Goal: Task Accomplishment & Management: Use online tool/utility

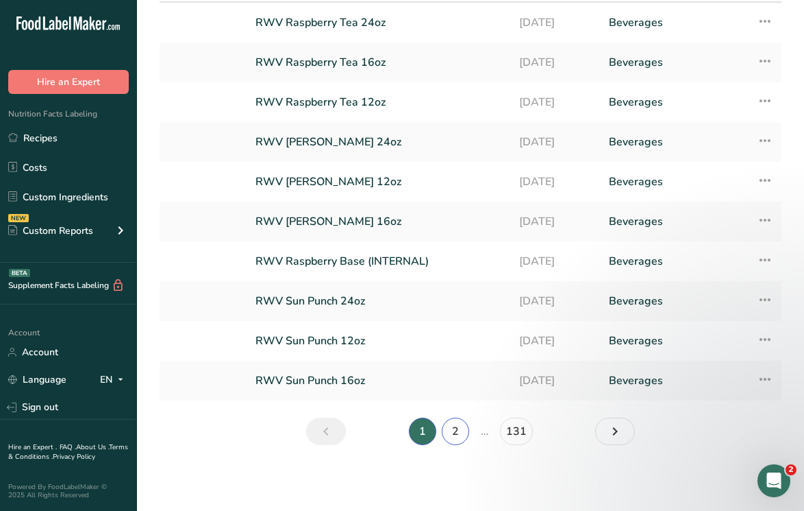
click at [462, 423] on link "2" at bounding box center [455, 430] width 27 height 27
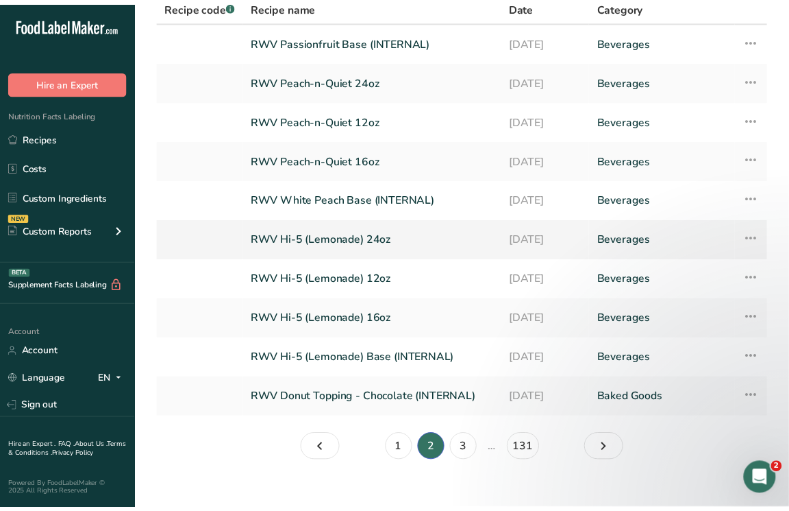
scroll to position [129, 0]
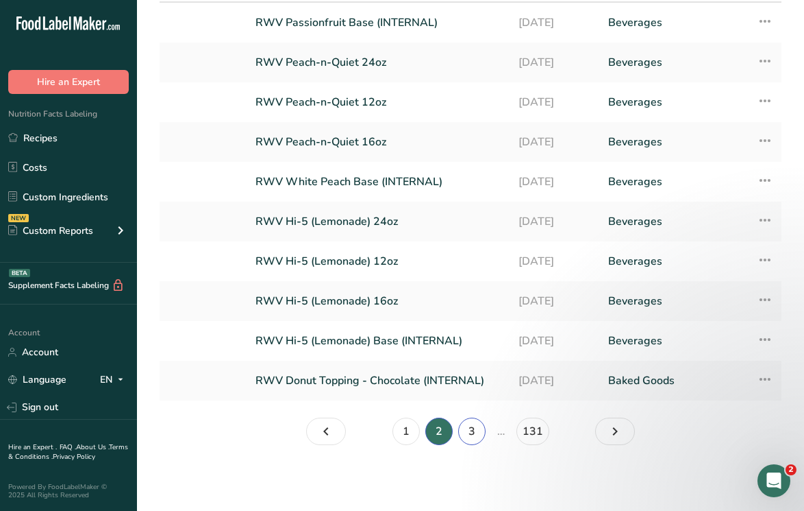
click at [471, 433] on link "3" at bounding box center [471, 430] width 27 height 27
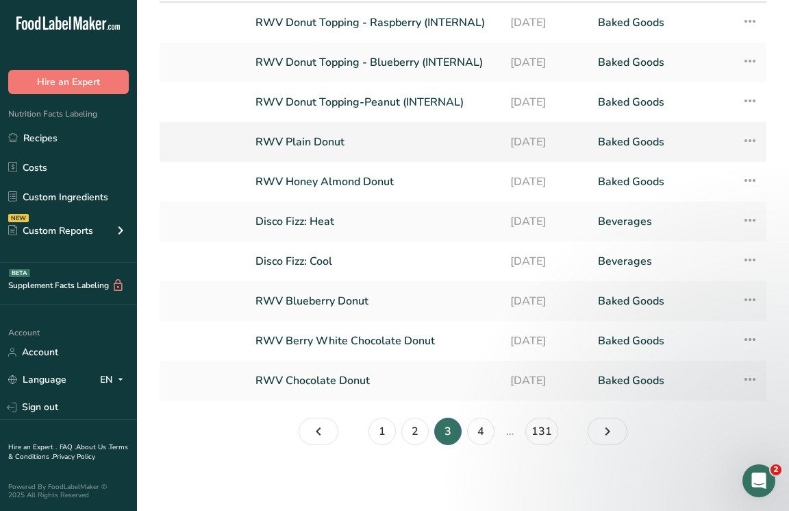
click at [314, 134] on link "RWV Plain Donut" at bounding box center [375, 141] width 238 height 29
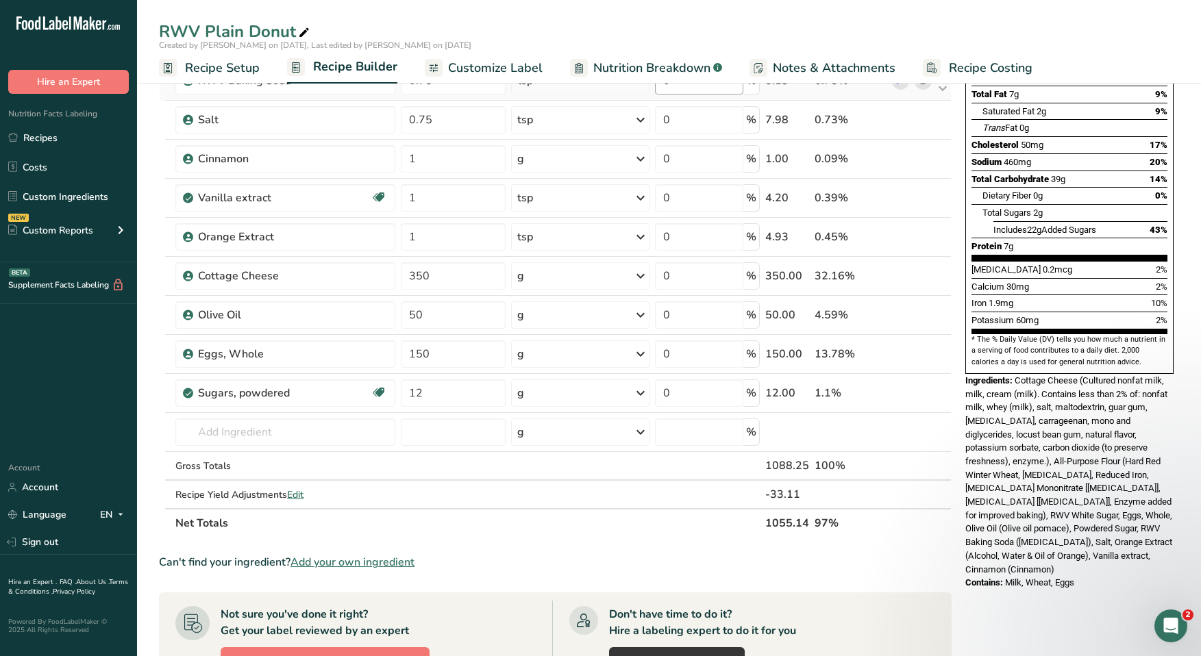
scroll to position [219, 0]
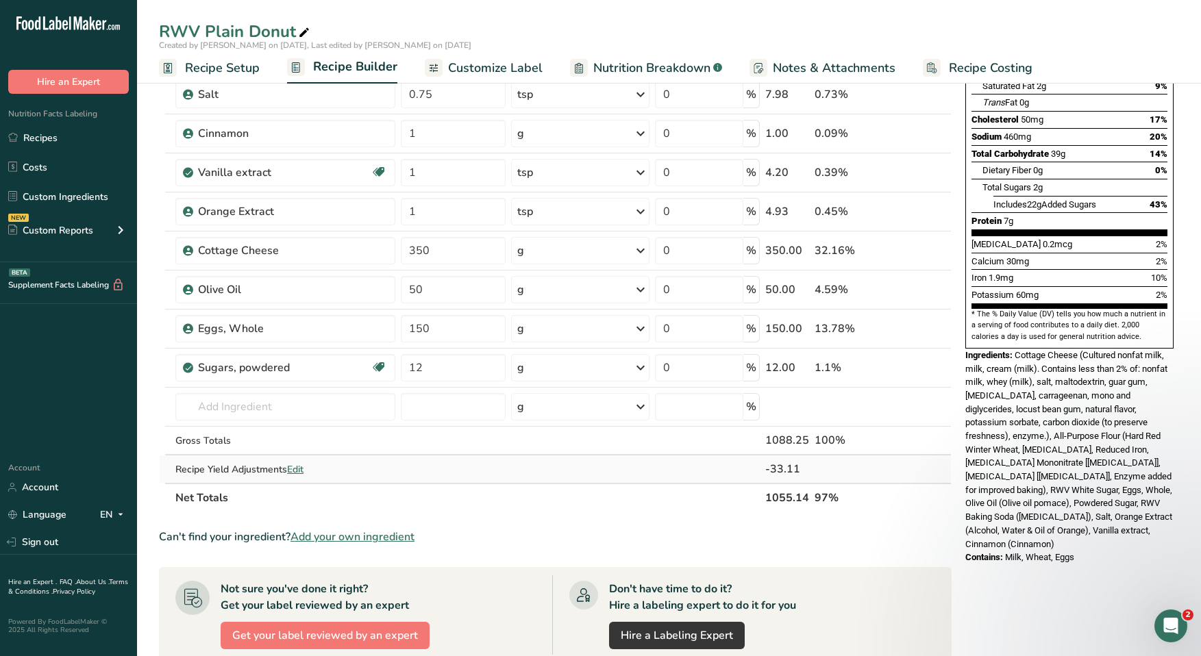
click at [294, 471] on span "Edit" at bounding box center [295, 469] width 16 height 13
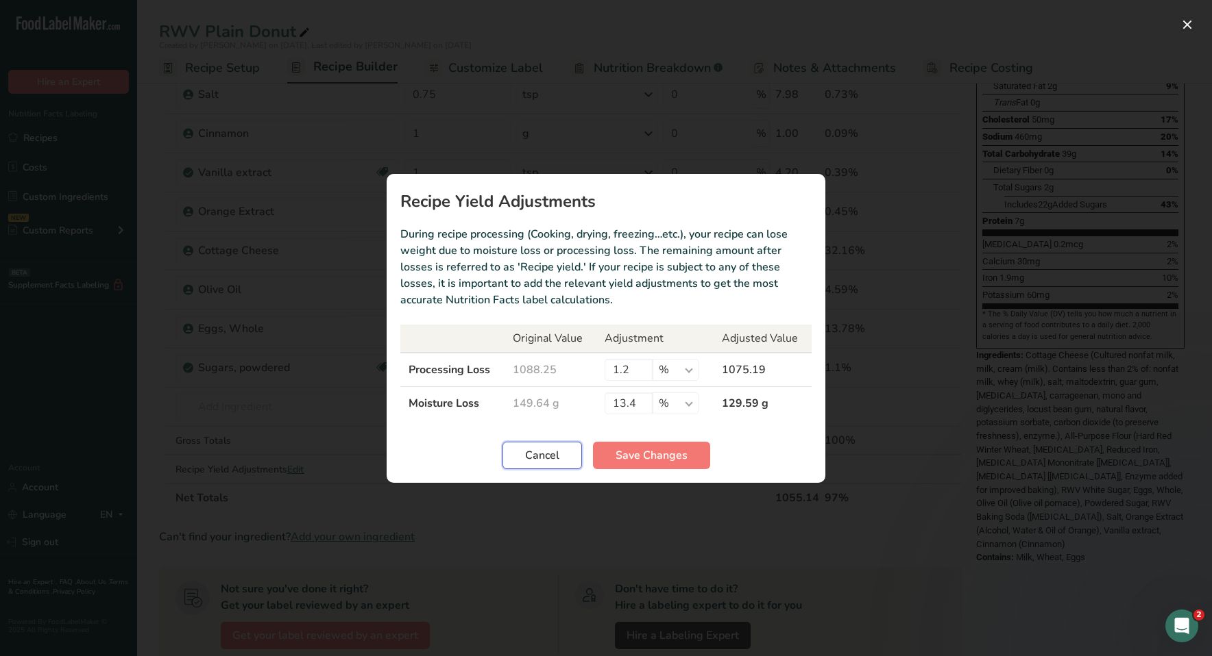
click at [548, 458] on span "Cancel" at bounding box center [542, 455] width 34 height 16
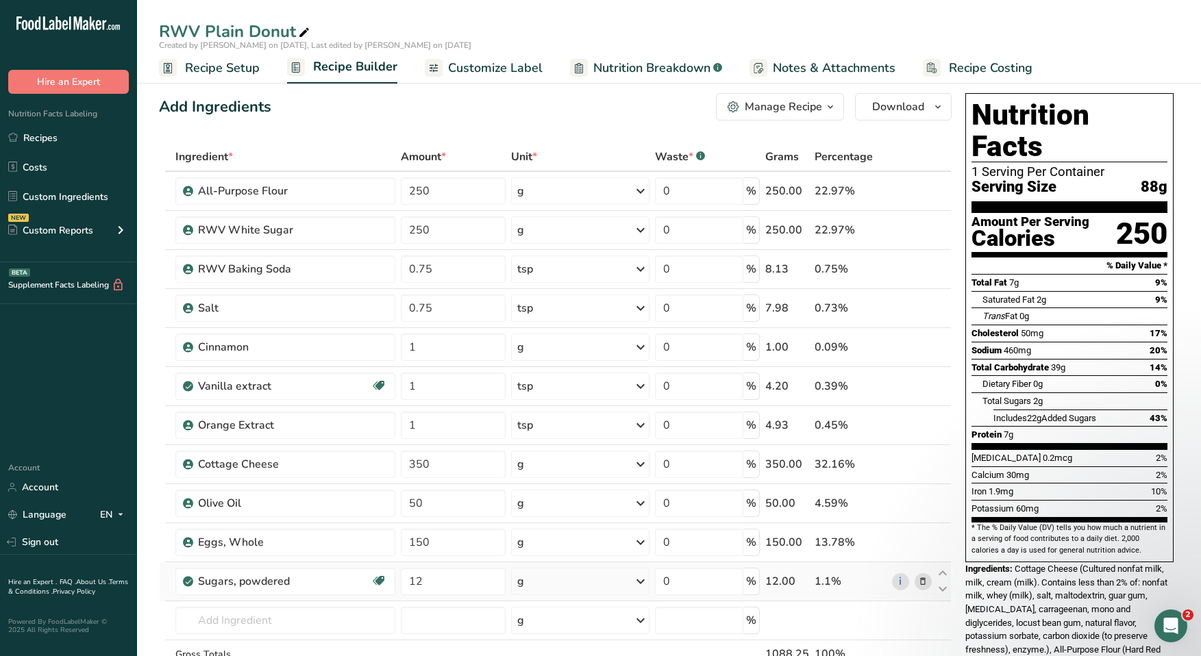
scroll to position [0, 0]
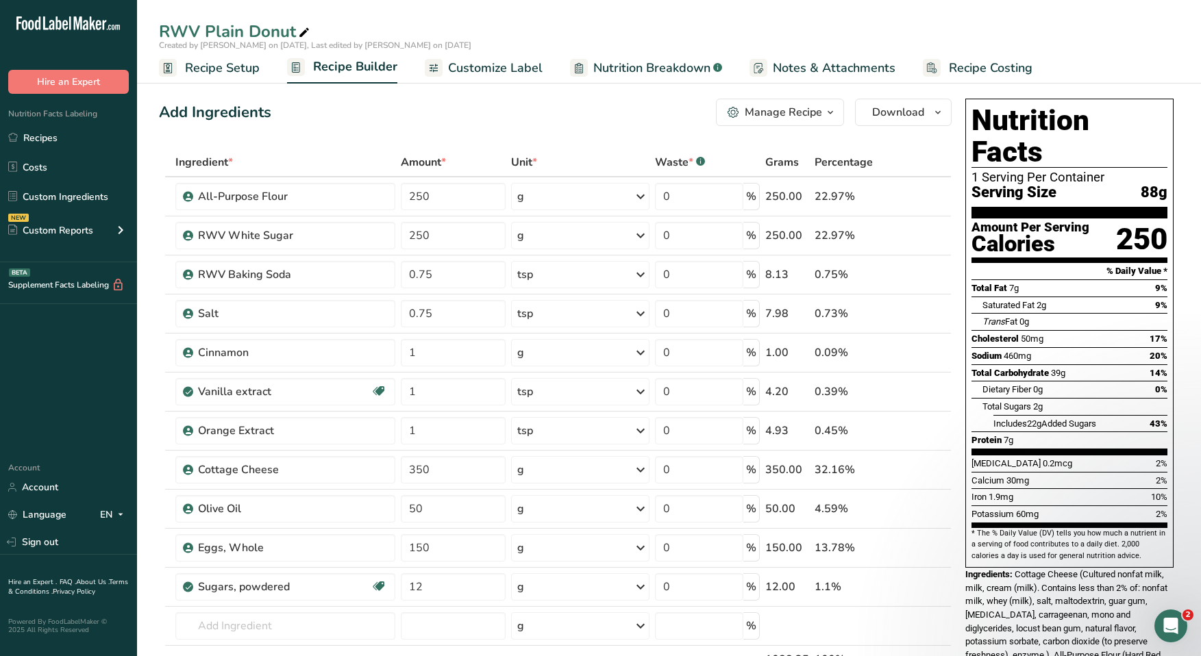
click at [663, 64] on span "Nutrition Breakdown" at bounding box center [651, 68] width 117 height 19
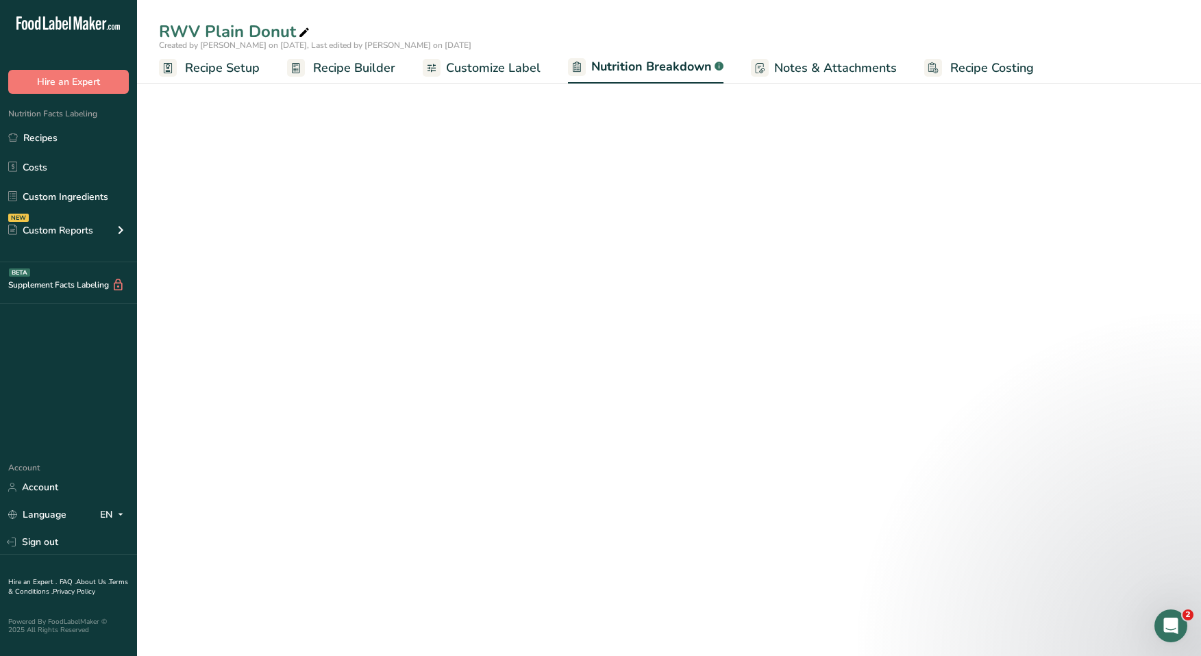
select select "Calories"
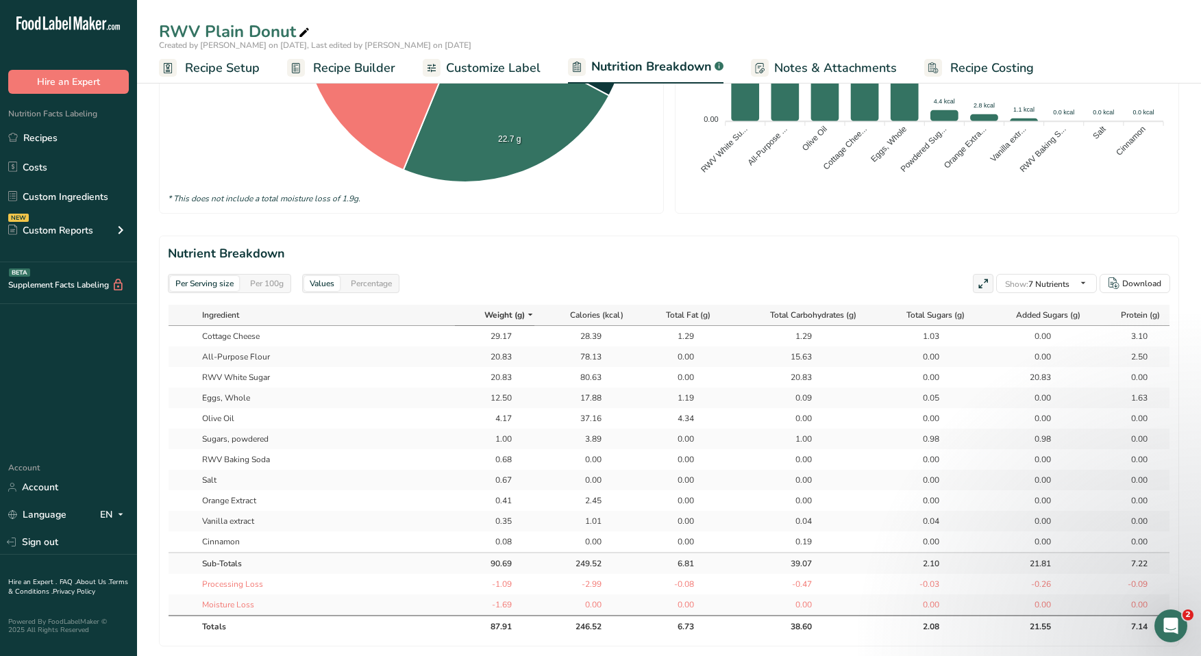
scroll to position [514, 0]
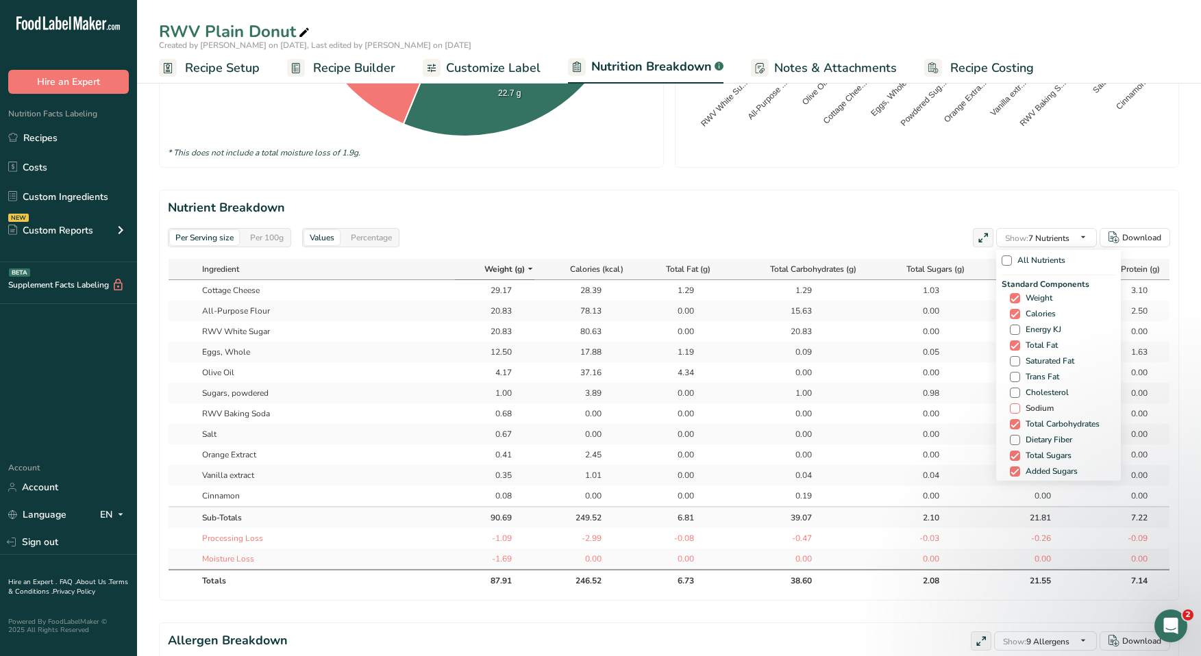
click at [814, 410] on span at bounding box center [1015, 409] width 10 height 10
click at [814, 410] on input "Sodium" at bounding box center [1014, 408] width 9 height 9
checkbox input "true"
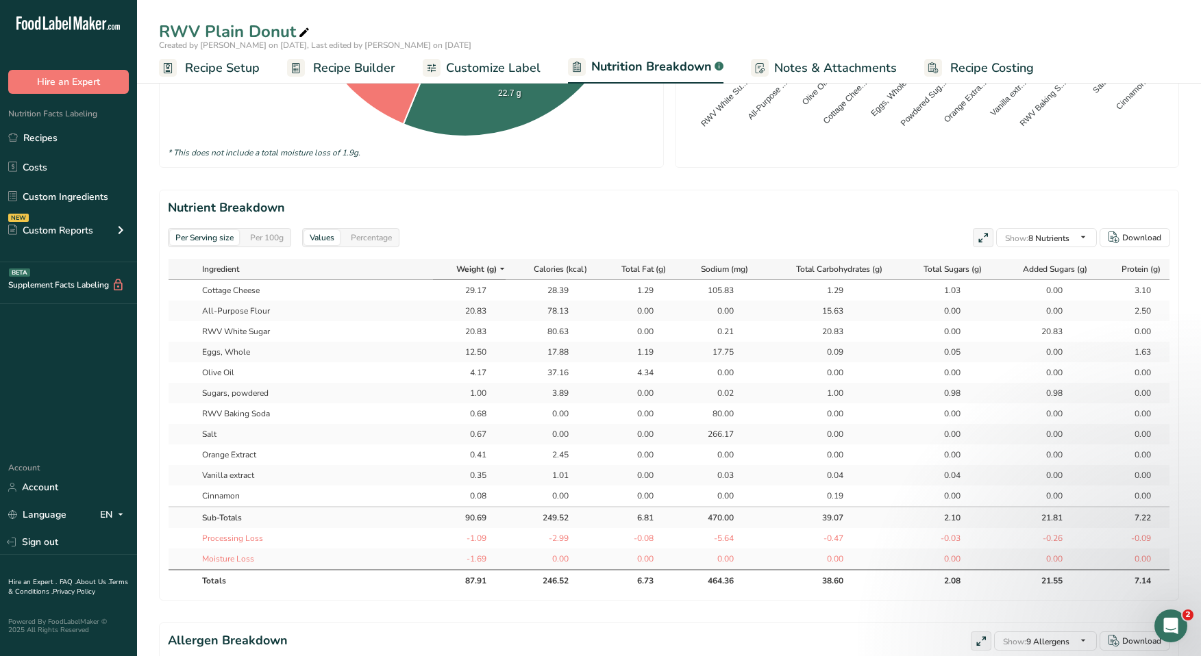
click at [814, 190] on section "Nutrient Breakdown Per Serving size Per 100g Values Percentage Show: 8 Nutrient…" at bounding box center [669, 395] width 1020 height 411
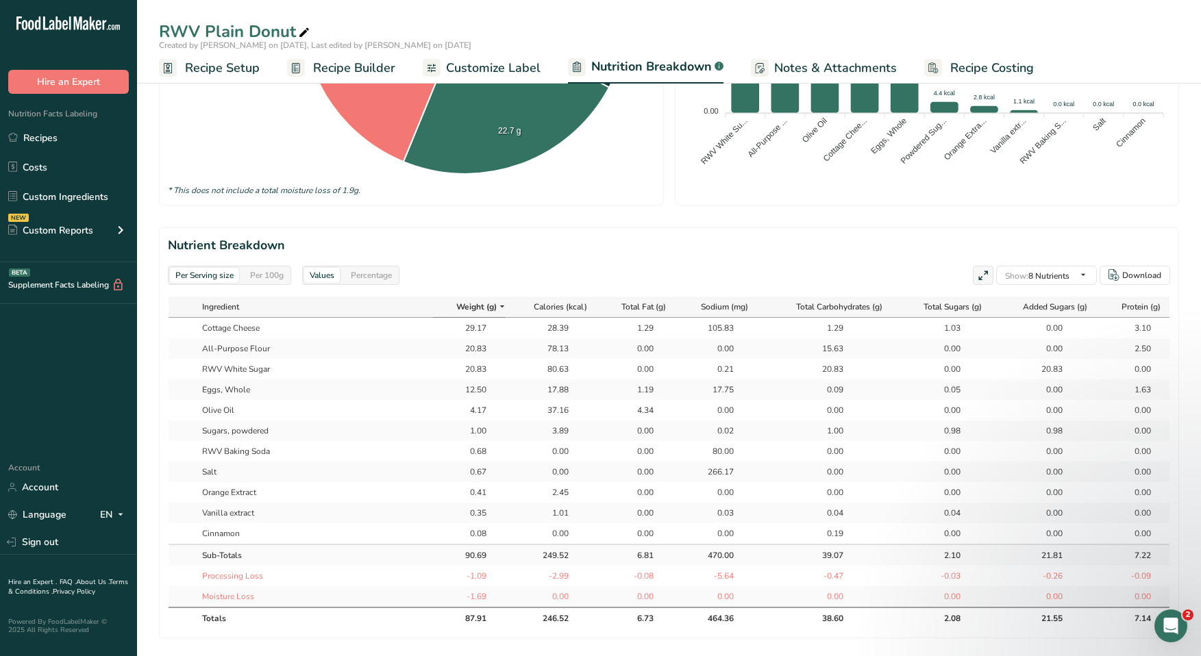
scroll to position [477, 0]
click at [227, 64] on span "Recipe Setup" at bounding box center [222, 68] width 75 height 19
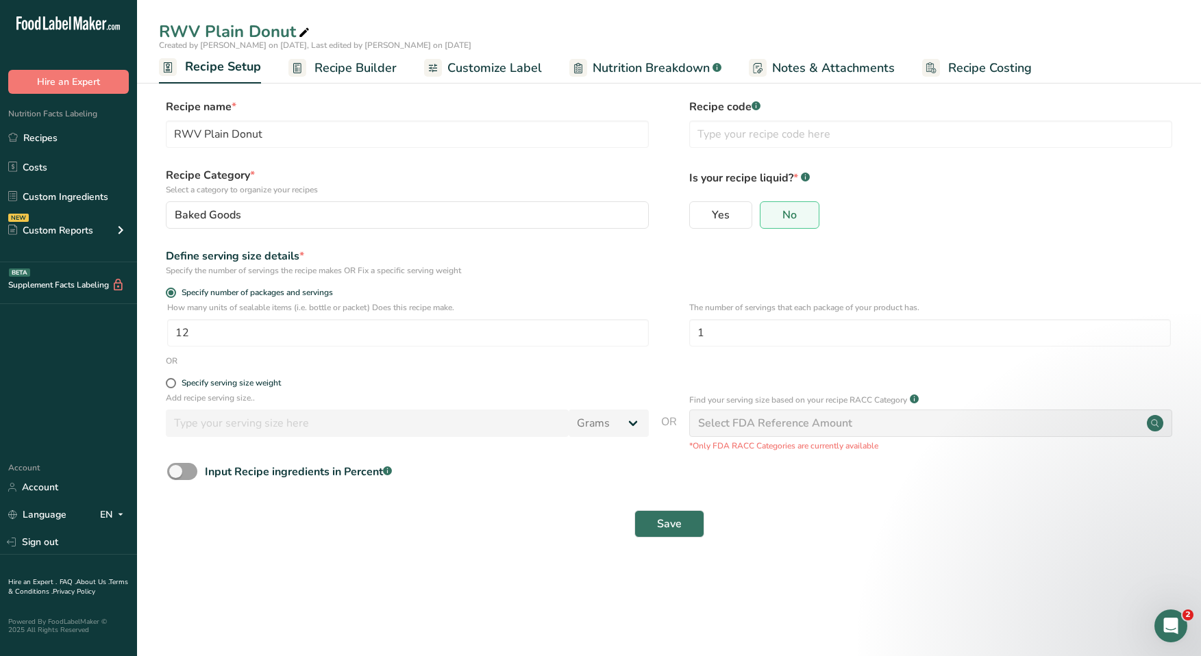
click at [341, 69] on span "Recipe Builder" at bounding box center [356, 68] width 82 height 19
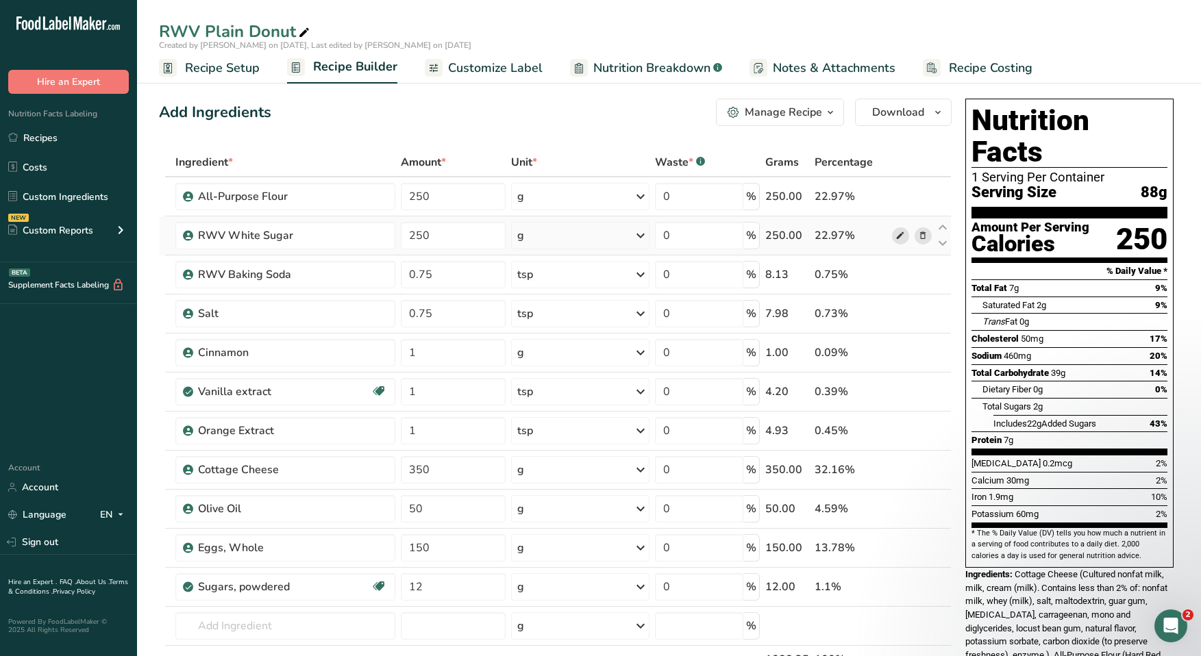
click at [814, 238] on icon at bounding box center [901, 236] width 10 height 14
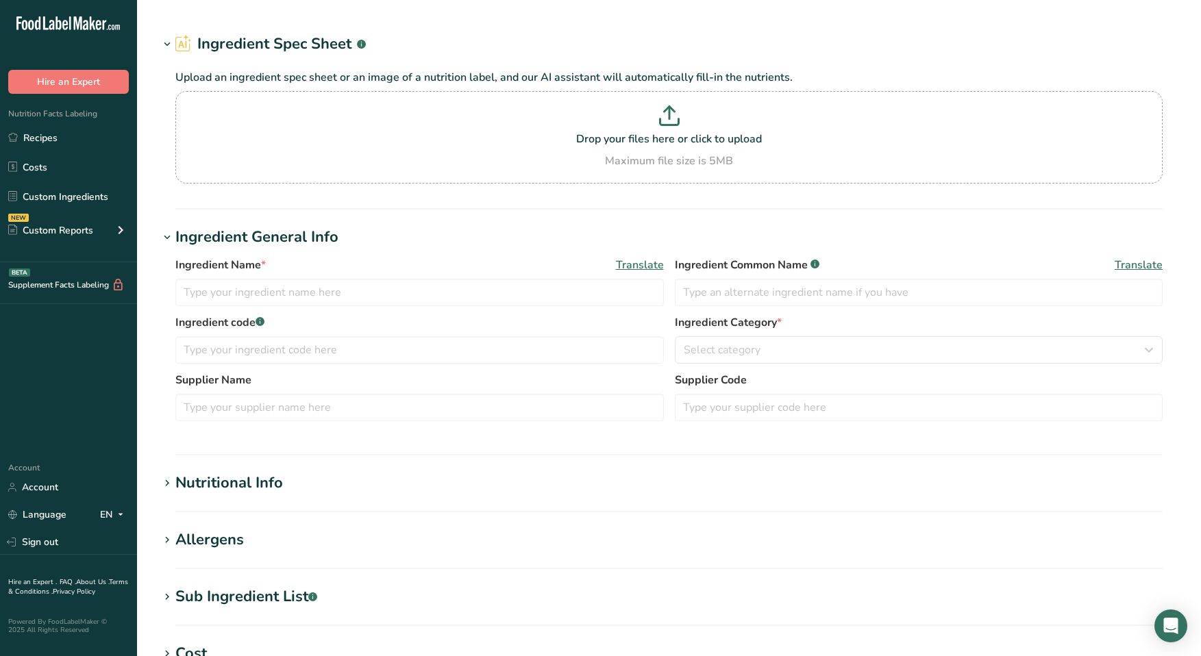
type input "RWV White Sugar"
type input "US Foods"
type input "6395610"
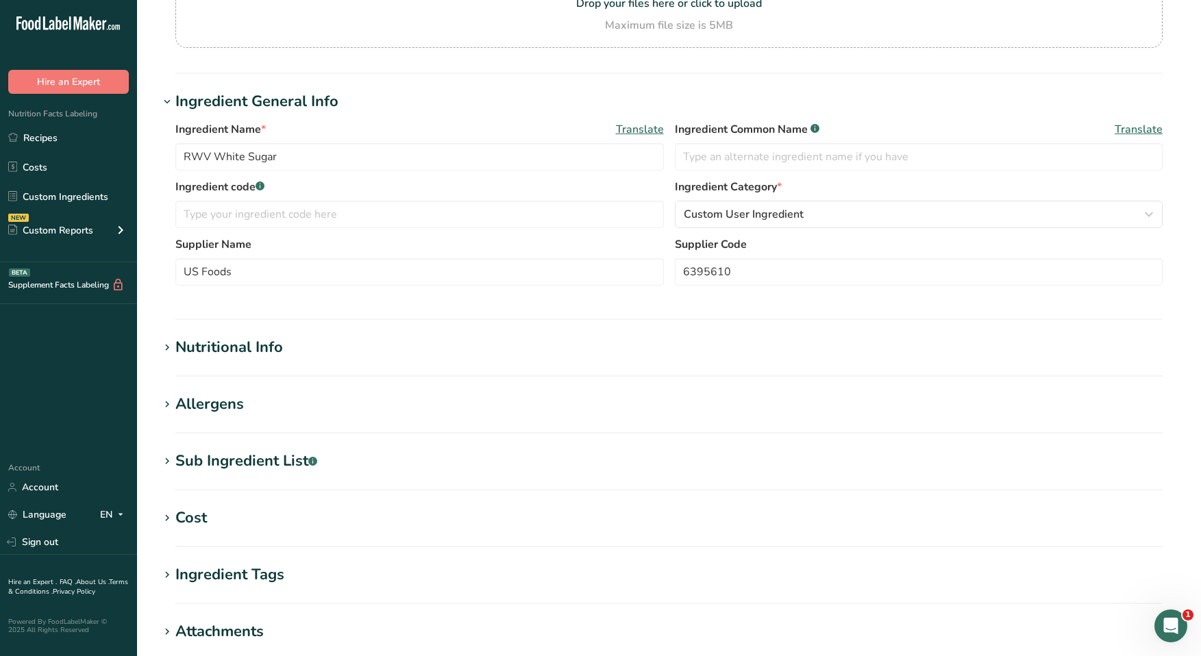
click at [393, 357] on h1 "Nutritional Info" at bounding box center [669, 347] width 1020 height 23
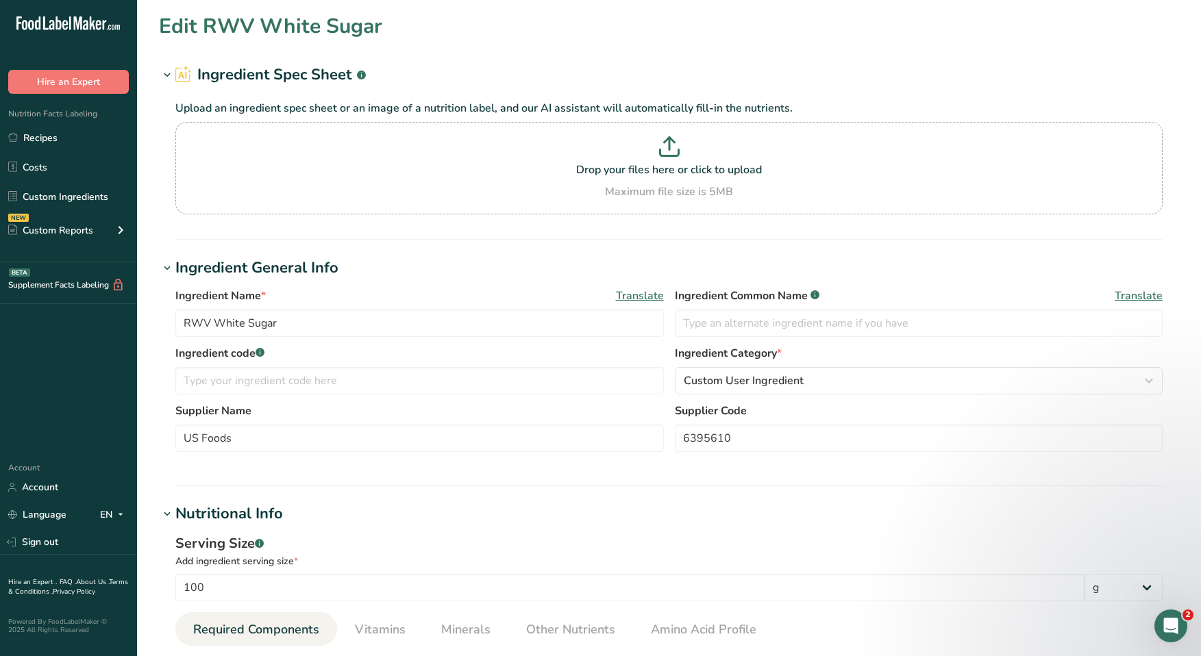
scroll to position [378, 0]
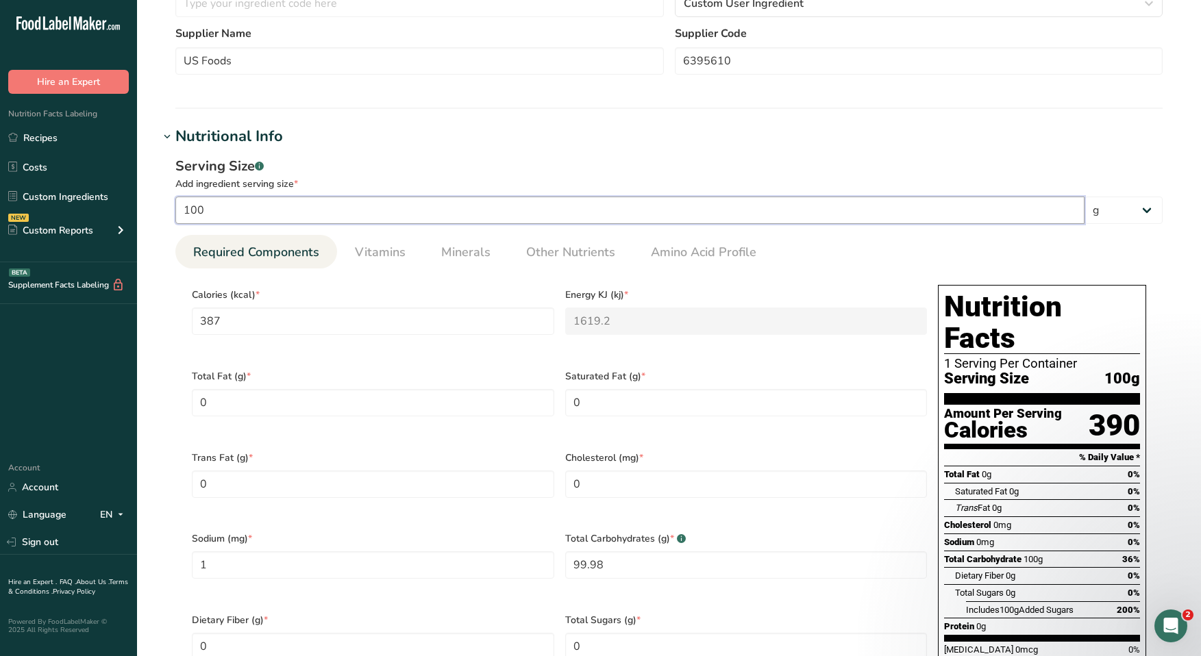
click at [213, 206] on input "100" at bounding box center [629, 210] width 909 height 27
type input "10"
type input "38.7"
type KJ "161.92"
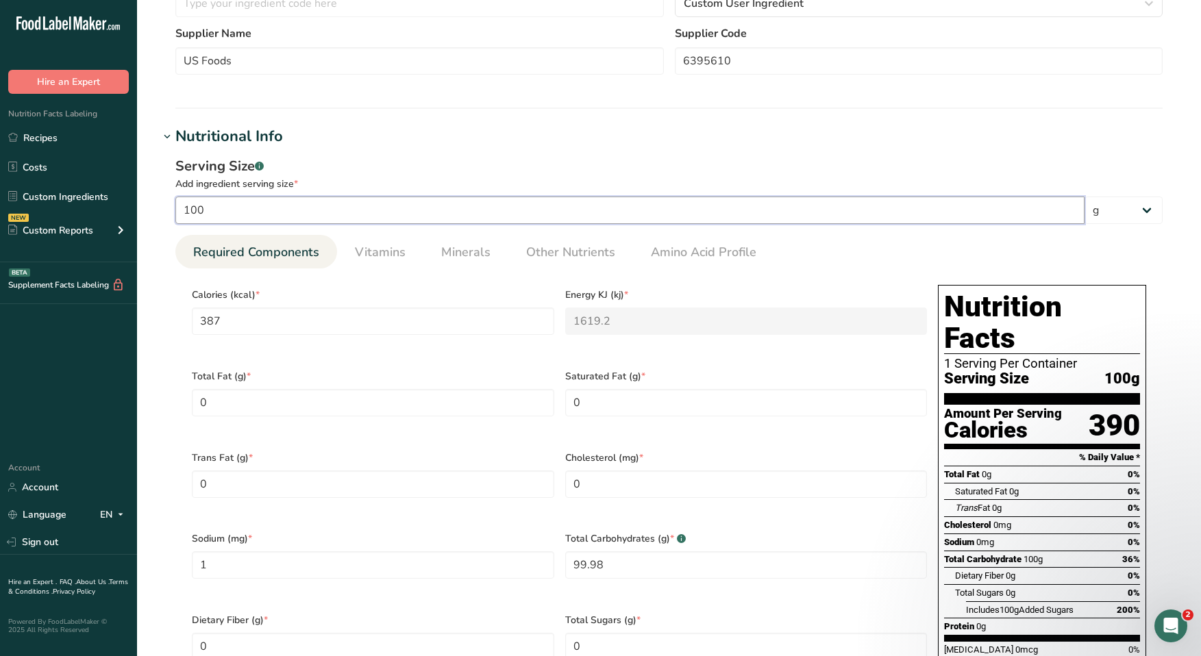
type input "0.1"
type Carbohydrates "9.998"
type Sugars "9.998"
type input "1"
type input "3.87"
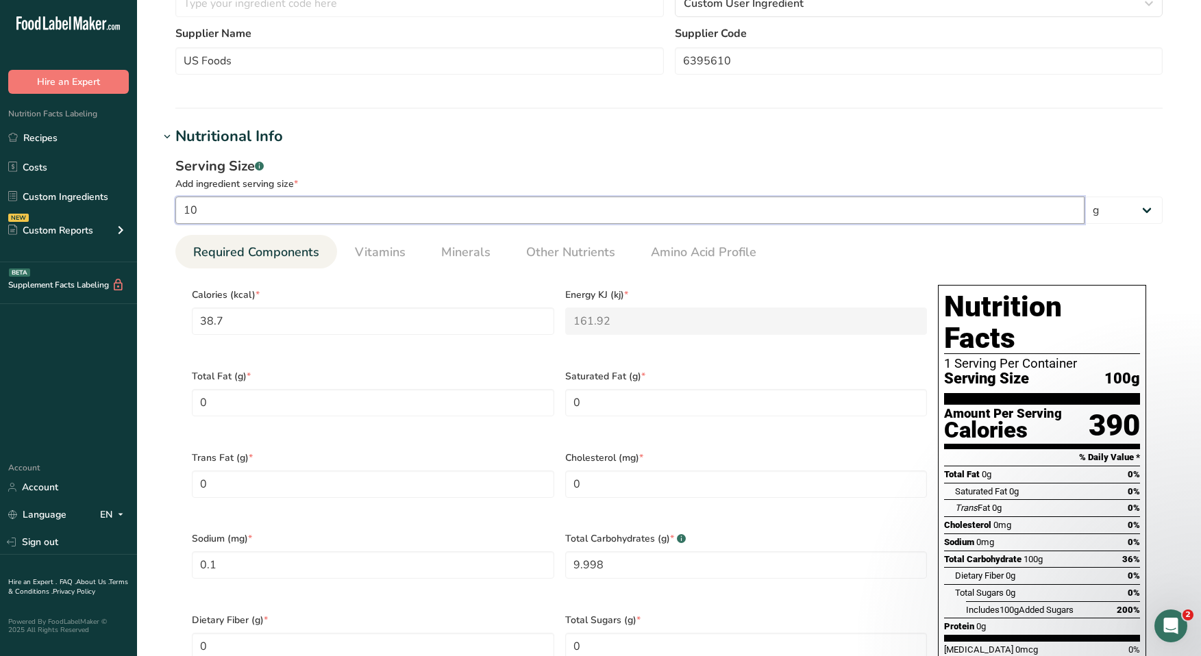
type KJ "16.192"
type input "0.01"
type Carbohydrates "0.9998"
type Sugars "0.9998"
type input "8"
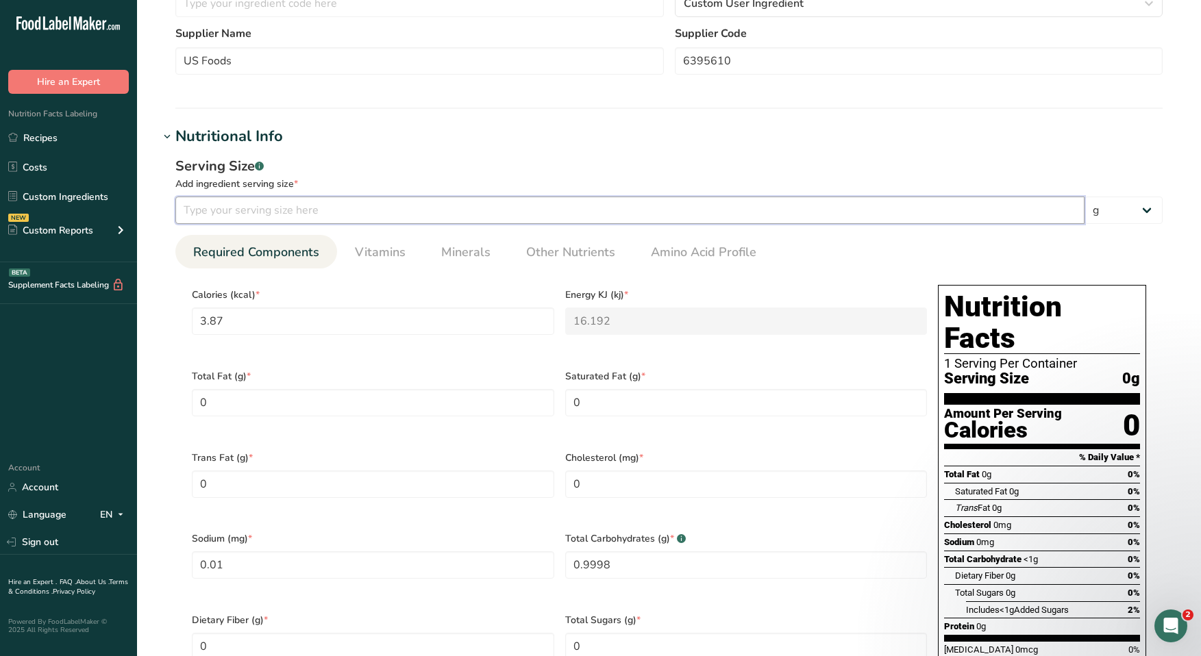
type input "30.96"
type KJ "129.536"
type input "0.08"
type Carbohydrates "7.9984"
type Sugars "7.9984"
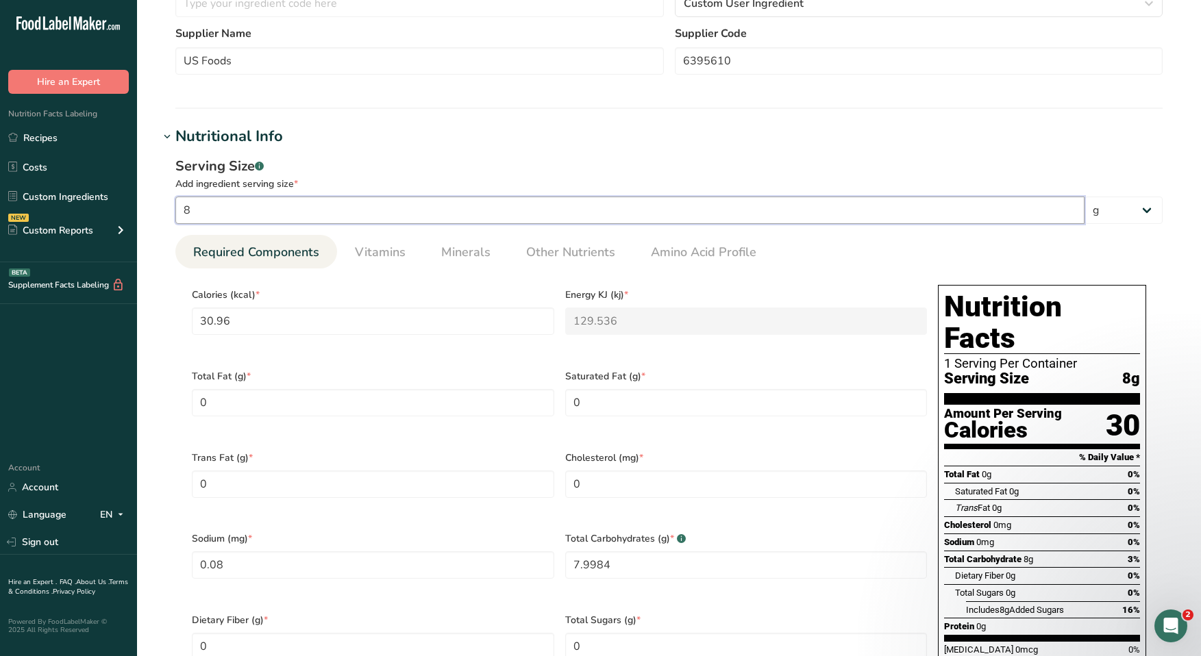
type input "8"
click at [444, 150] on div "Serving Size .a-a{fill:#347362;}.b-a{fill:#fff;} Add ingredient serving size * …" at bounding box center [669, 467] width 1020 height 639
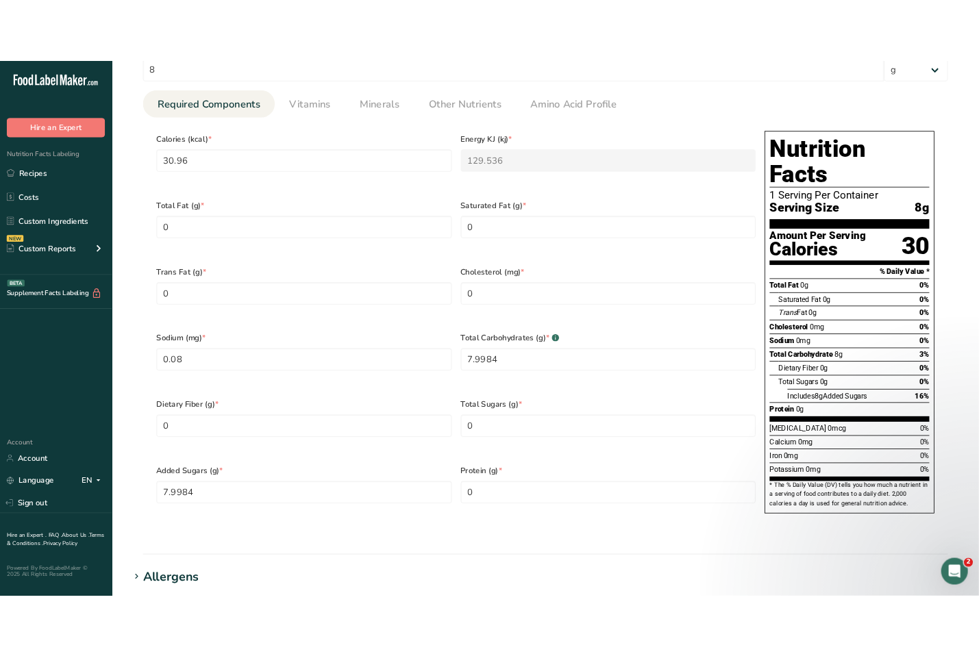
scroll to position [612, 0]
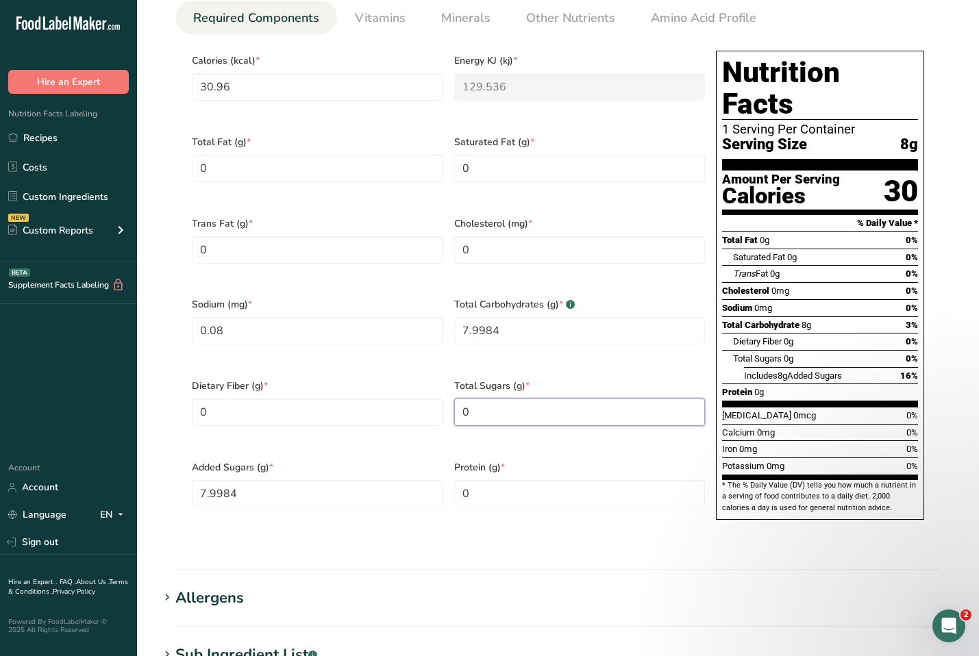
click at [579, 399] on Sugars "0" at bounding box center [579, 412] width 251 height 27
type Sugars "8"
click at [551, 540] on section "Edit RWV White Sugar Ingredient Spec Sheet .a-a{fill:#347362;}.b-a{fill:#fff;} …" at bounding box center [558, 211] width 842 height 1646
drag, startPoint x: 271, startPoint y: 467, endPoint x: 118, endPoint y: 467, distance: 153.5
click at [118, 467] on div ".a-20{fill:#fff;} Hire an Expert Nutrition Facts Labeling Recipes Costs Custom …" at bounding box center [489, 233] width 979 height 1690
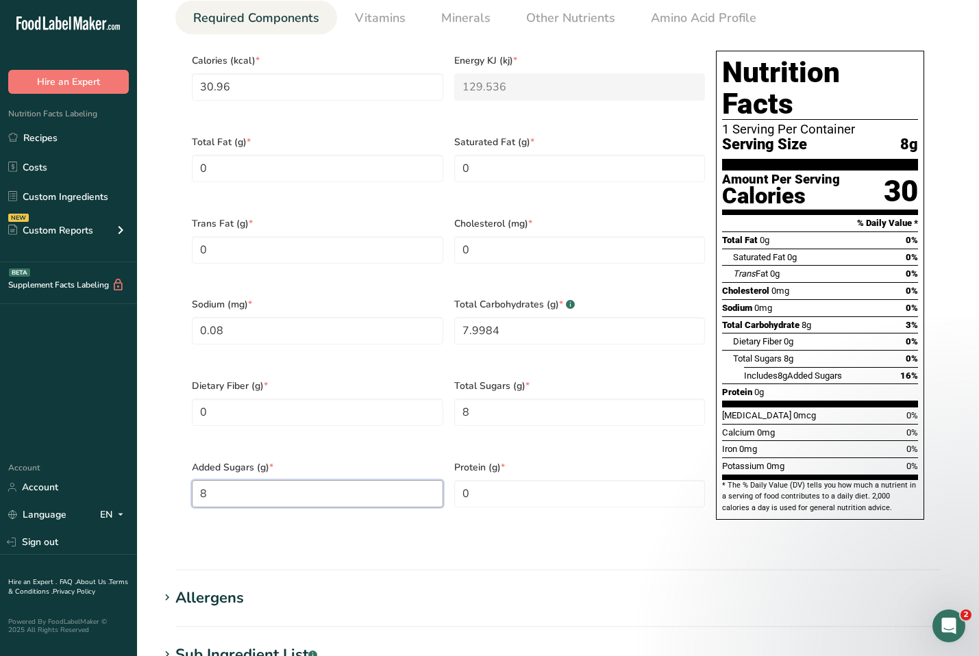
type Sugars "8"
click at [386, 504] on section "Calories (kcal) * 30.96 Energy KJ (kj) * 129.536 Total Fat (g) * 0 Saturated Fa…" at bounding box center [557, 289] width 765 height 511
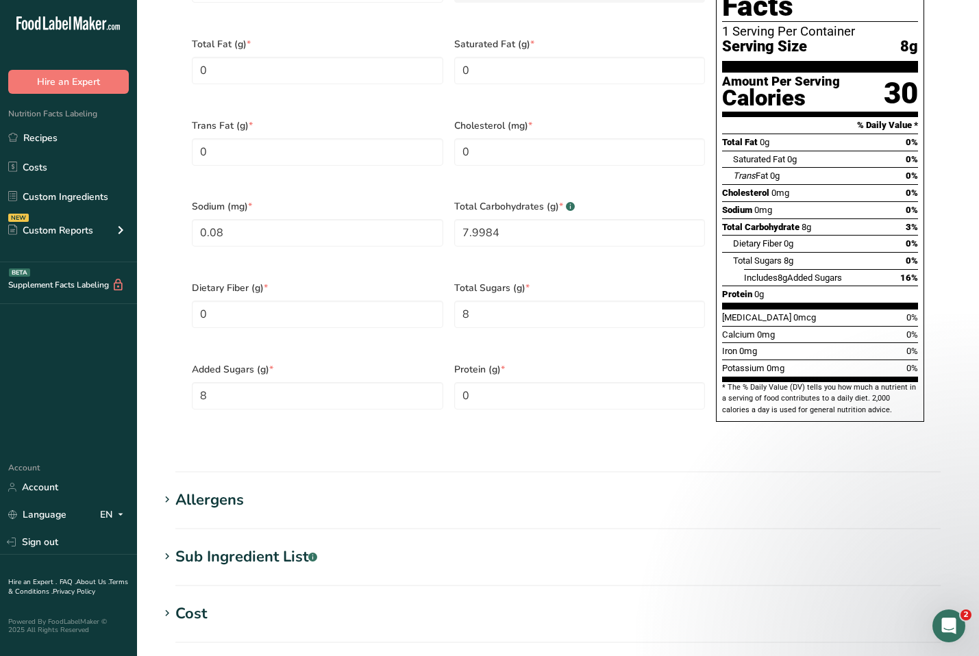
scroll to position [1002, 0]
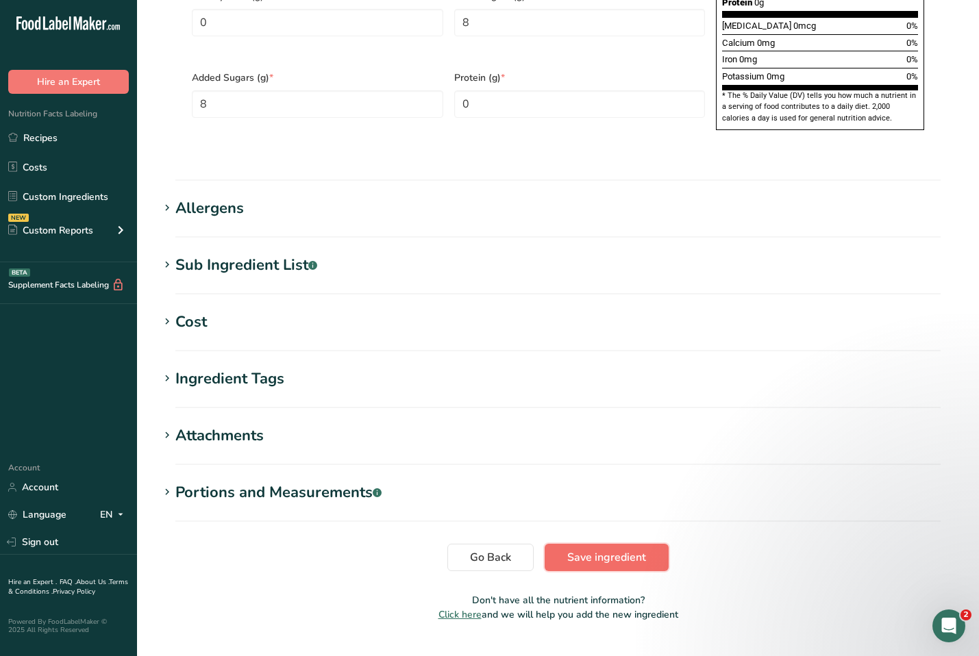
click at [594, 550] on span "Save ingredient" at bounding box center [606, 558] width 79 height 16
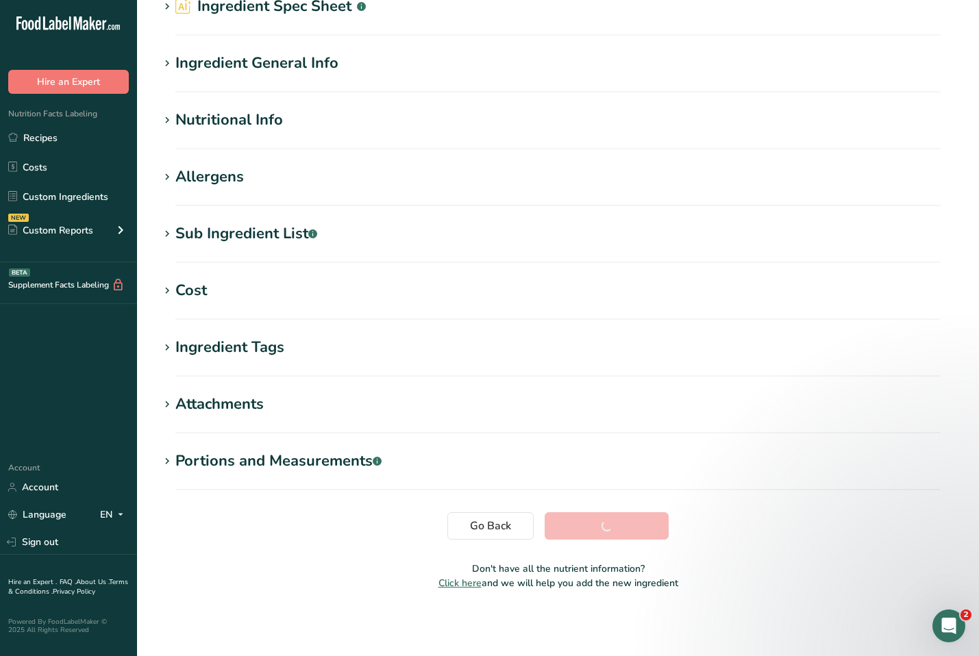
scroll to position [69, 0]
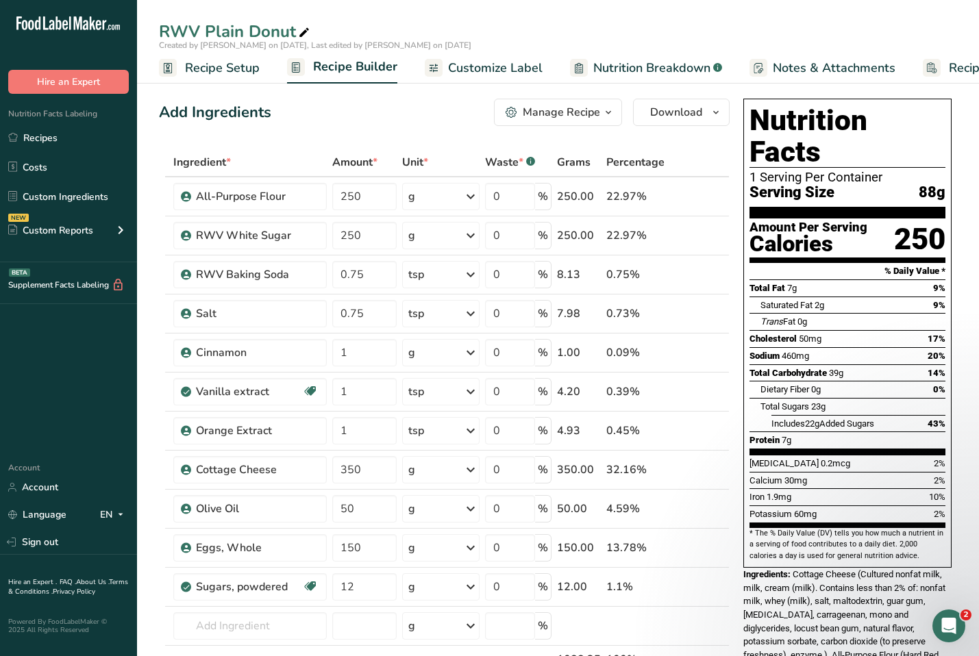
drag, startPoint x: 785, startPoint y: 395, endPoint x: 881, endPoint y: 395, distance: 95.9
click at [881, 415] on div "Includes 22g Added Sugars 43%" at bounding box center [859, 423] width 174 height 17
drag, startPoint x: 761, startPoint y: 373, endPoint x: 842, endPoint y: 373, distance: 80.9
click at [842, 398] on div "Total Sugars 23g" at bounding box center [853, 406] width 185 height 17
drag, startPoint x: 780, startPoint y: 393, endPoint x: 871, endPoint y: 393, distance: 91.1
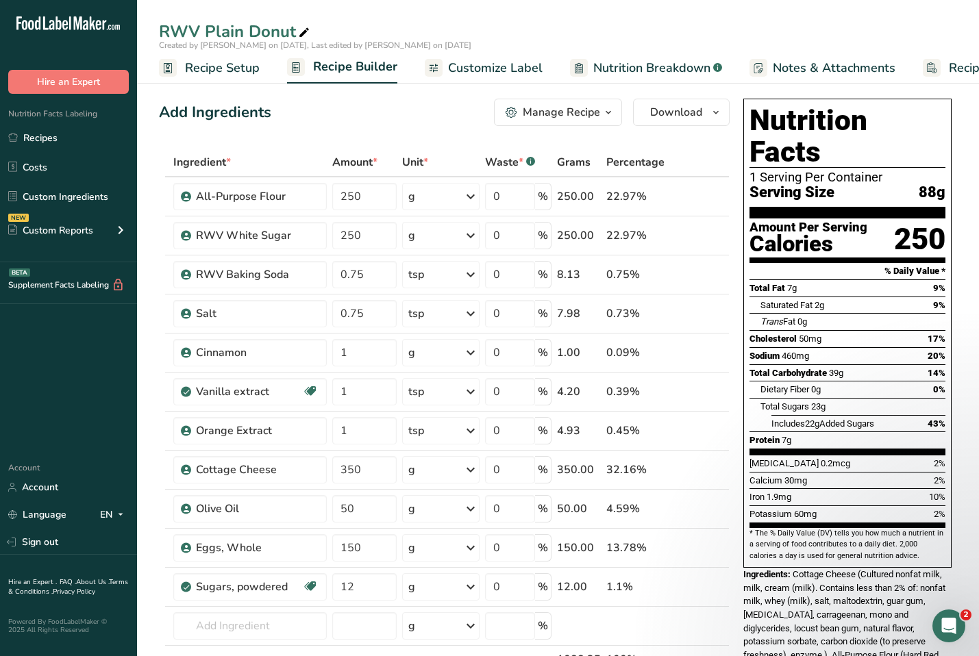
click at [871, 419] on span "Includes 22g Added Sugars" at bounding box center [823, 424] width 103 height 10
click at [64, 143] on link "Recipes" at bounding box center [68, 138] width 137 height 26
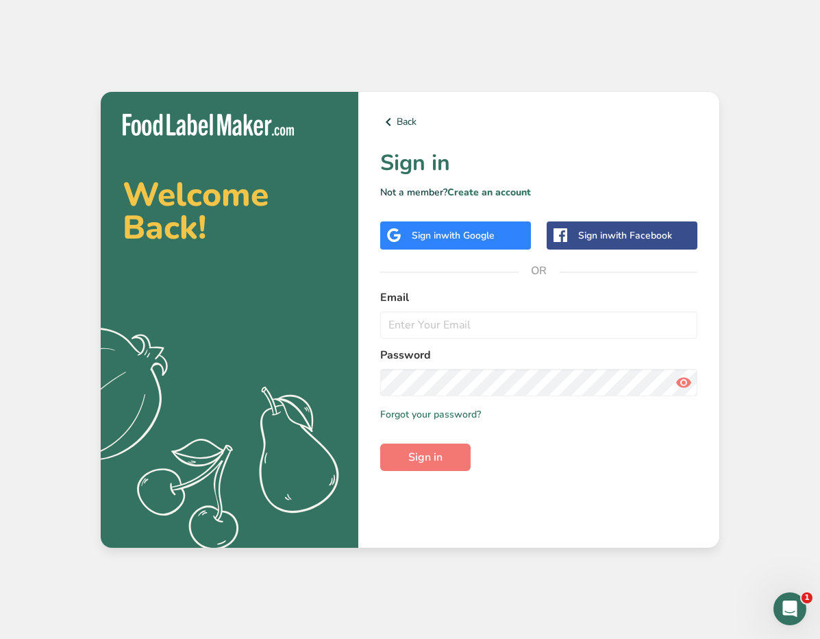
click at [456, 237] on span "with Google" at bounding box center [467, 235] width 53 height 13
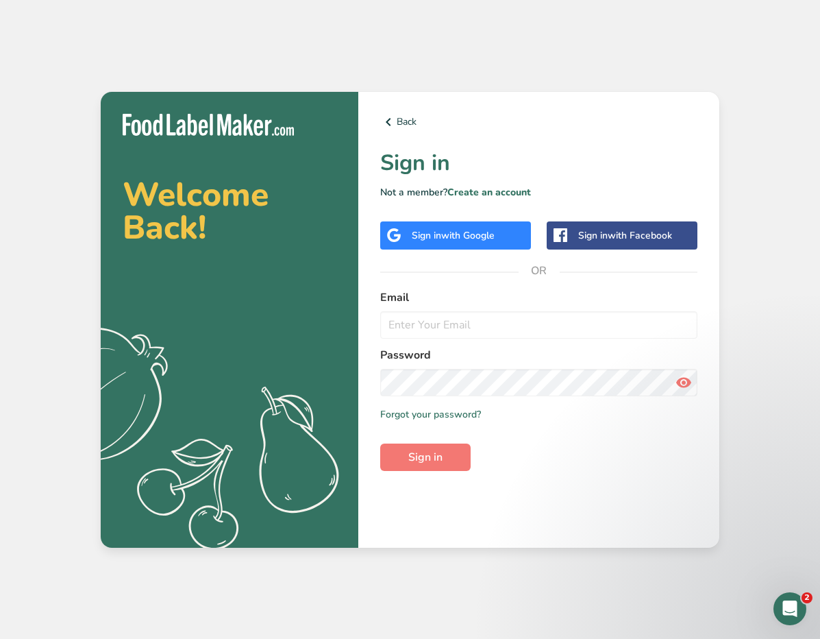
click at [474, 244] on div "Sign in with Google" at bounding box center [455, 235] width 151 height 28
click at [466, 233] on span "with Google" at bounding box center [467, 235] width 53 height 13
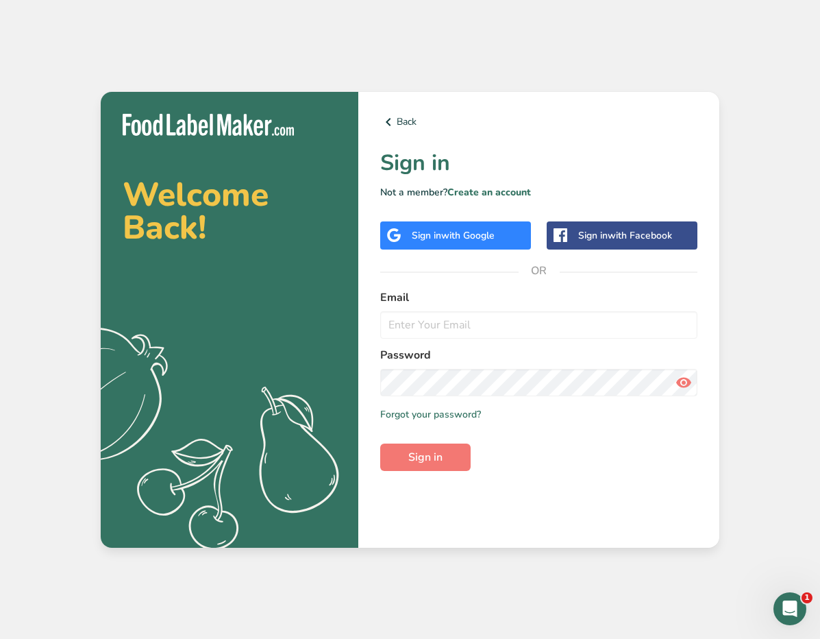
click at [441, 230] on div "Sign in with Google" at bounding box center [453, 235] width 83 height 14
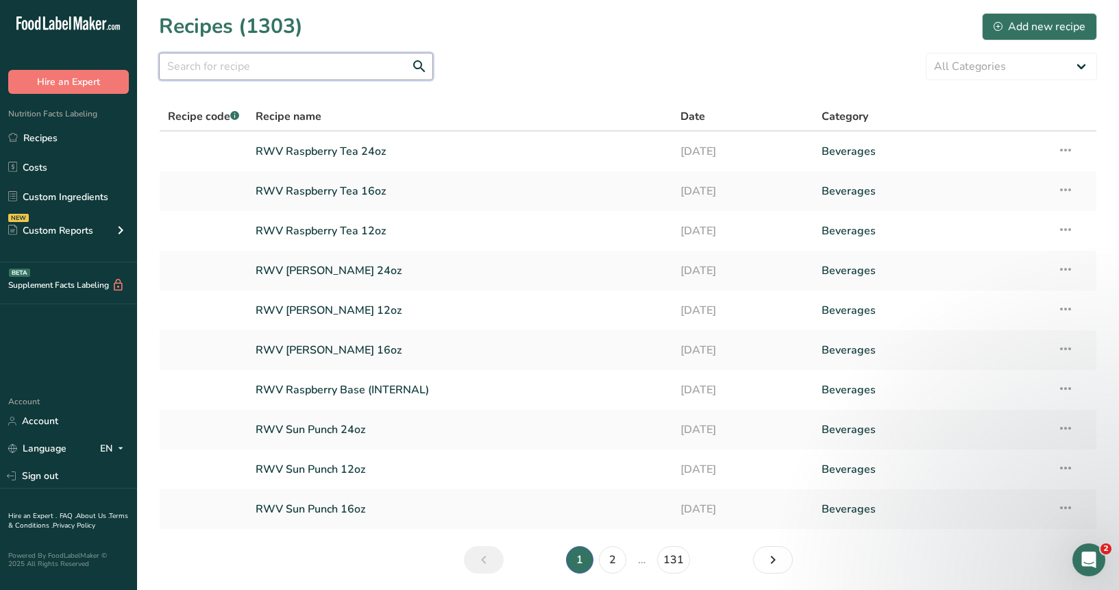
click at [208, 71] on input "text" at bounding box center [296, 66] width 274 height 27
type input "donut"
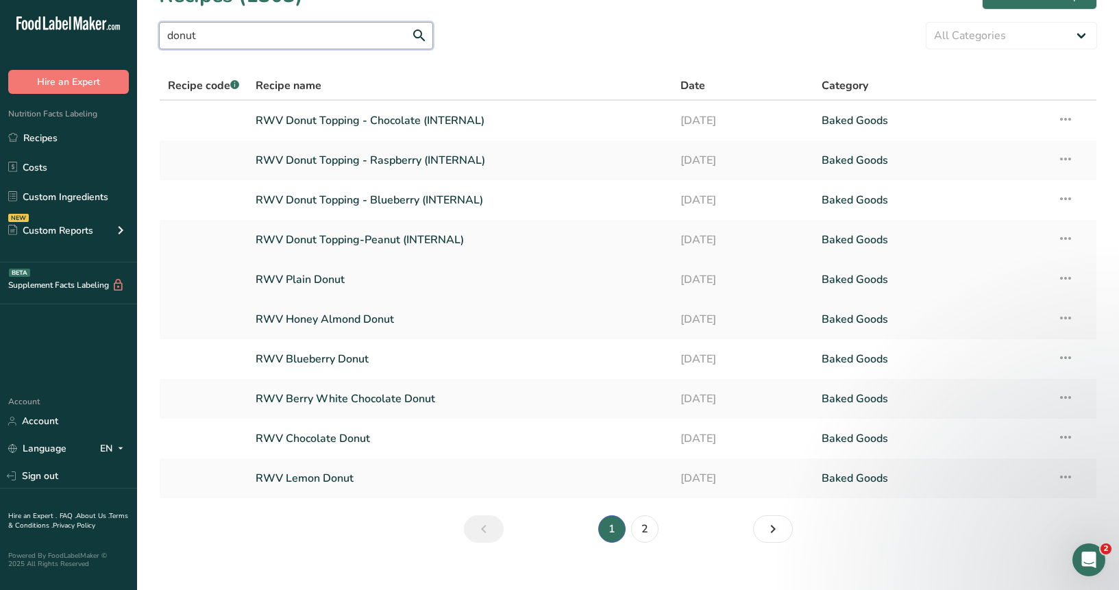
scroll to position [32, 0]
click at [342, 360] on link "RWV Blueberry Donut" at bounding box center [460, 358] width 408 height 29
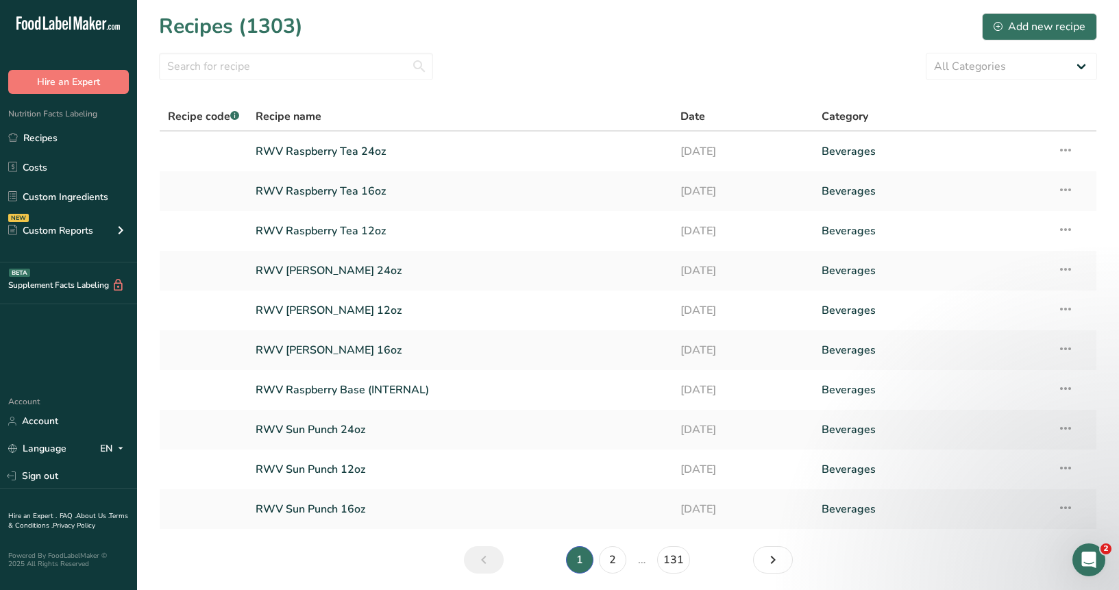
click at [253, 83] on section "Recipes (1303) Add new recipe All Categories Baked Goods Beverages Confectioner…" at bounding box center [628, 297] width 982 height 595
click at [251, 76] on input "text" at bounding box center [296, 66] width 274 height 27
type input "donut"
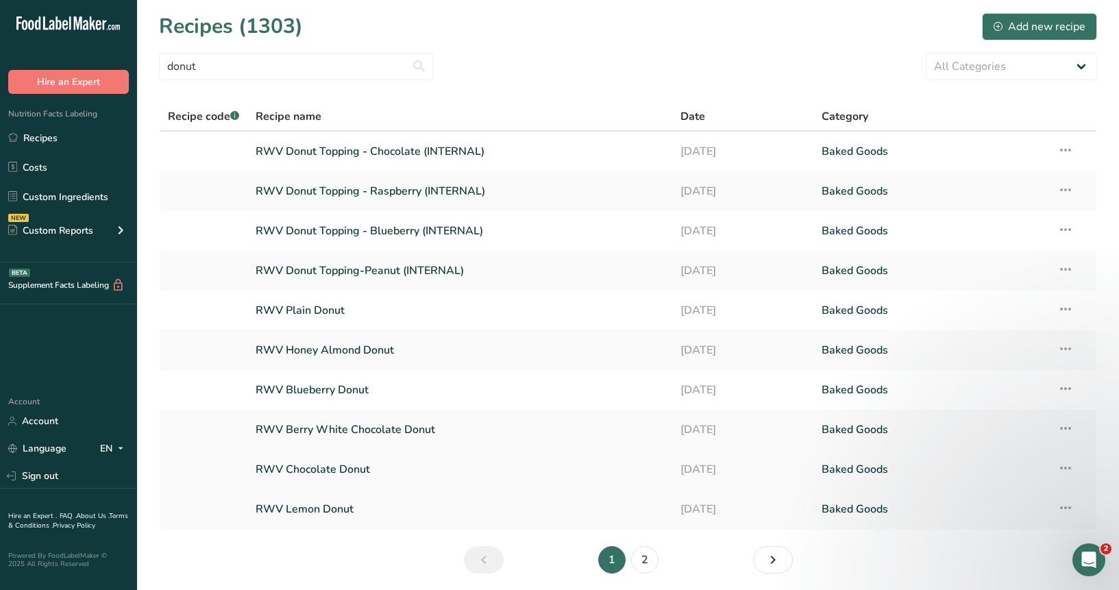
click at [343, 469] on link "RWV Chocolate Donut" at bounding box center [460, 469] width 408 height 29
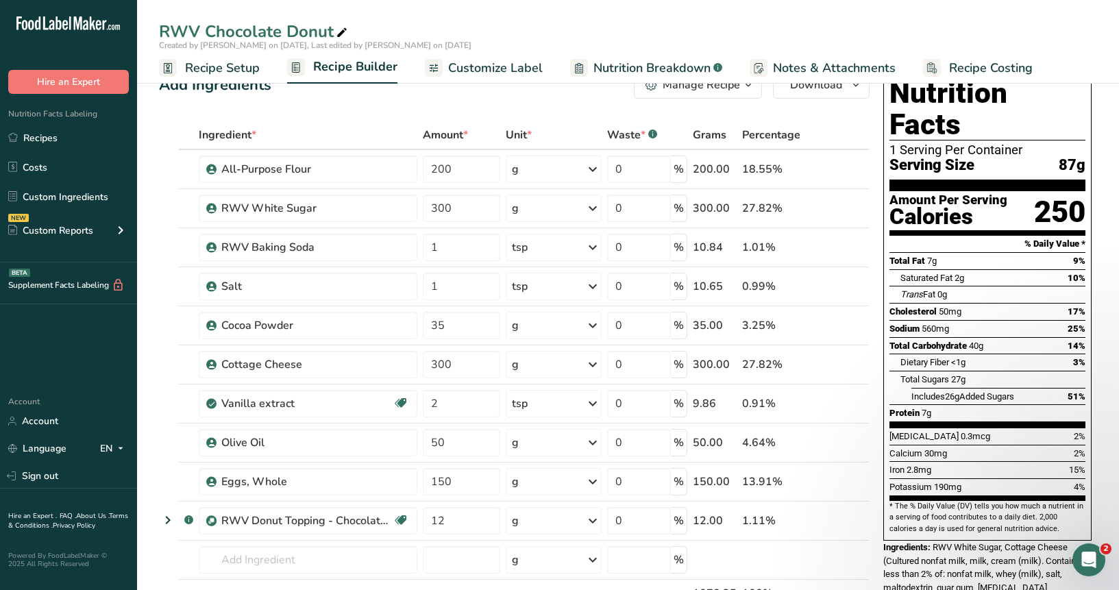
scroll to position [28, 0]
click at [619, 66] on span "Nutrition Breakdown" at bounding box center [651, 68] width 117 height 19
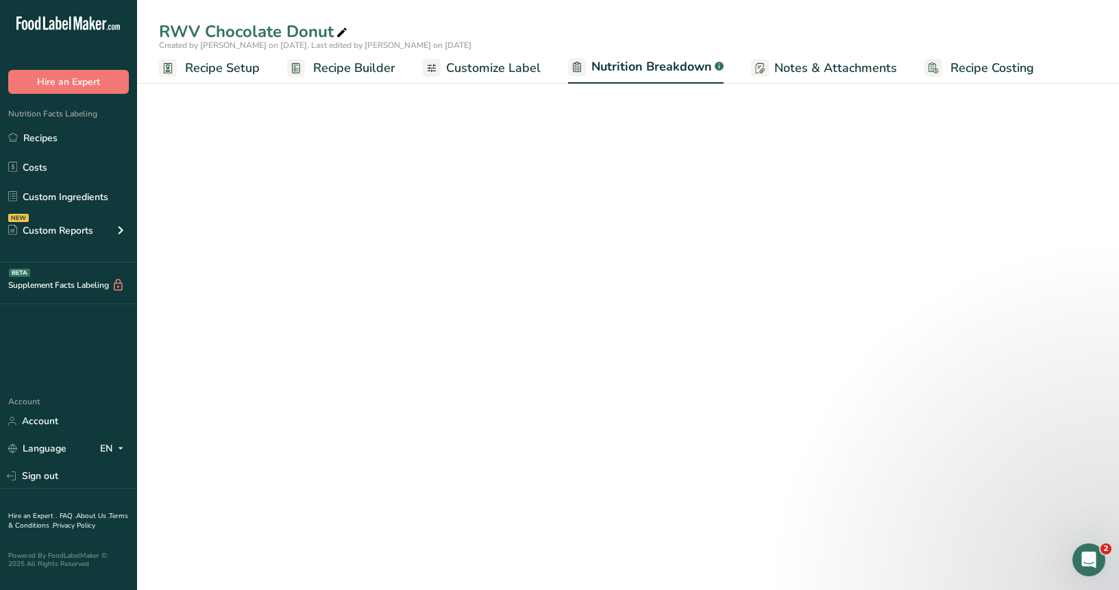
select select "Calories"
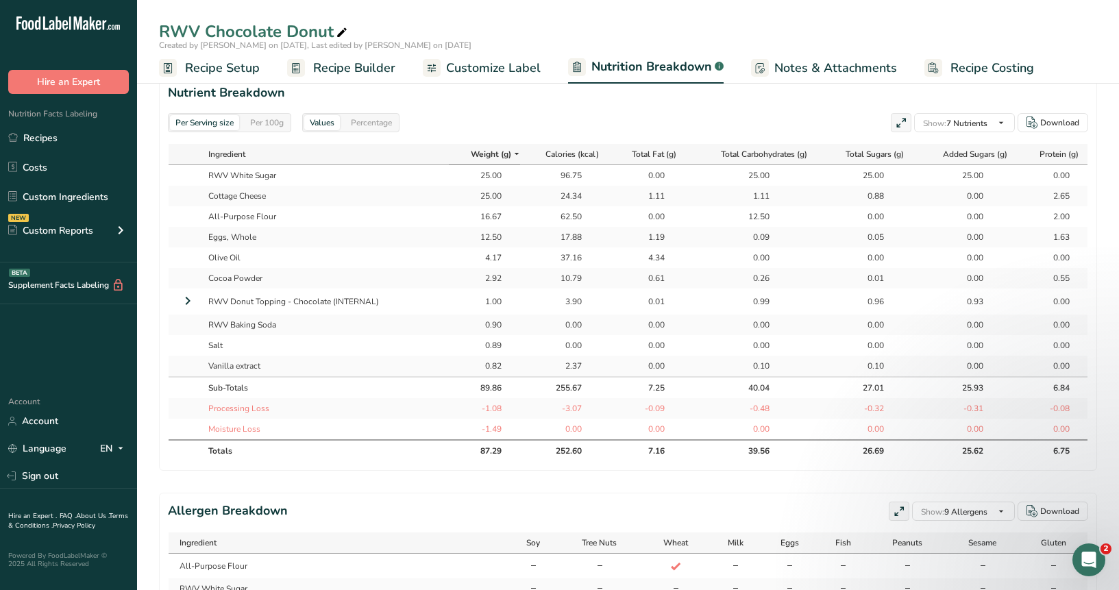
scroll to position [624, 0]
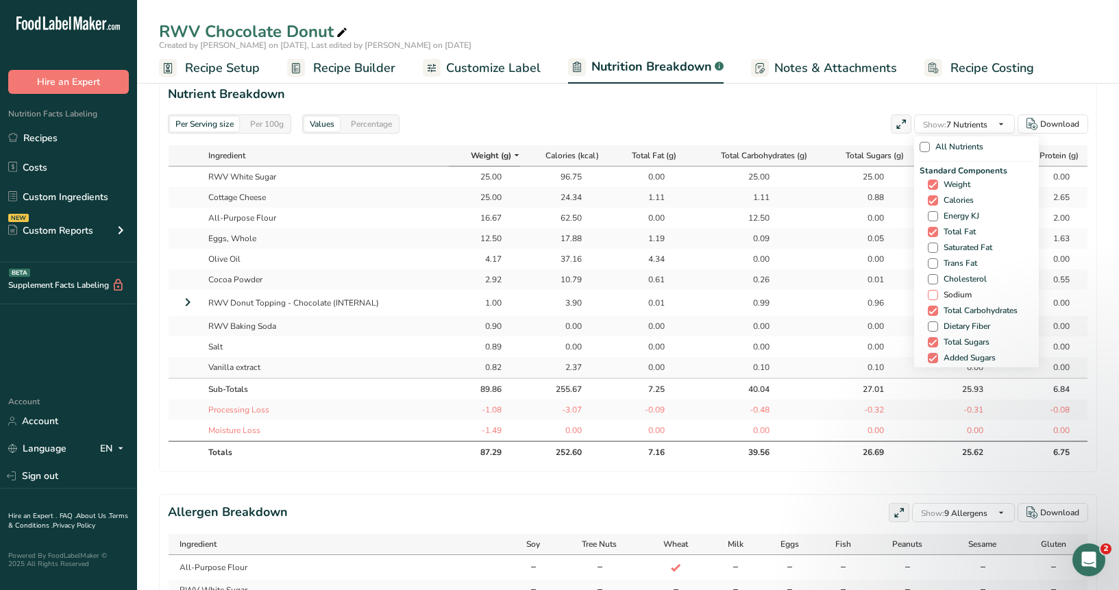
click at [934, 297] on span at bounding box center [933, 295] width 10 height 10
click at [934, 297] on input "Sodium" at bounding box center [932, 295] width 9 height 9
checkbox input "true"
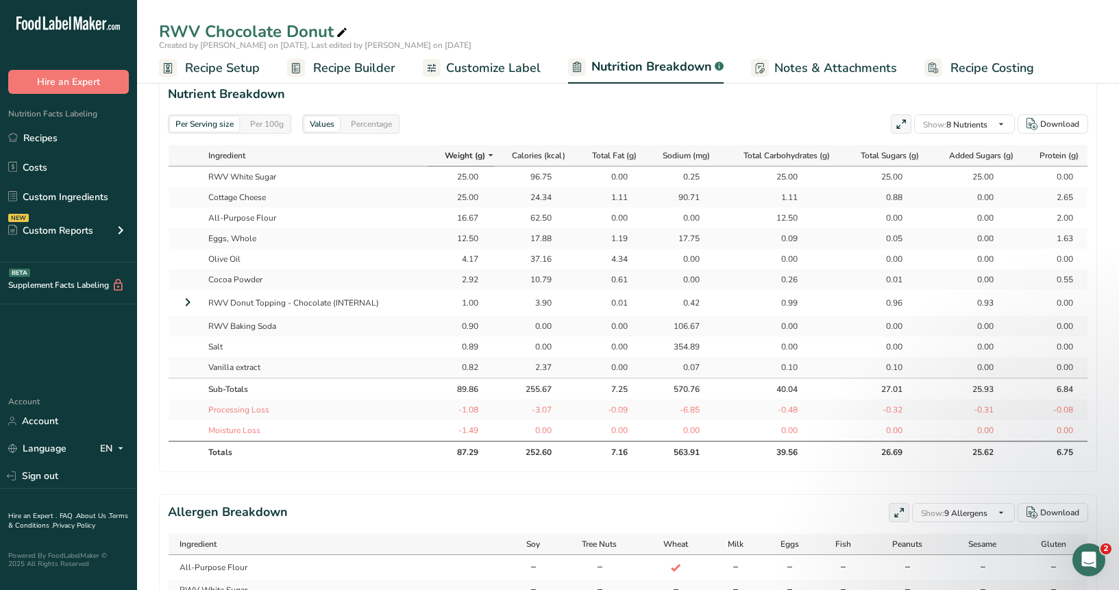
click at [750, 108] on section "Nutrient Breakdown Per Serving size Per 100g Values Percentage Show: 8 Nutrient…" at bounding box center [628, 274] width 938 height 396
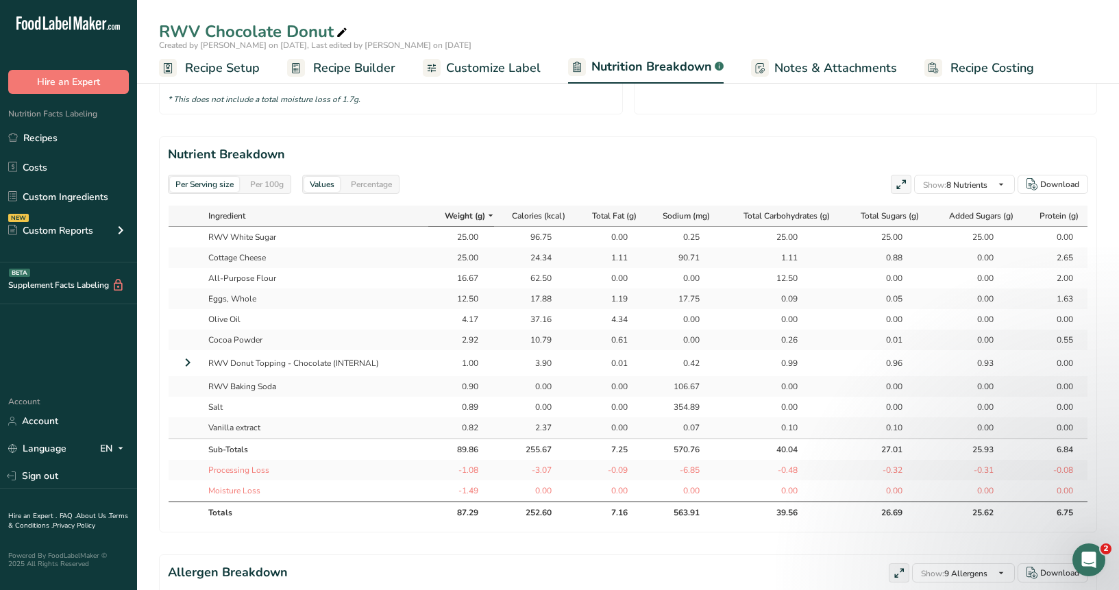
click at [177, 77] on link "Recipe Setup" at bounding box center [209, 68] width 101 height 31
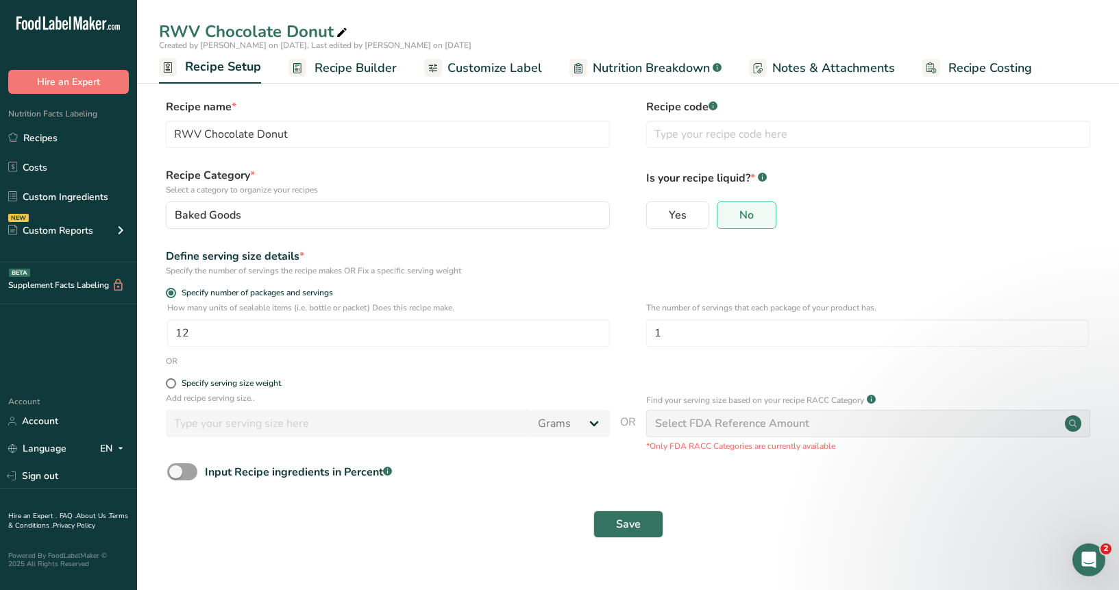
click at [327, 64] on span "Recipe Builder" at bounding box center [356, 68] width 82 height 19
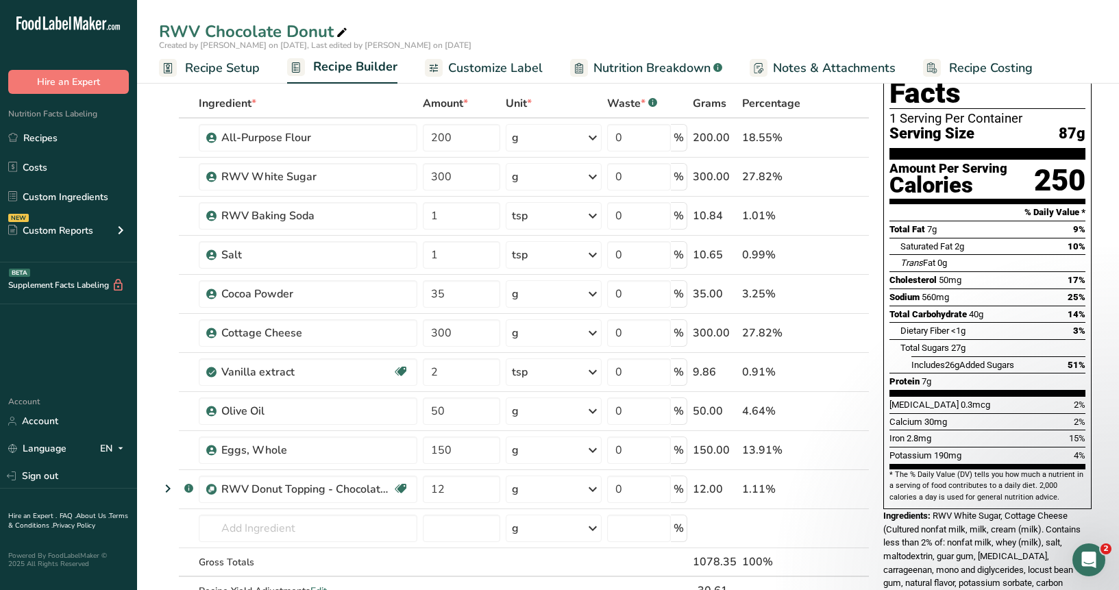
scroll to position [60, 0]
click at [820, 256] on icon at bounding box center [818, 254] width 10 height 14
click at [83, 137] on link "Recipes" at bounding box center [68, 138] width 137 height 26
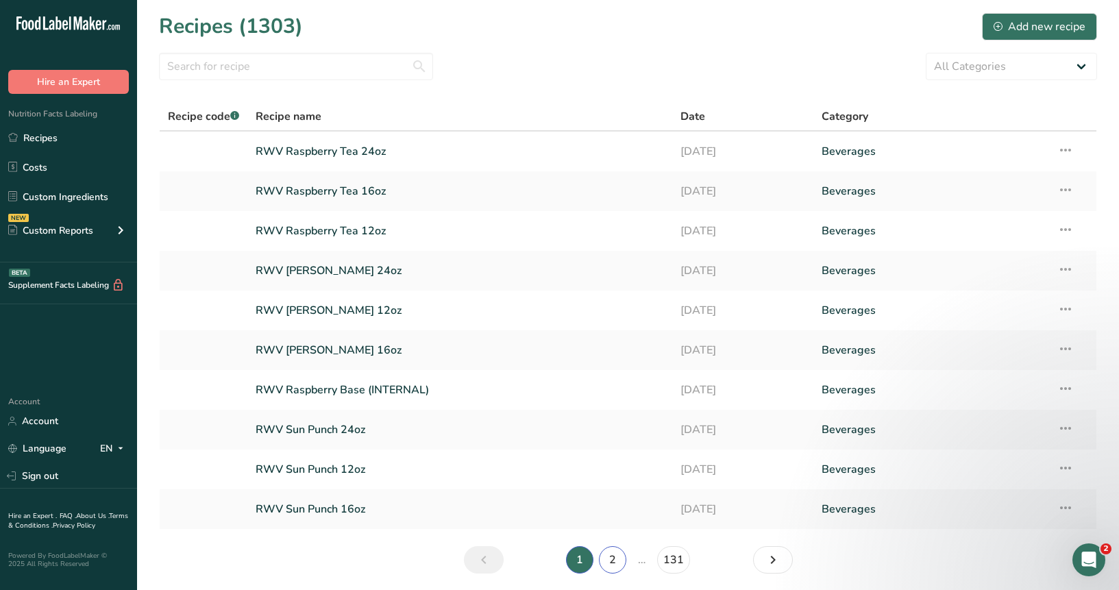
click at [604, 565] on link "2" at bounding box center [612, 559] width 27 height 27
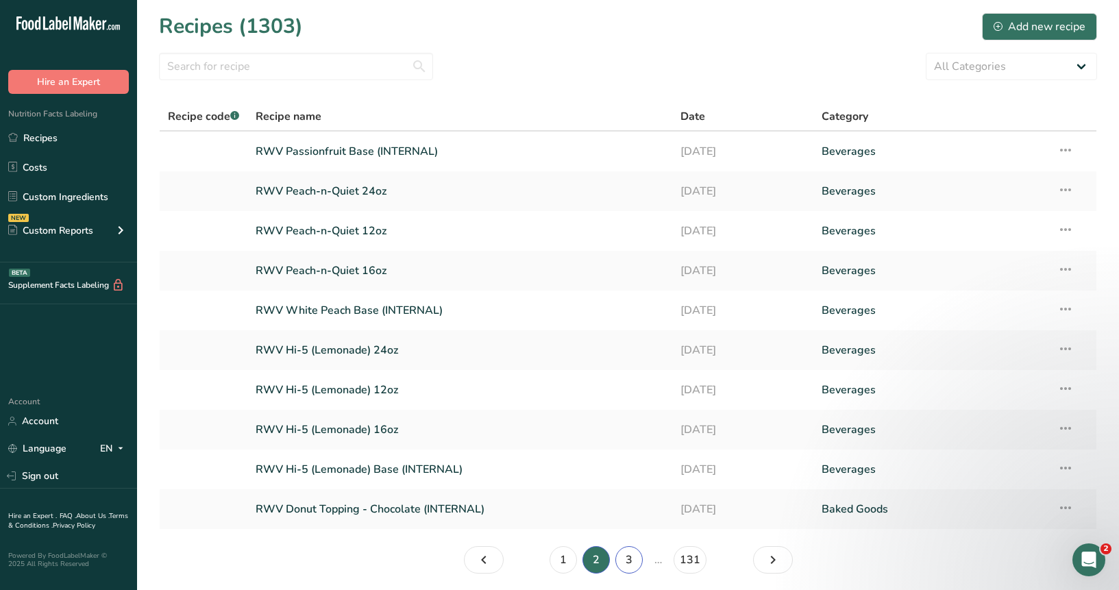
click at [632, 565] on link "3" at bounding box center [628, 559] width 27 height 27
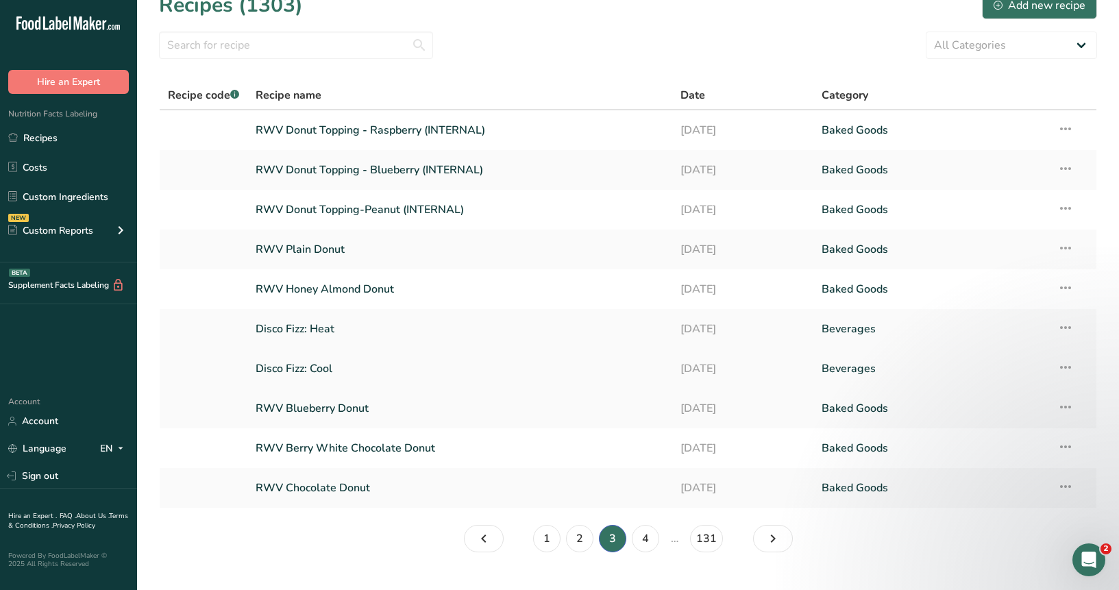
scroll to position [49, 0]
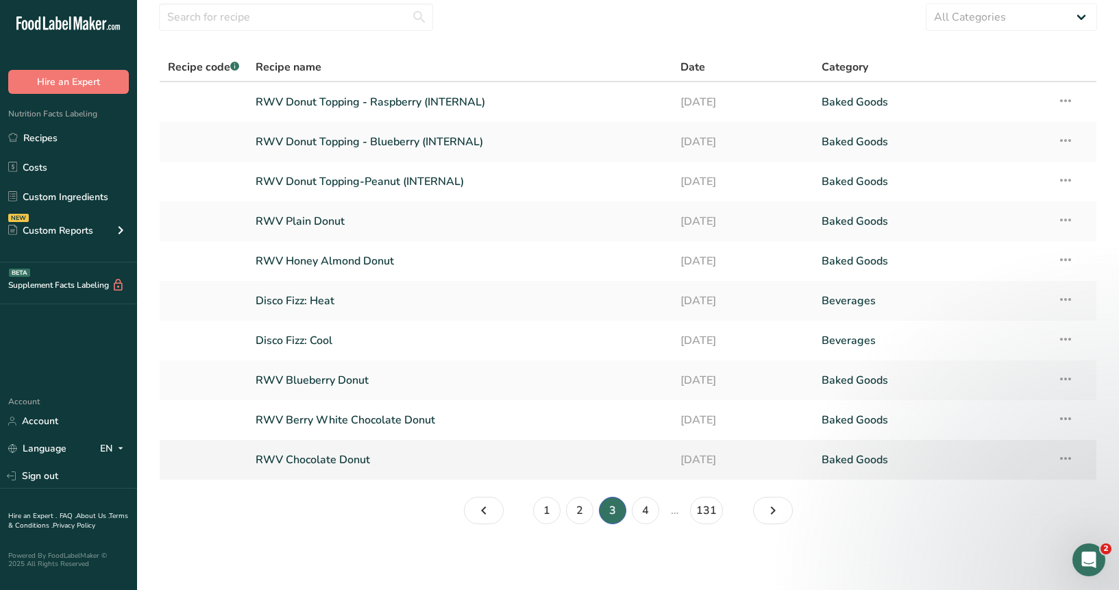
click at [341, 459] on link "RWV Chocolate Donut" at bounding box center [460, 459] width 408 height 29
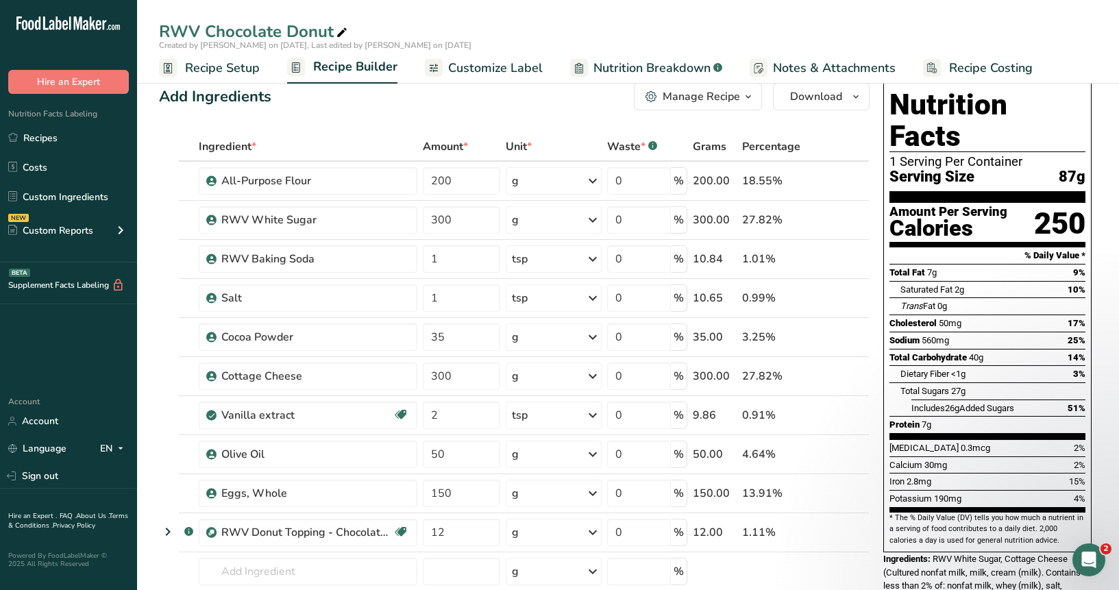
scroll to position [238, 0]
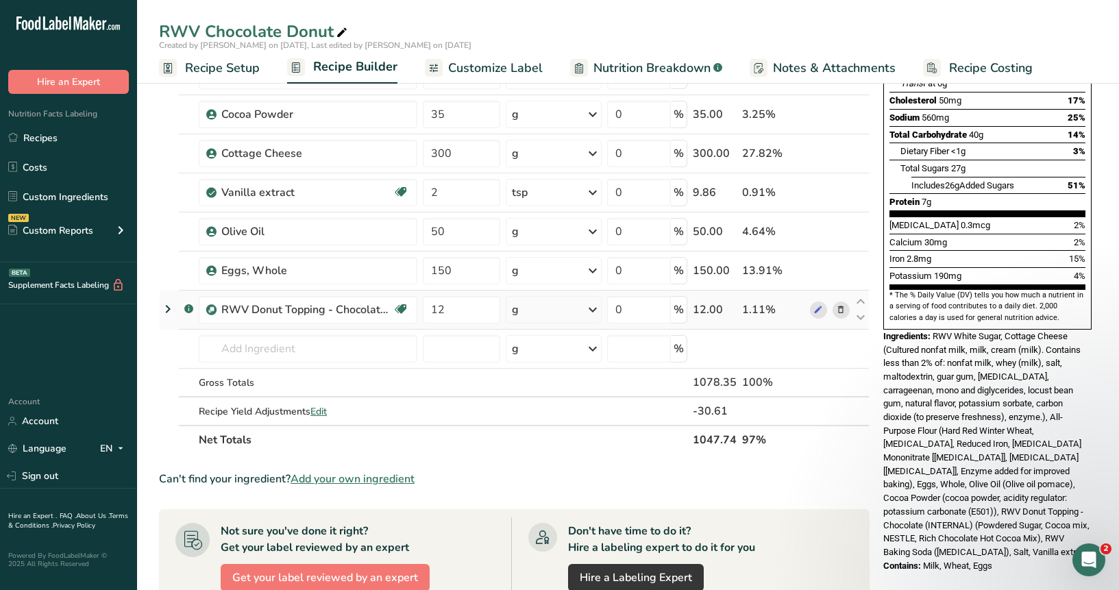
click at [809, 312] on td at bounding box center [829, 310] width 45 height 39
click at [818, 311] on icon at bounding box center [818, 310] width 10 height 14
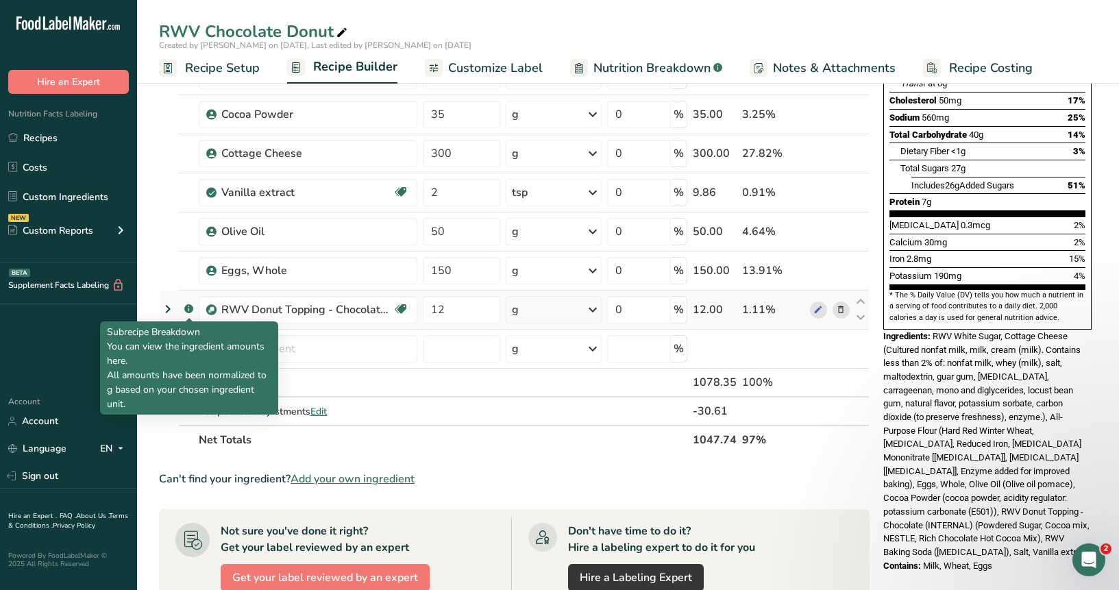
click at [160, 299] on icon at bounding box center [168, 309] width 16 height 25
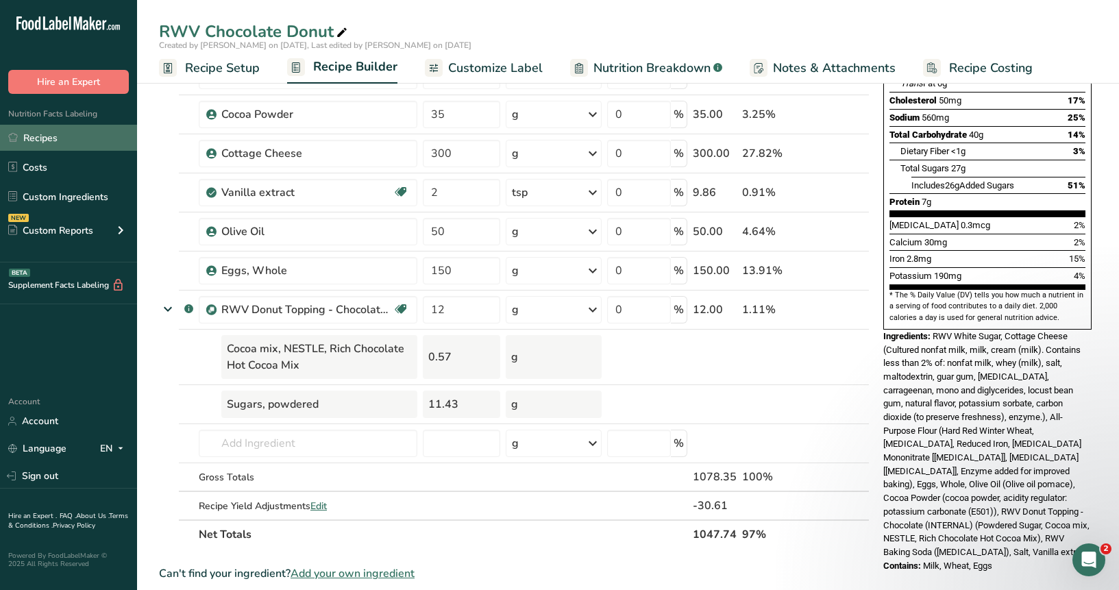
click at [69, 148] on link "Recipes" at bounding box center [68, 138] width 137 height 26
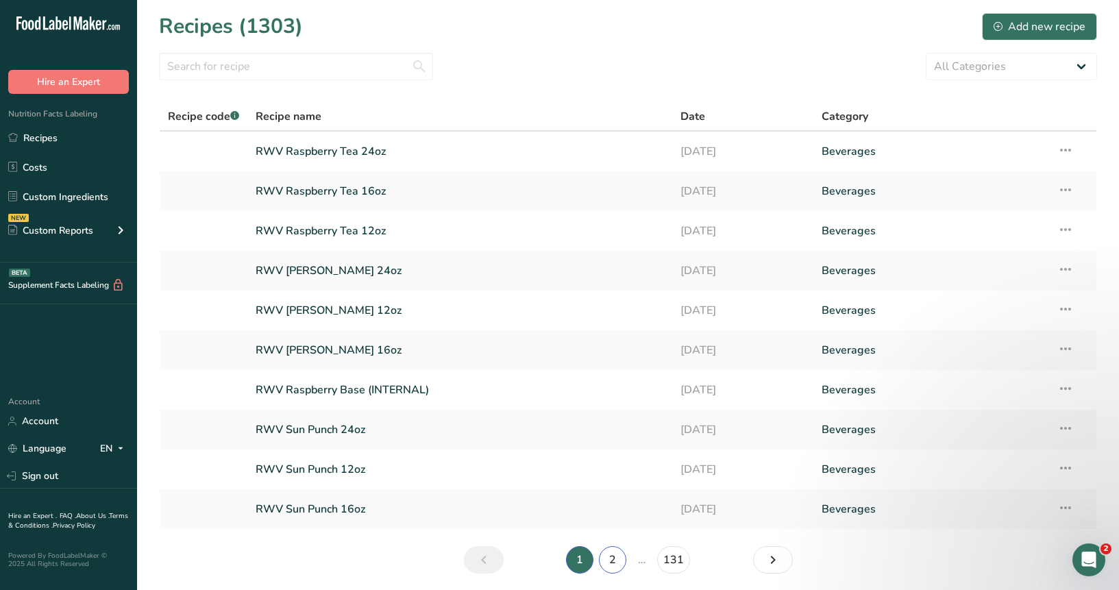
click at [617, 558] on link "2" at bounding box center [612, 559] width 27 height 27
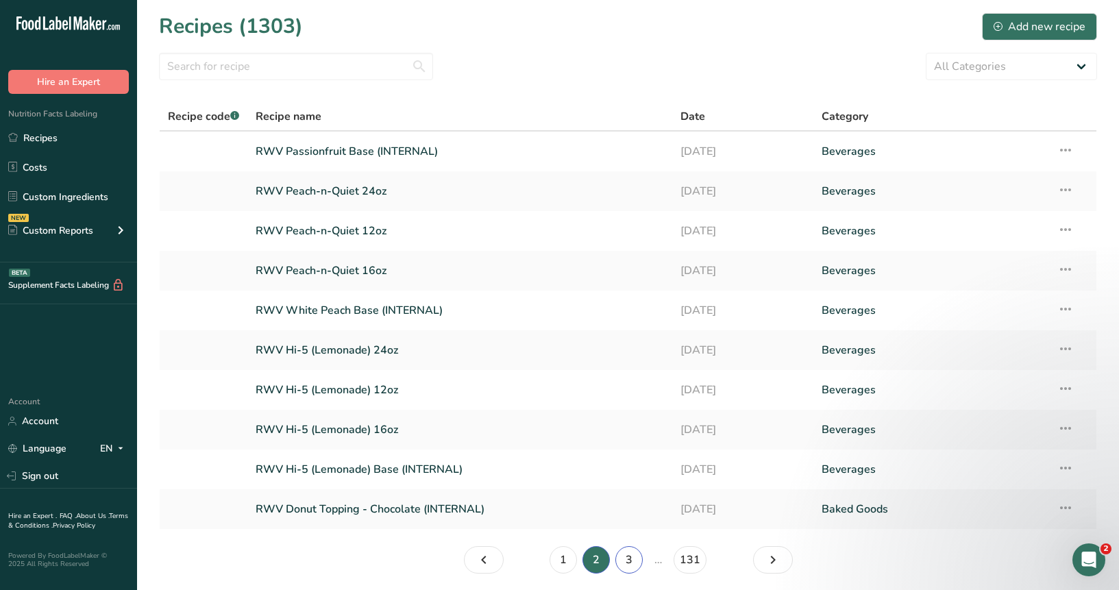
click at [630, 558] on link "3" at bounding box center [628, 559] width 27 height 27
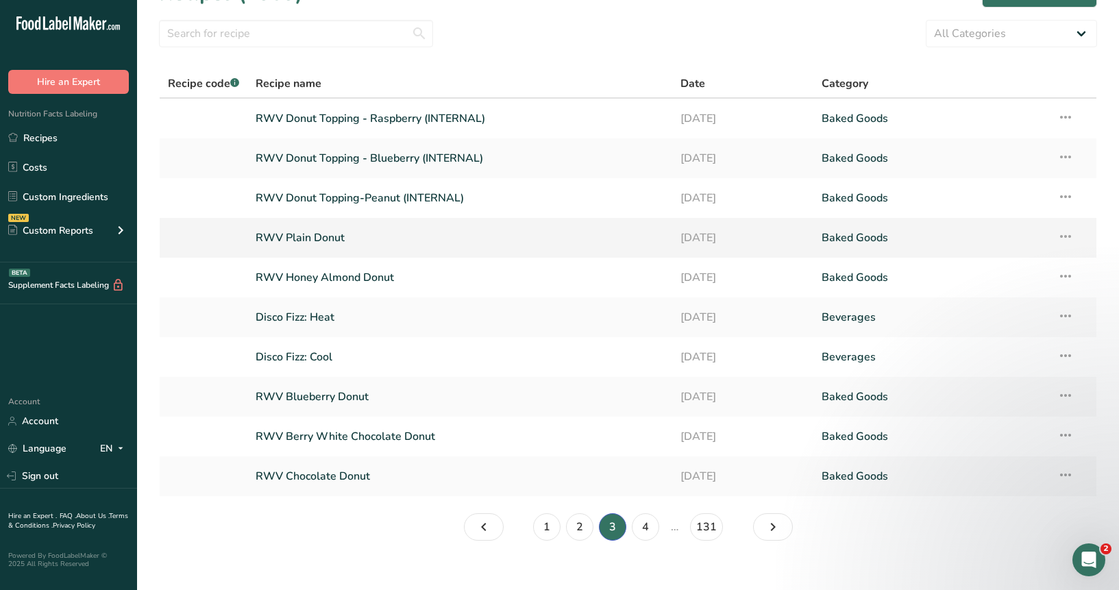
scroll to position [49, 0]
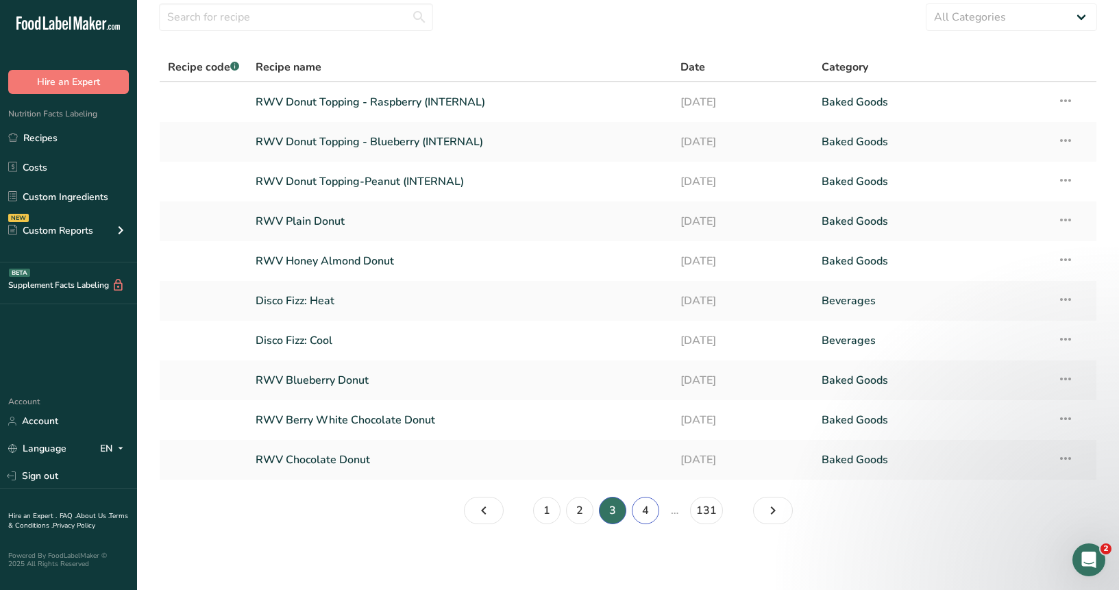
click at [652, 513] on link "4" at bounding box center [645, 510] width 27 height 27
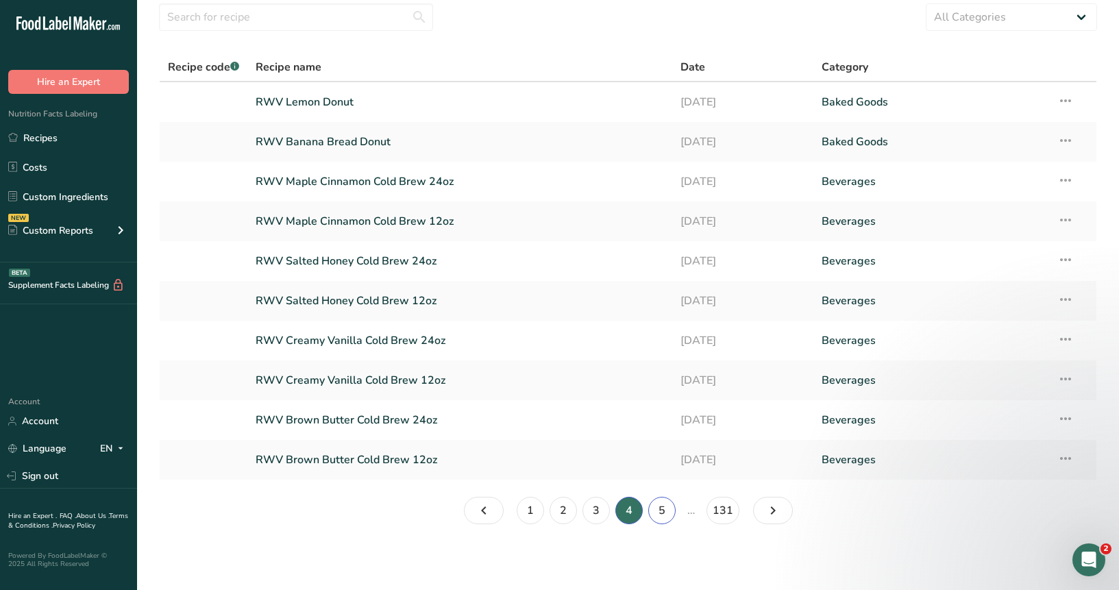
click at [672, 516] on link "5" at bounding box center [661, 510] width 27 height 27
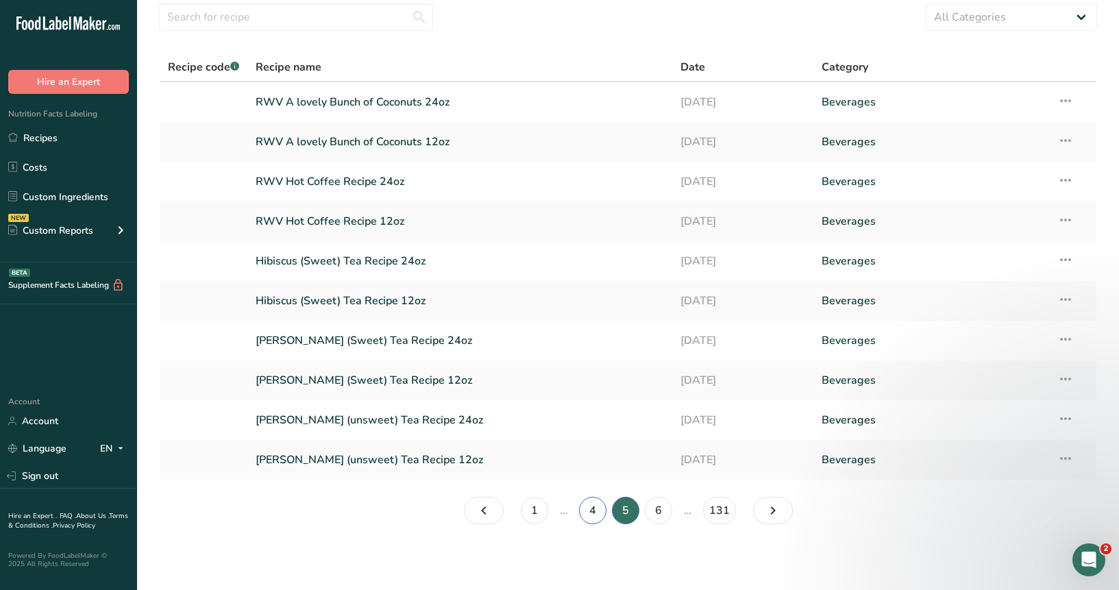
click at [591, 510] on link "4" at bounding box center [592, 510] width 27 height 27
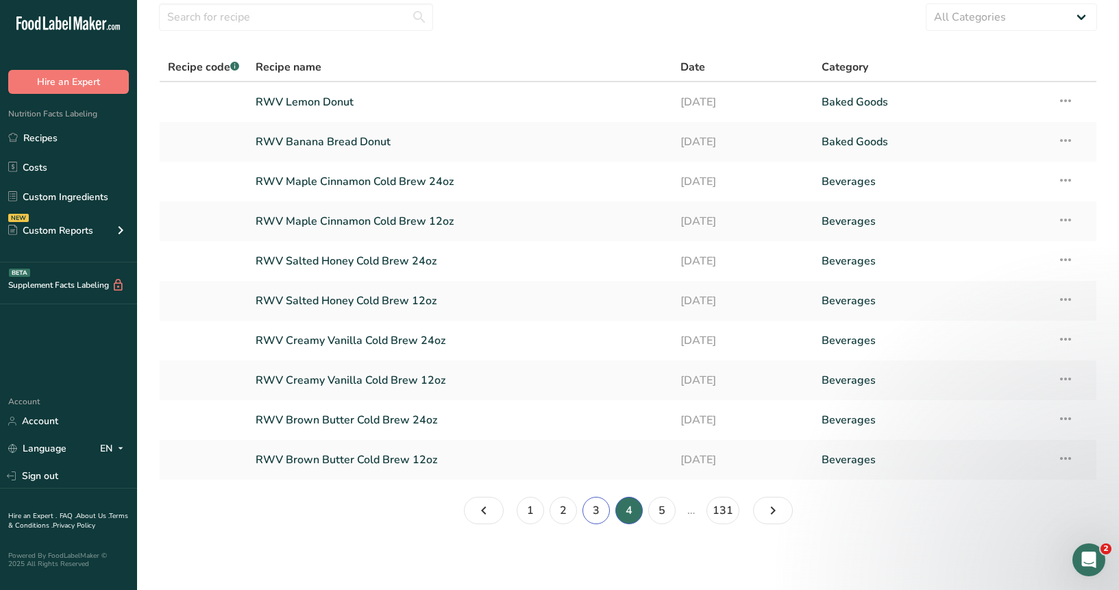
click at [590, 515] on link "3" at bounding box center [595, 510] width 27 height 27
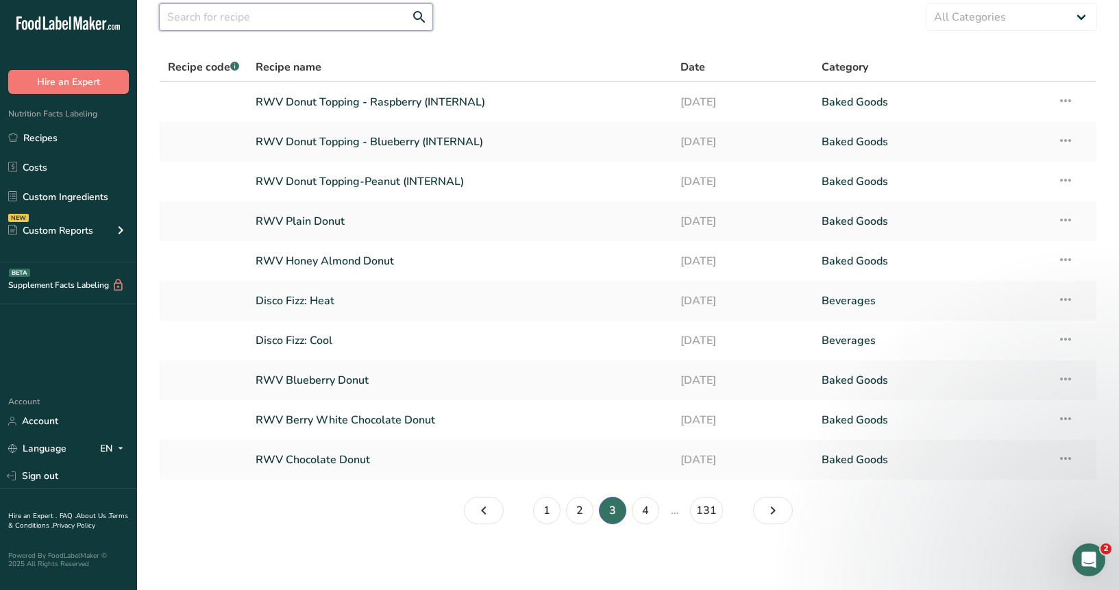
click at [299, 6] on input "text" at bounding box center [296, 16] width 274 height 27
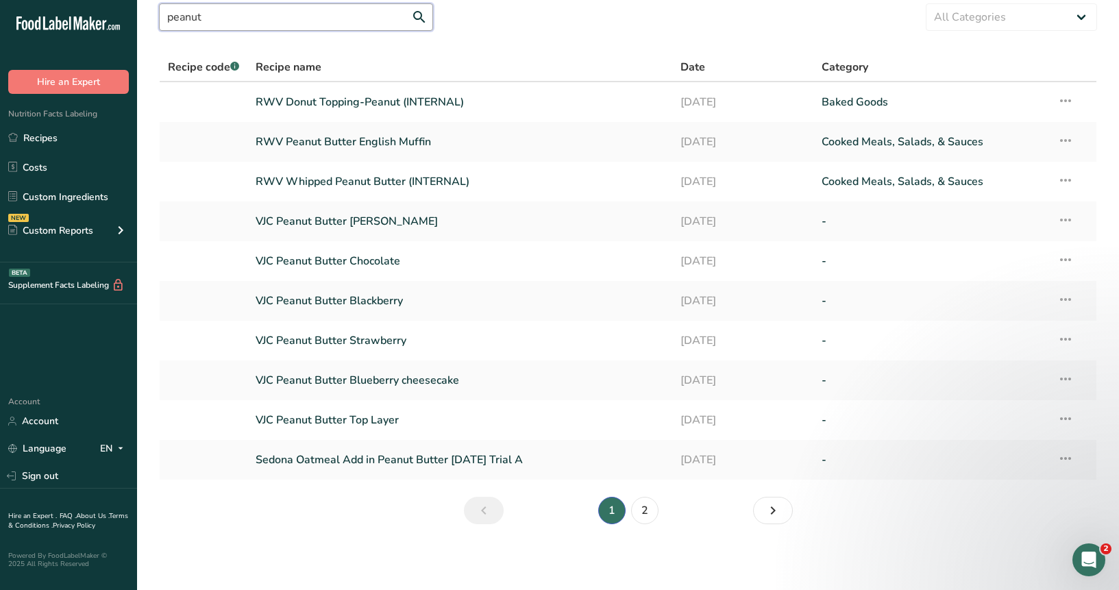
click at [243, 13] on input "peanut" at bounding box center [296, 16] width 274 height 27
type input "banana"
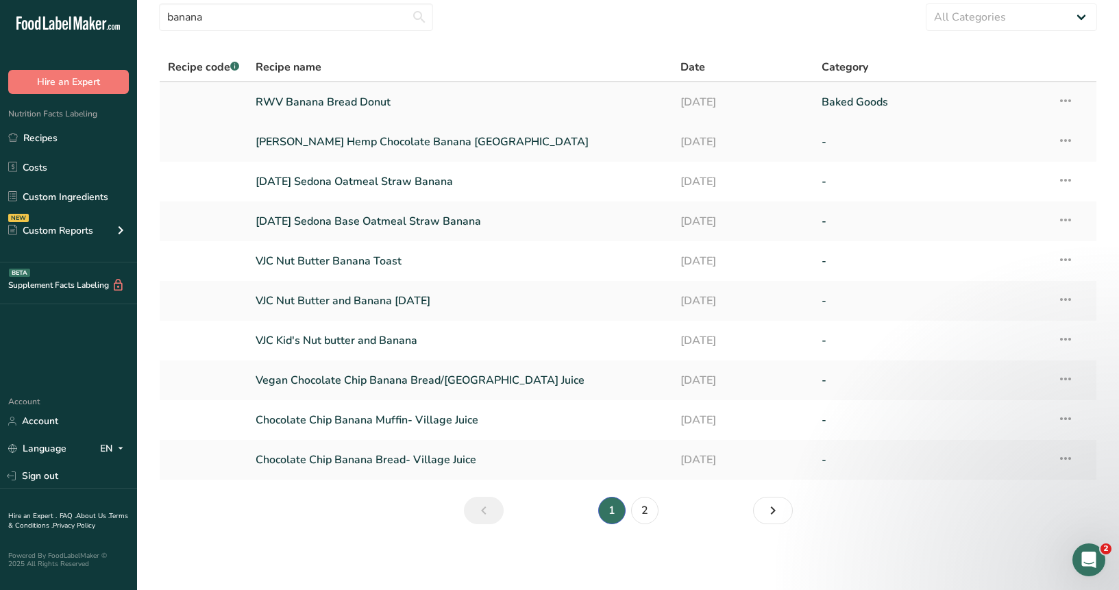
click at [323, 110] on link "RWV Banana Bread Donut" at bounding box center [460, 102] width 408 height 29
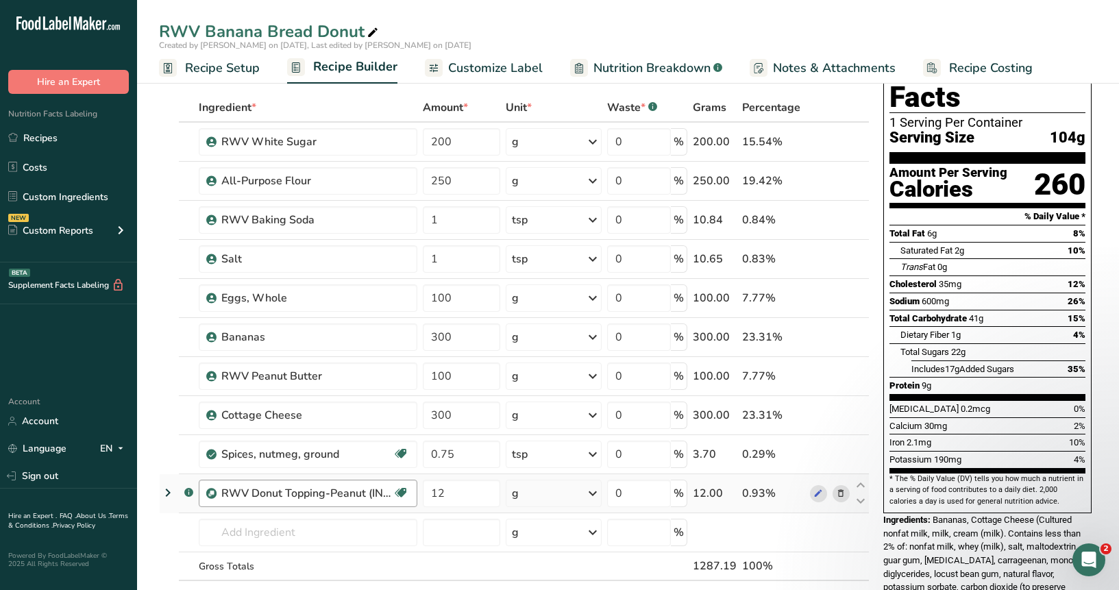
scroll to position [49, 0]
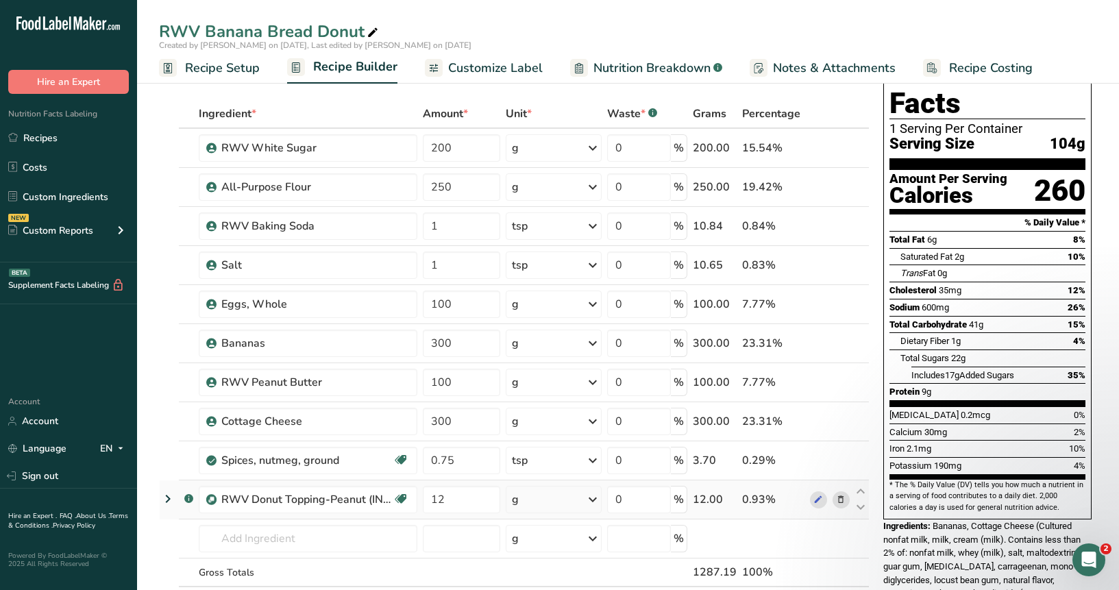
click at [171, 499] on icon at bounding box center [168, 499] width 16 height 25
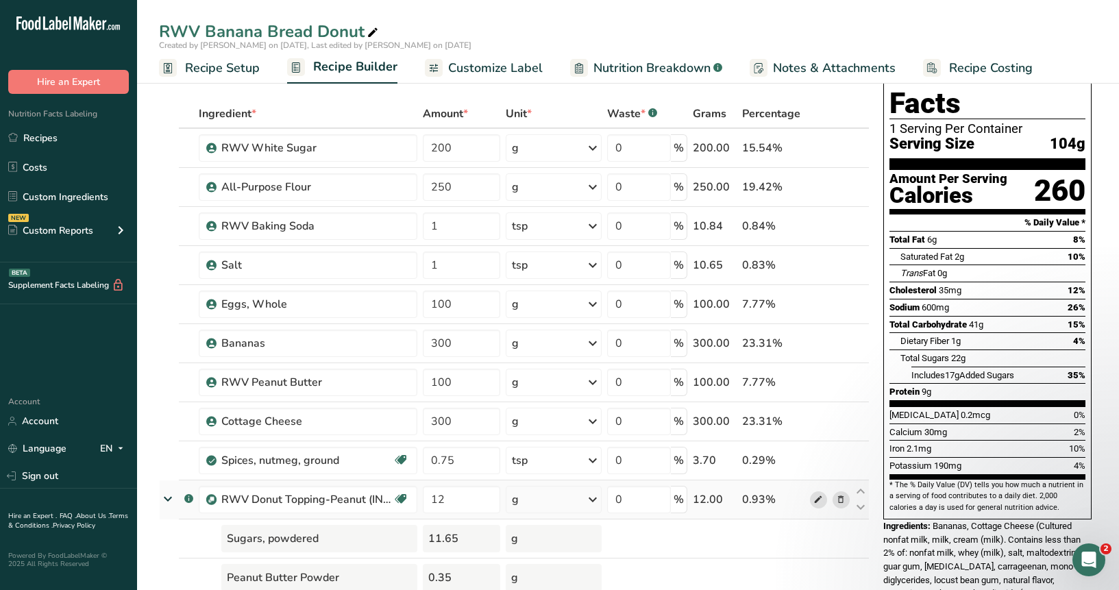
click at [824, 497] on span at bounding box center [818, 499] width 16 height 16
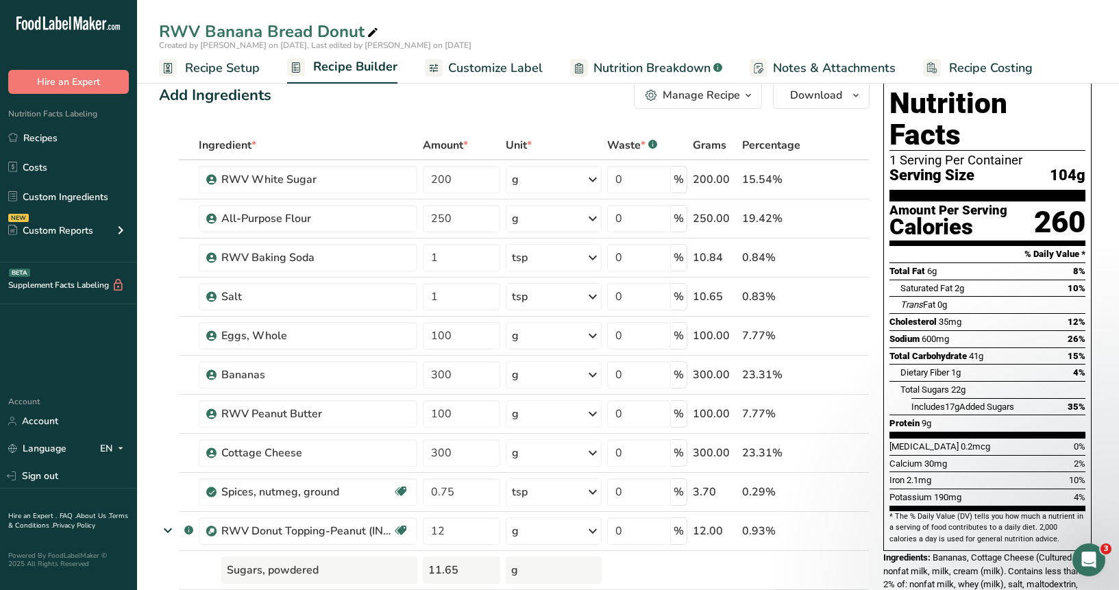
scroll to position [0, 0]
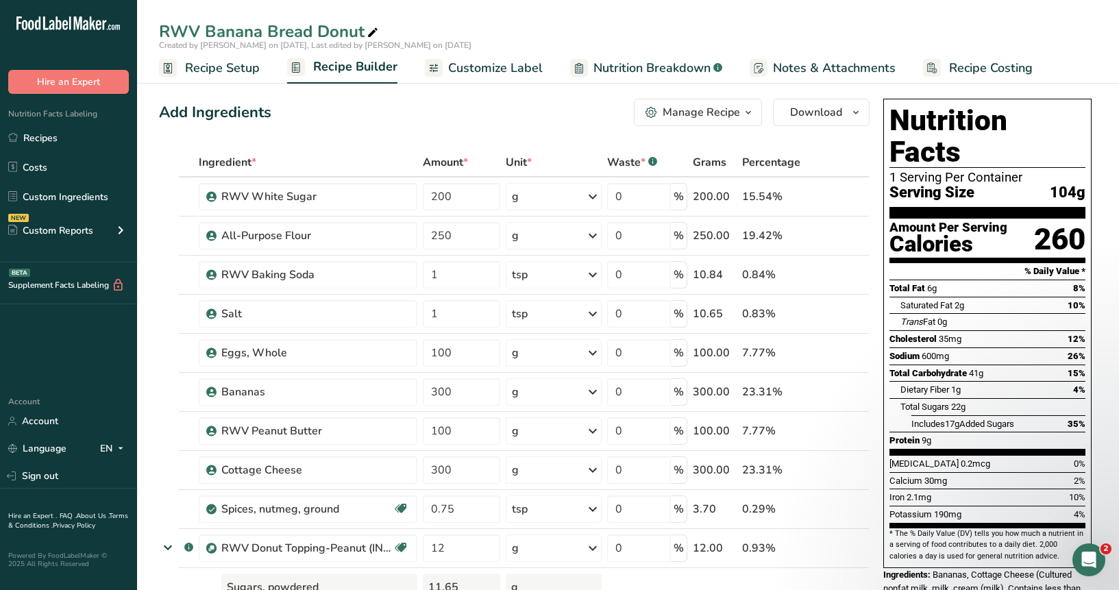
click at [641, 68] on span "Nutrition Breakdown" at bounding box center [651, 68] width 117 height 19
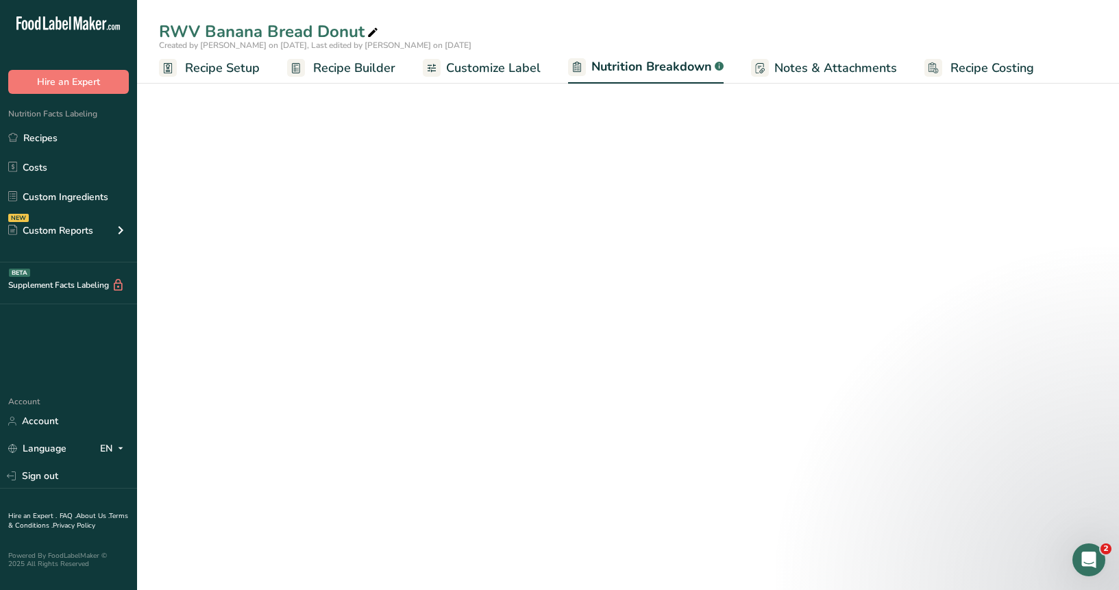
select select "Calories"
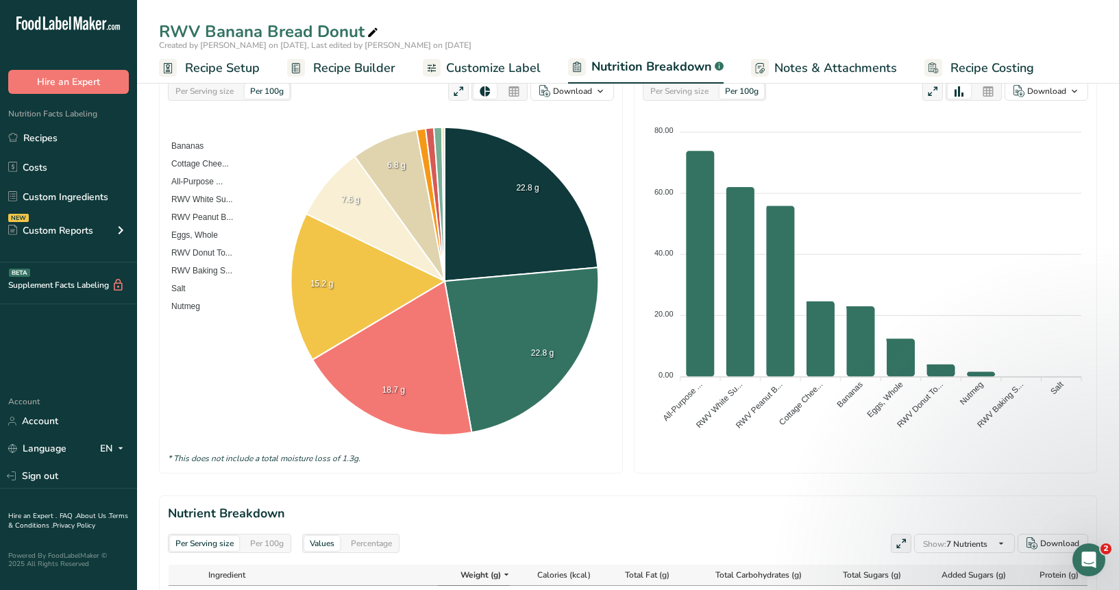
scroll to position [476, 0]
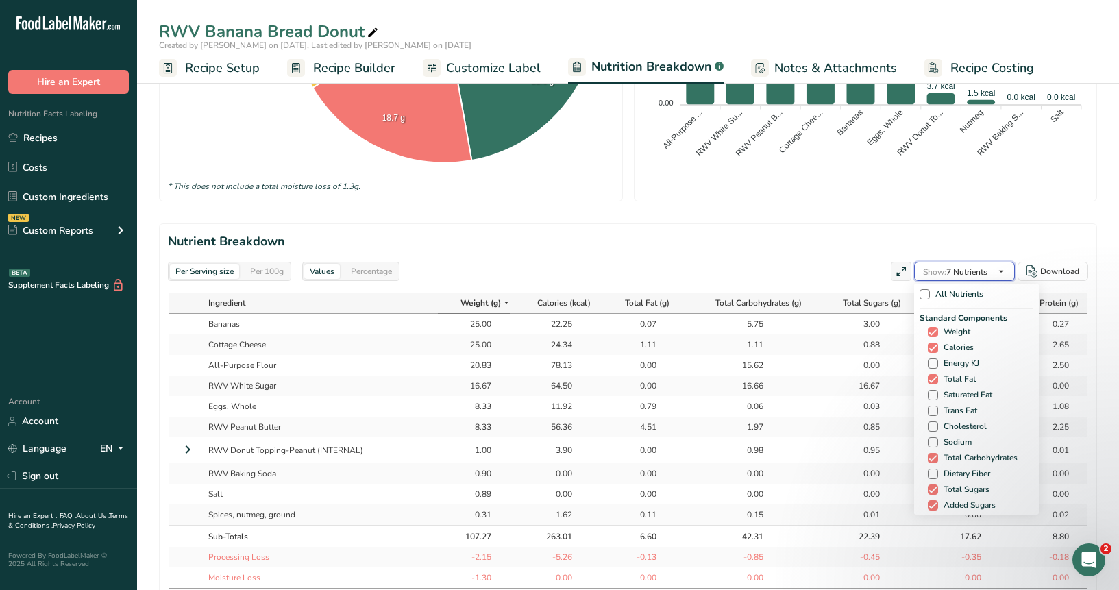
click at [970, 264] on span "Show: 7 Nutrients" at bounding box center [955, 271] width 64 height 16
click at [928, 438] on span at bounding box center [933, 442] width 10 height 10
click at [928, 438] on input "Sodium" at bounding box center [932, 442] width 9 height 9
checkbox input "true"
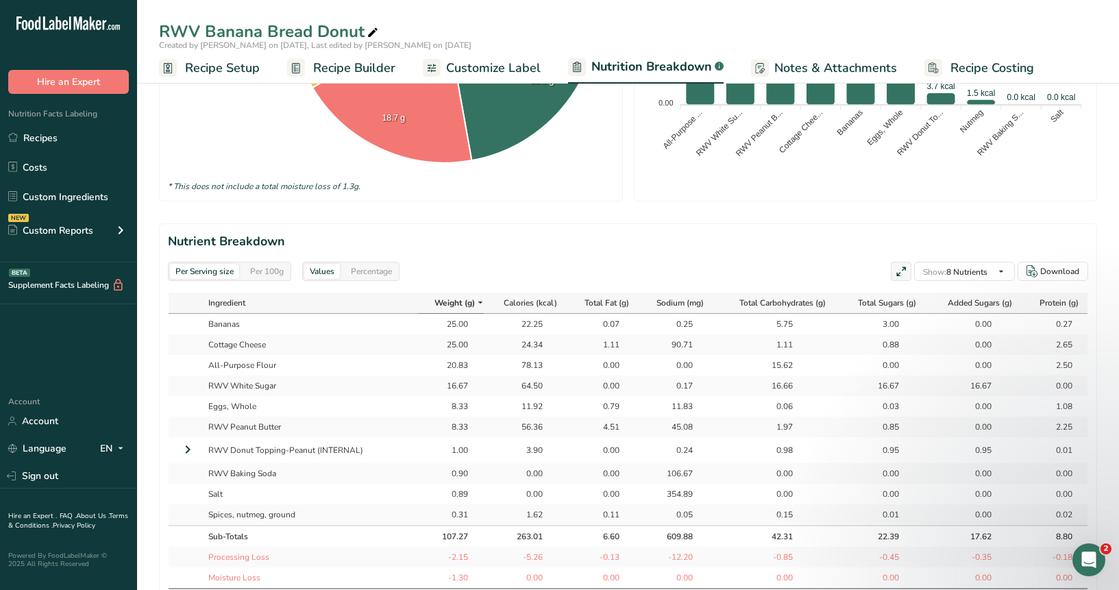
click at [757, 176] on foreignobject at bounding box center [865, 11] width 445 height 343
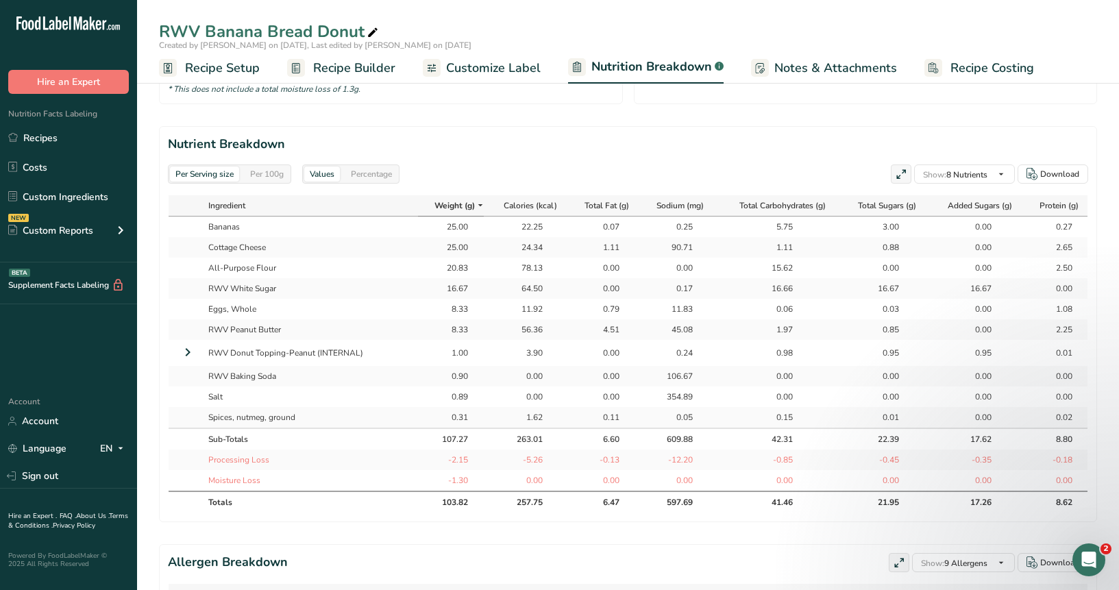
scroll to position [572, 0]
click at [232, 71] on span "Recipe Setup" at bounding box center [222, 68] width 75 height 19
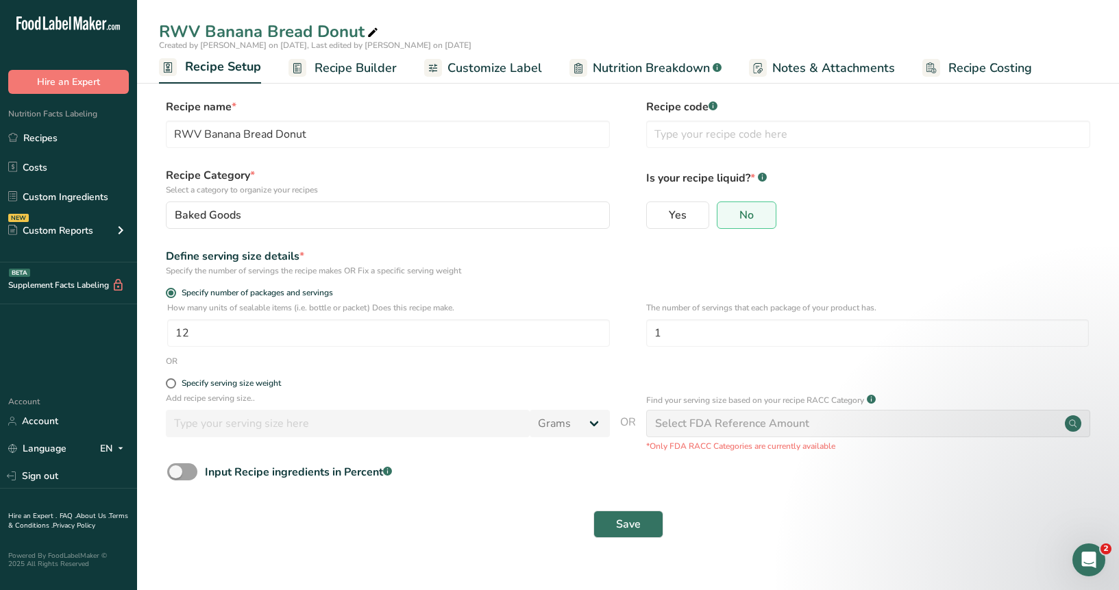
click at [562, 7] on div "RWV Banana Bread Donut Created by Audrey Pleva on 2025-09-15, Last edited by Au…" at bounding box center [628, 42] width 982 height 84
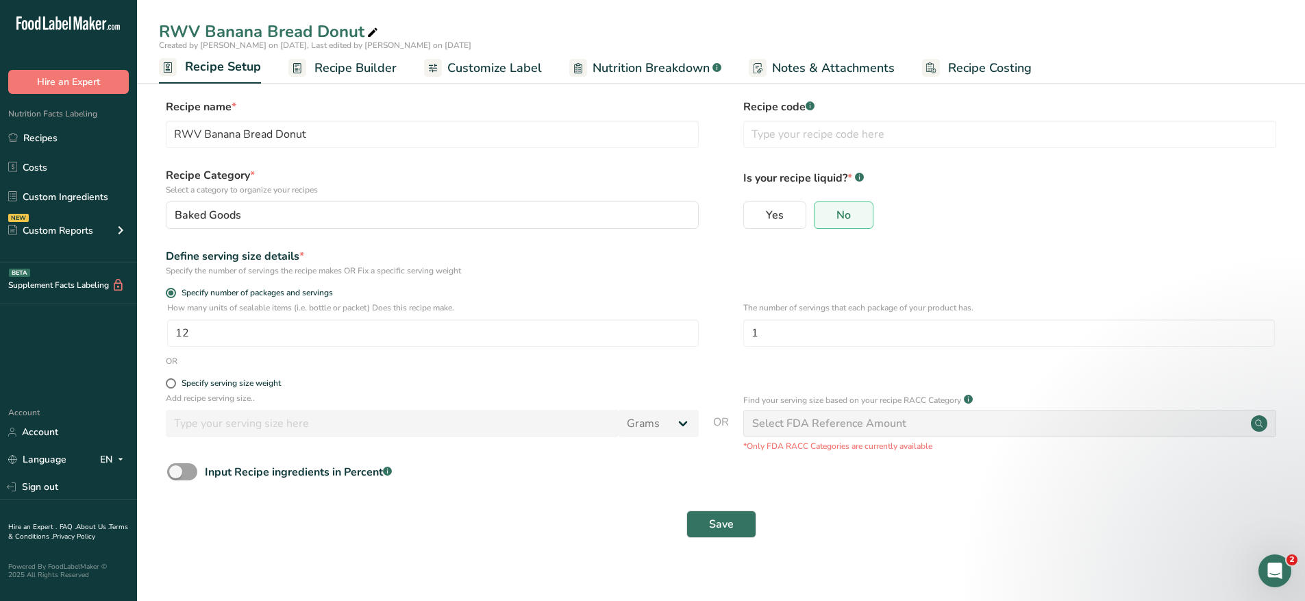
click at [379, 53] on link "Recipe Builder" at bounding box center [342, 68] width 108 height 31
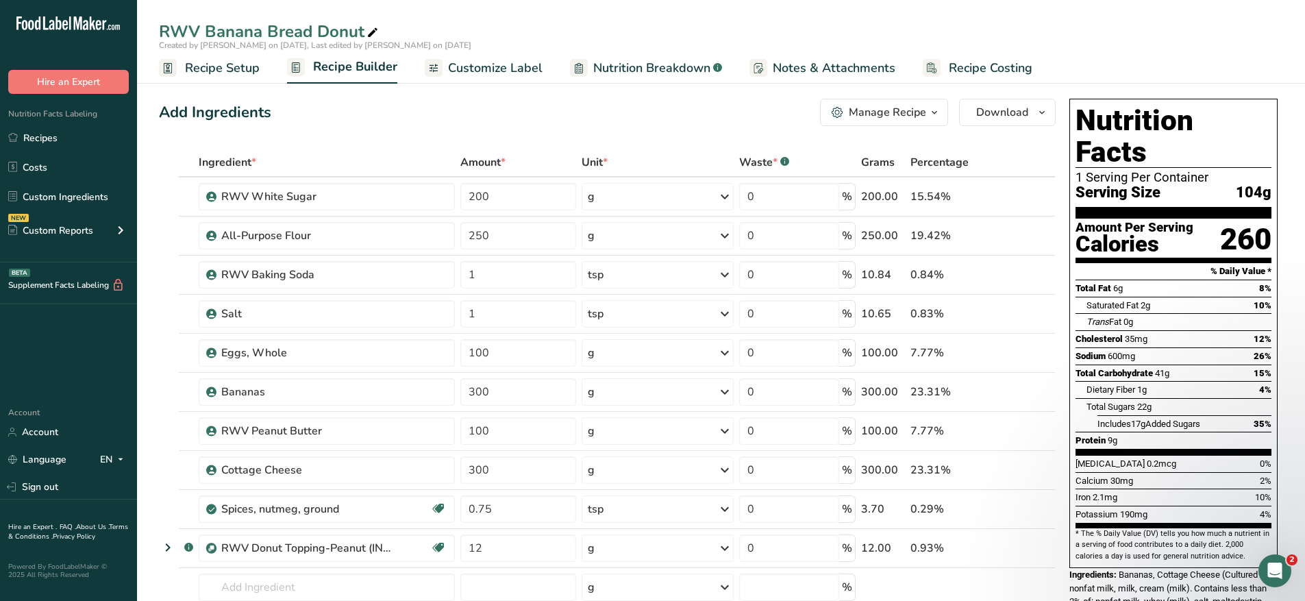
click at [616, 11] on div "RWV Banana Bread Donut Created by Audrey Pleva on 2025-09-15, Last edited by Au…" at bounding box center [721, 42] width 1168 height 84
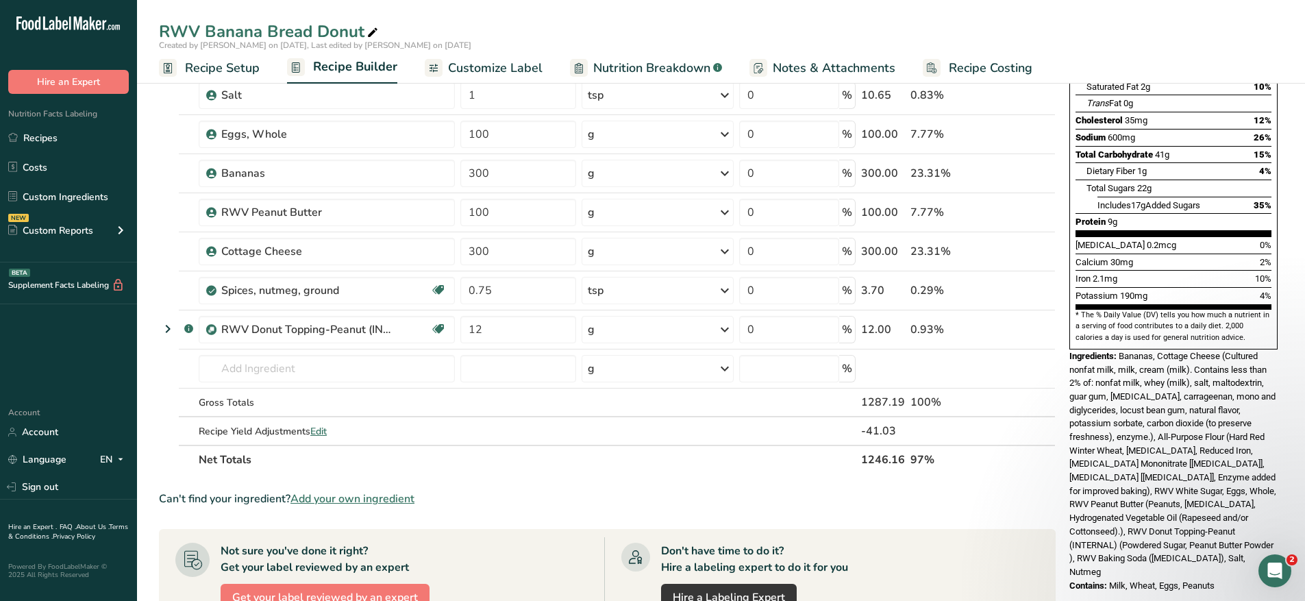
scroll to position [247, 0]
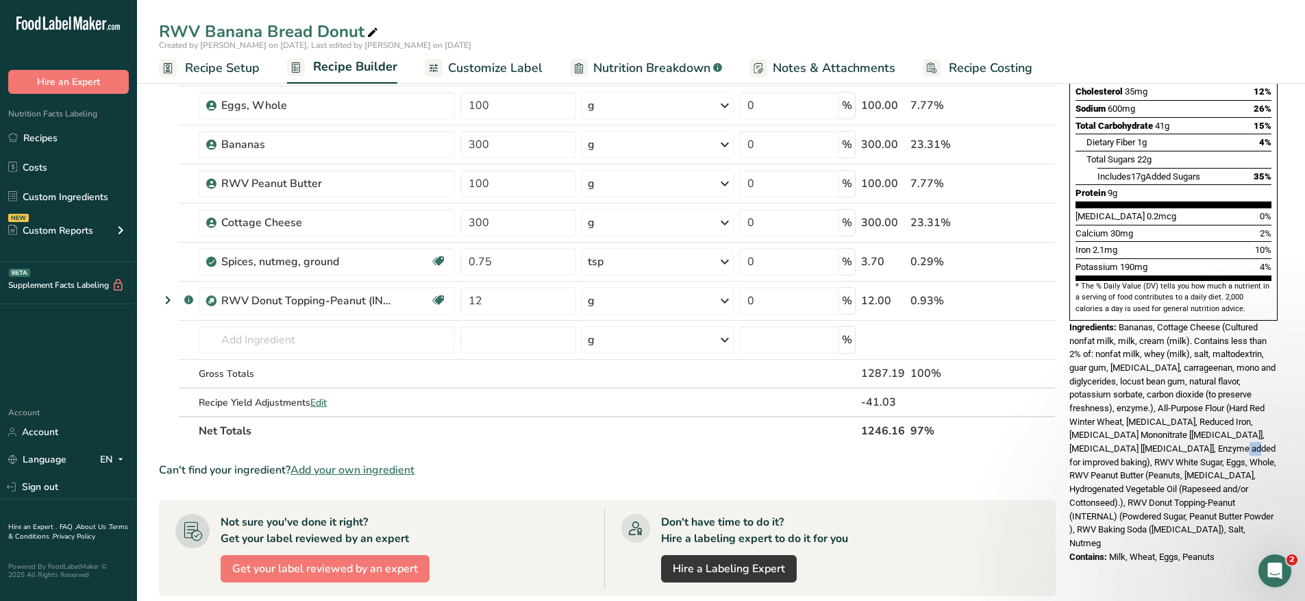
drag, startPoint x: 1217, startPoint y: 420, endPoint x: 1238, endPoint y: 420, distance: 20.6
click at [1118, 420] on span "Bananas, Cottage Cheese (Cultured nonfat milk, milk, cream (milk). Contains les…" at bounding box center [1173, 435] width 207 height 226
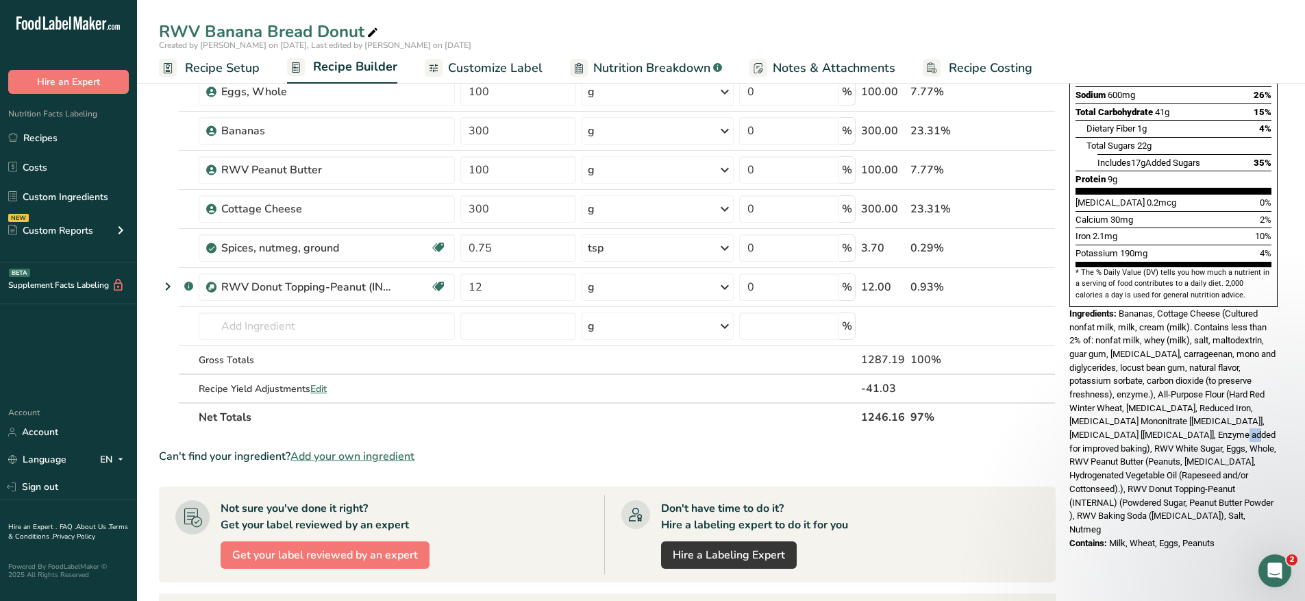
scroll to position [264, 0]
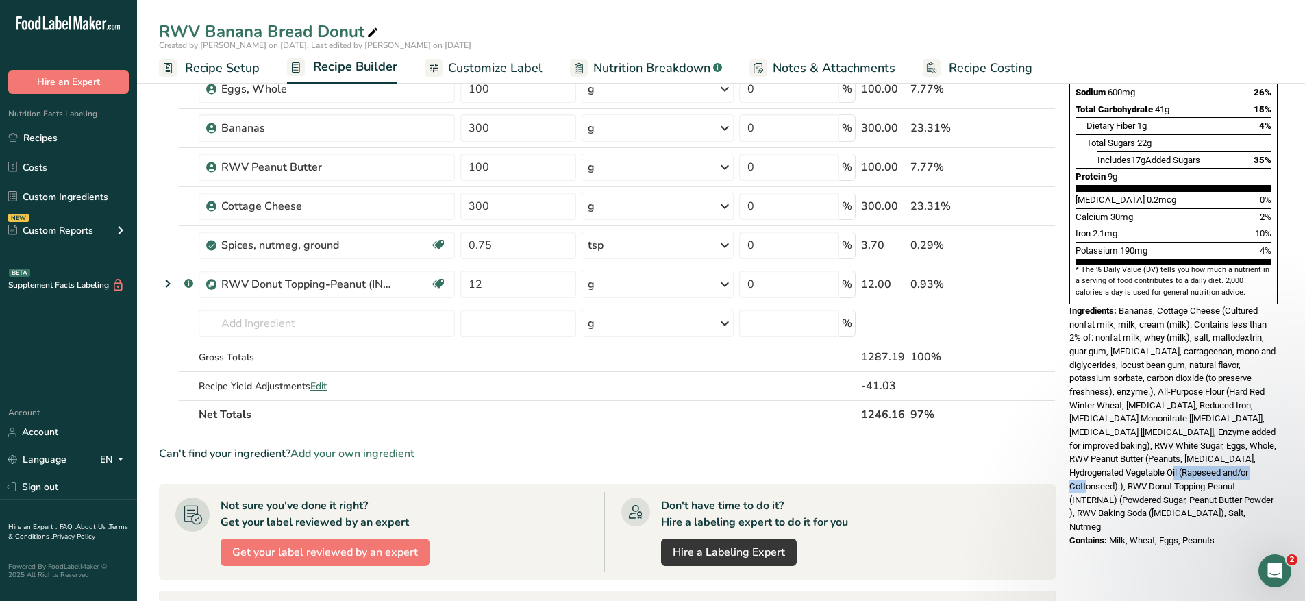
drag, startPoint x: 1157, startPoint y: 441, endPoint x: 1271, endPoint y: 444, distance: 113.8
click at [1118, 444] on div "Ingredients: Bananas, Cottage Cheese (Cultured nonfat milk, milk, cream (milk).…" at bounding box center [1174, 419] width 208 height 230
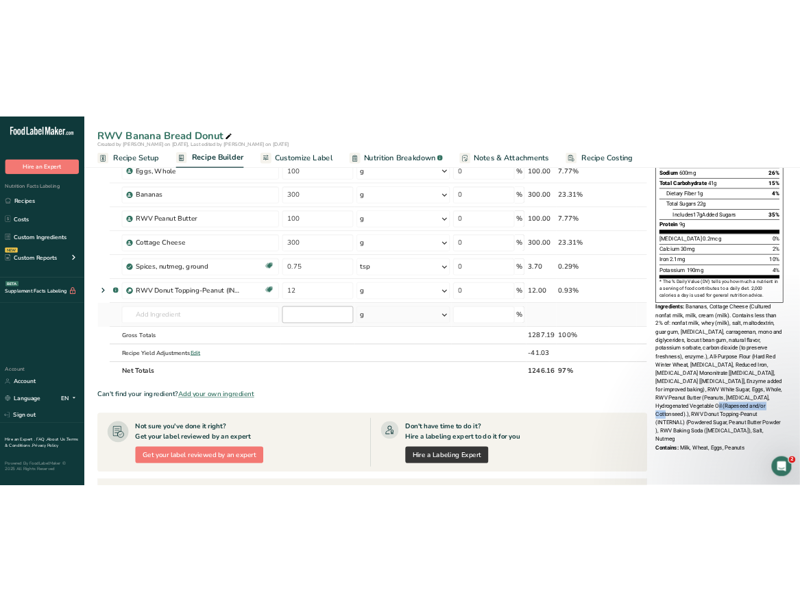
scroll to position [0, 0]
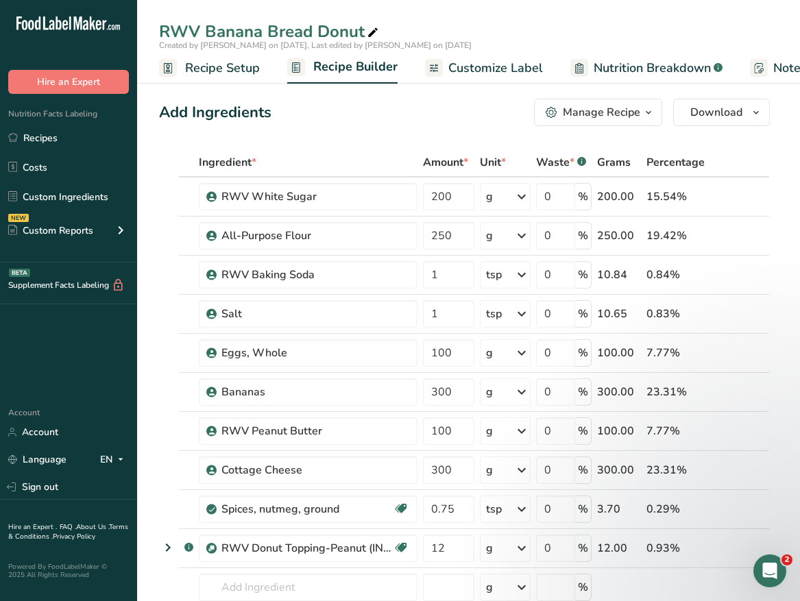
click at [620, 65] on span "Nutrition Breakdown" at bounding box center [651, 68] width 117 height 19
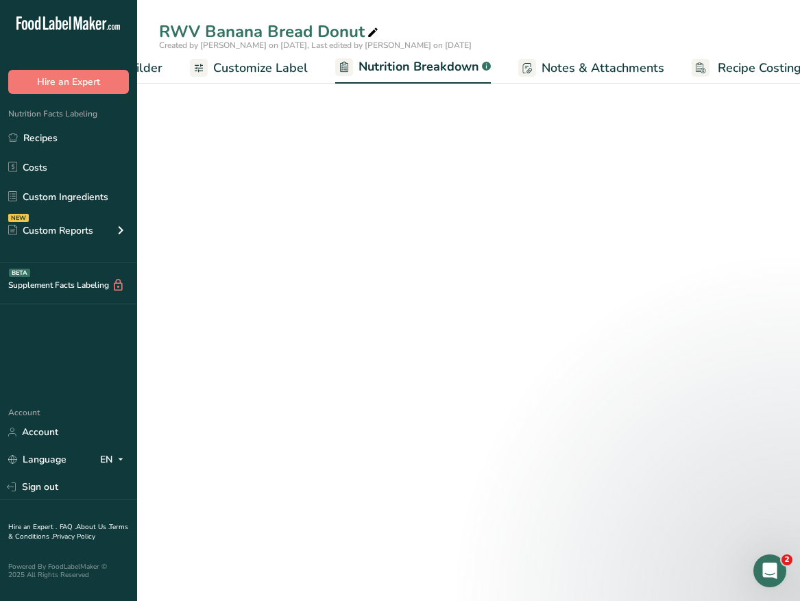
select select "Calories"
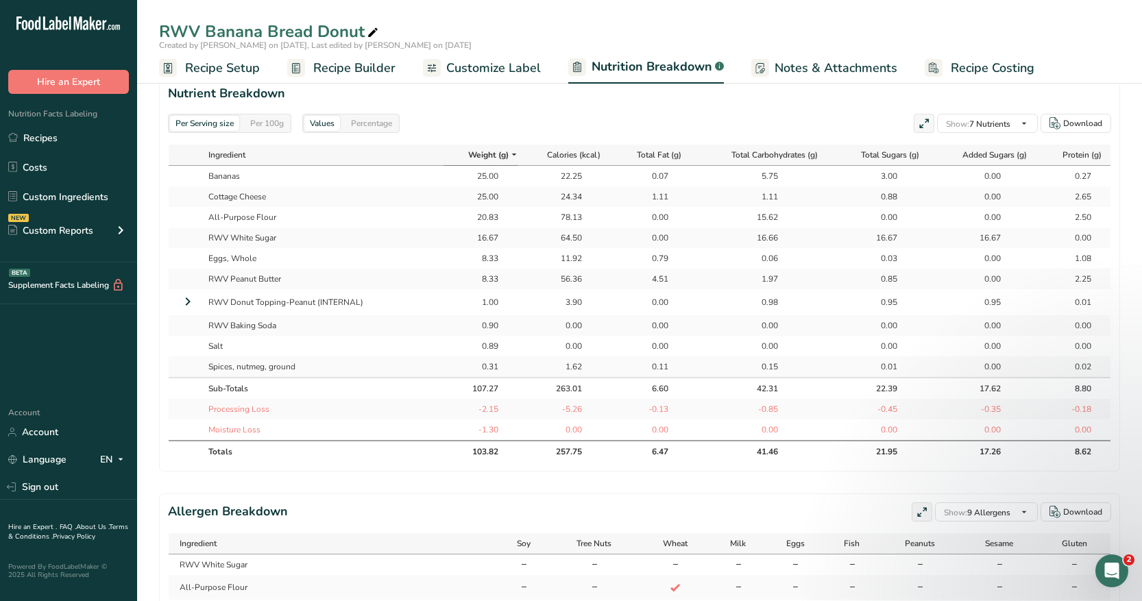
scroll to position [625, 0]
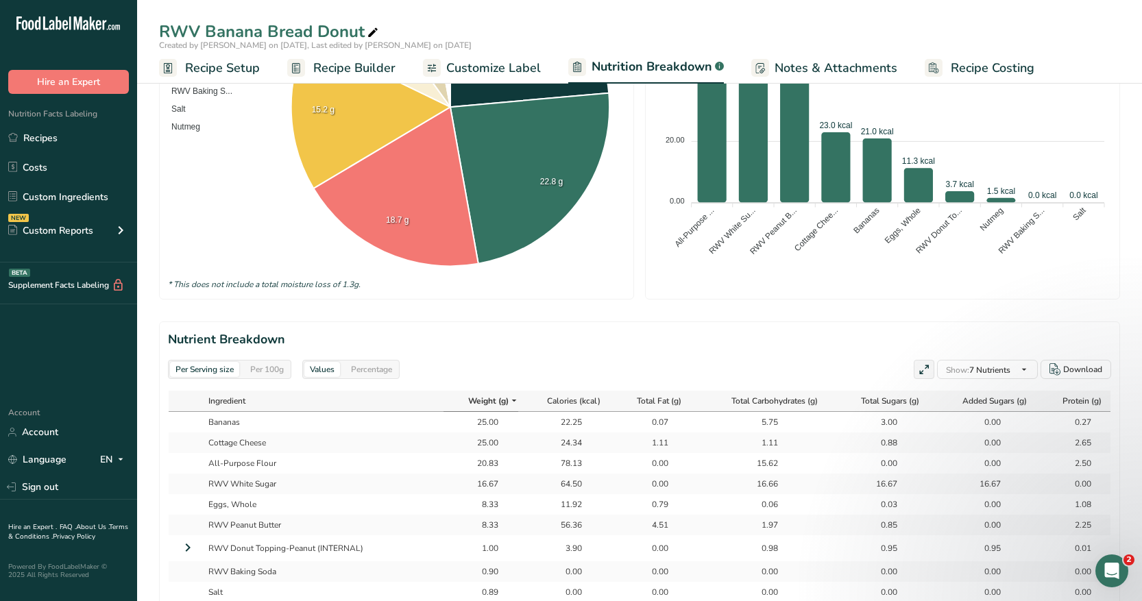
click at [336, 64] on span "Recipe Builder" at bounding box center [354, 68] width 82 height 19
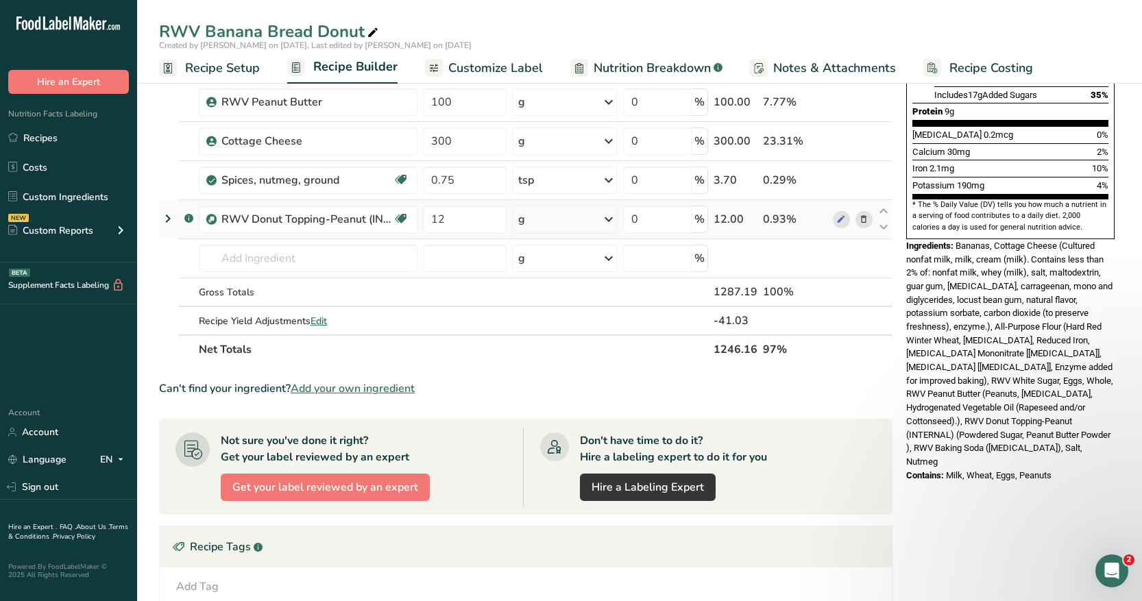
scroll to position [362, 0]
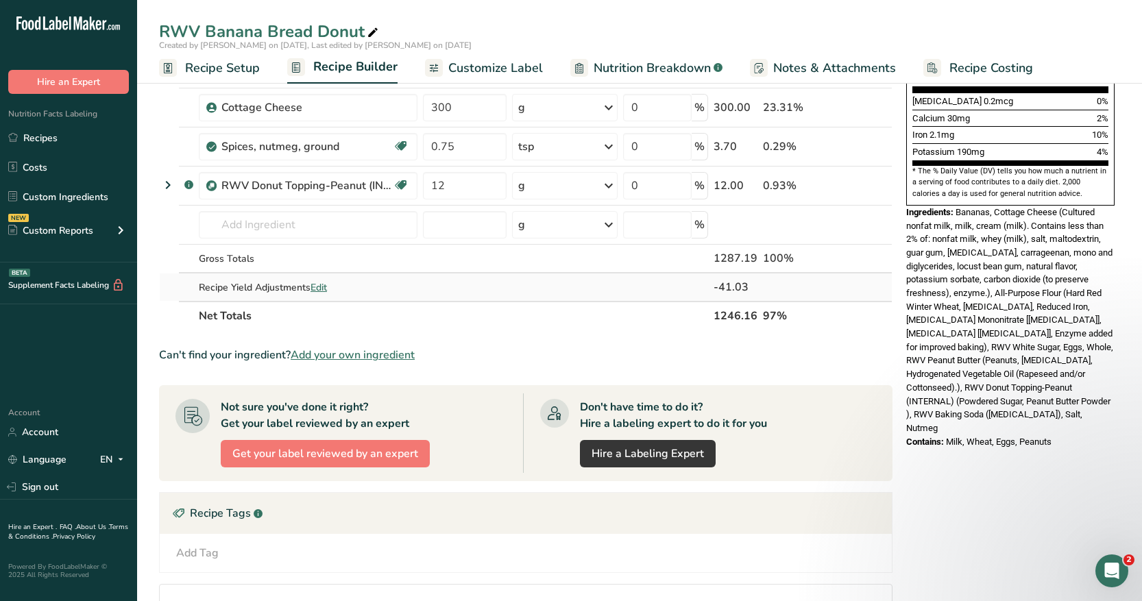
click at [323, 288] on span "Edit" at bounding box center [318, 287] width 16 height 13
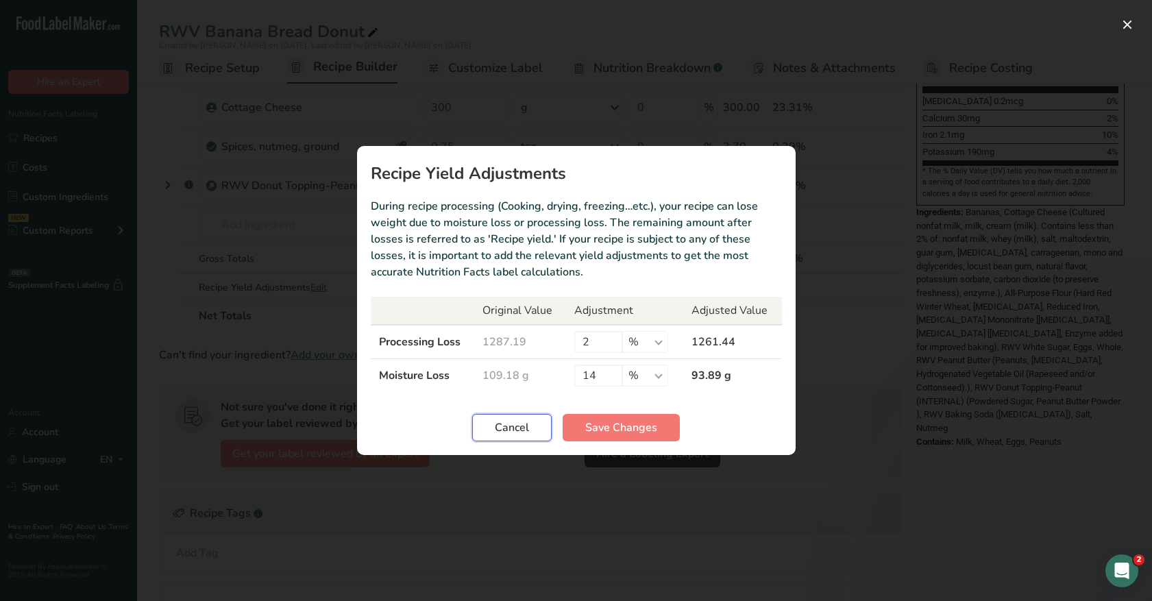
click at [517, 430] on span "Cancel" at bounding box center [512, 427] width 34 height 16
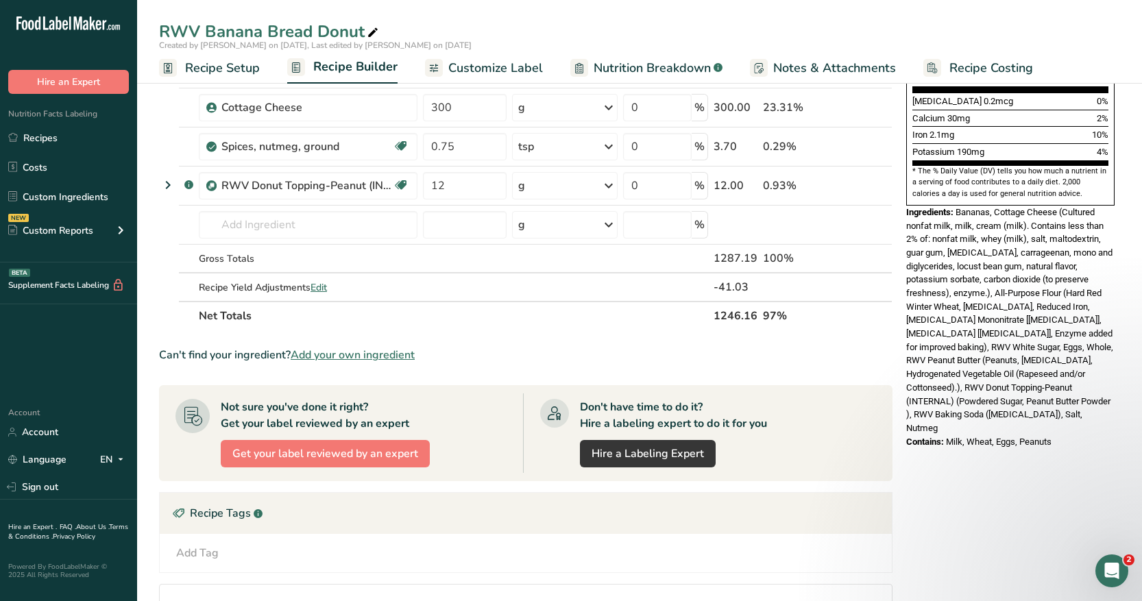
click at [621, 59] on span "Nutrition Breakdown" at bounding box center [651, 68] width 117 height 19
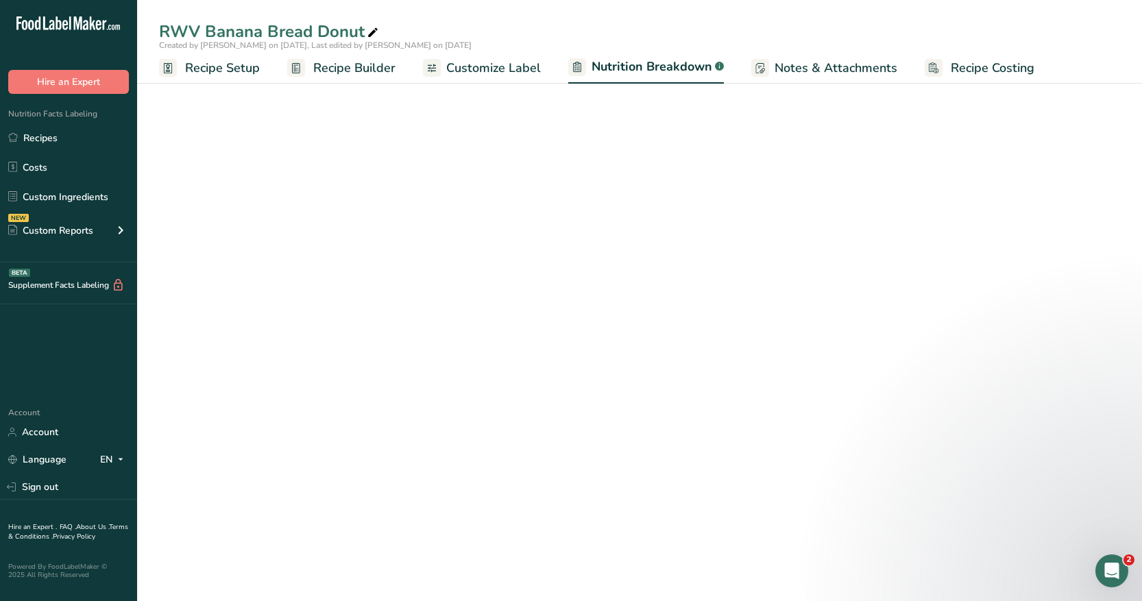
select select "Calories"
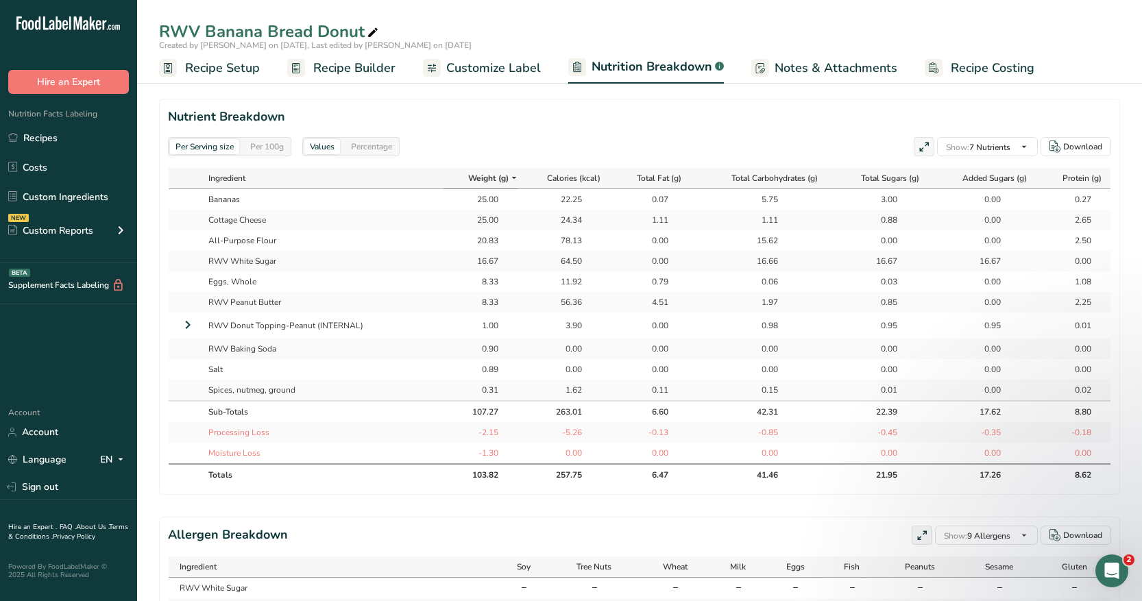
scroll to position [0, 1]
click at [1025, 147] on icon "button" at bounding box center [1023, 146] width 11 height 17
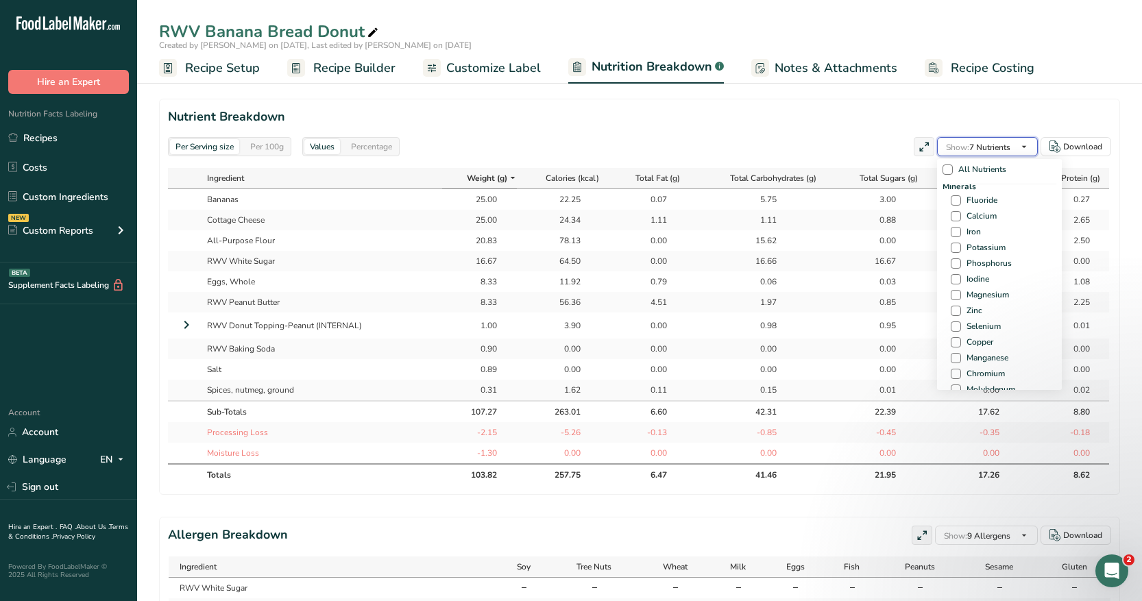
scroll to position [497, 0]
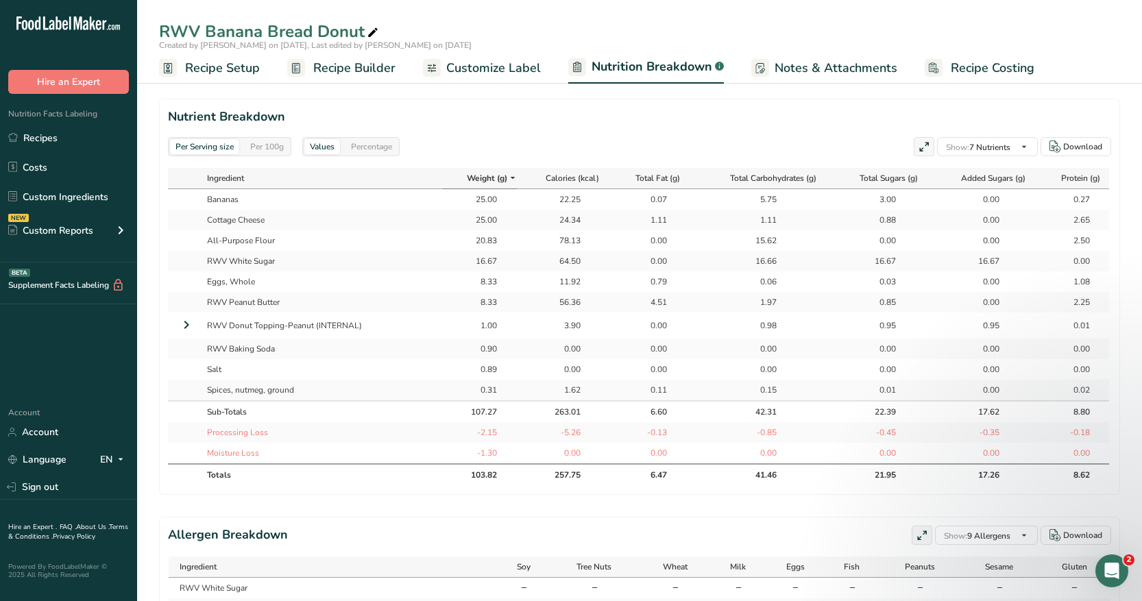
click at [720, 126] on section "Nutrient Breakdown Per Serving size Per 100g Values Percentage Show: 7 Nutrient…" at bounding box center [639, 297] width 961 height 396
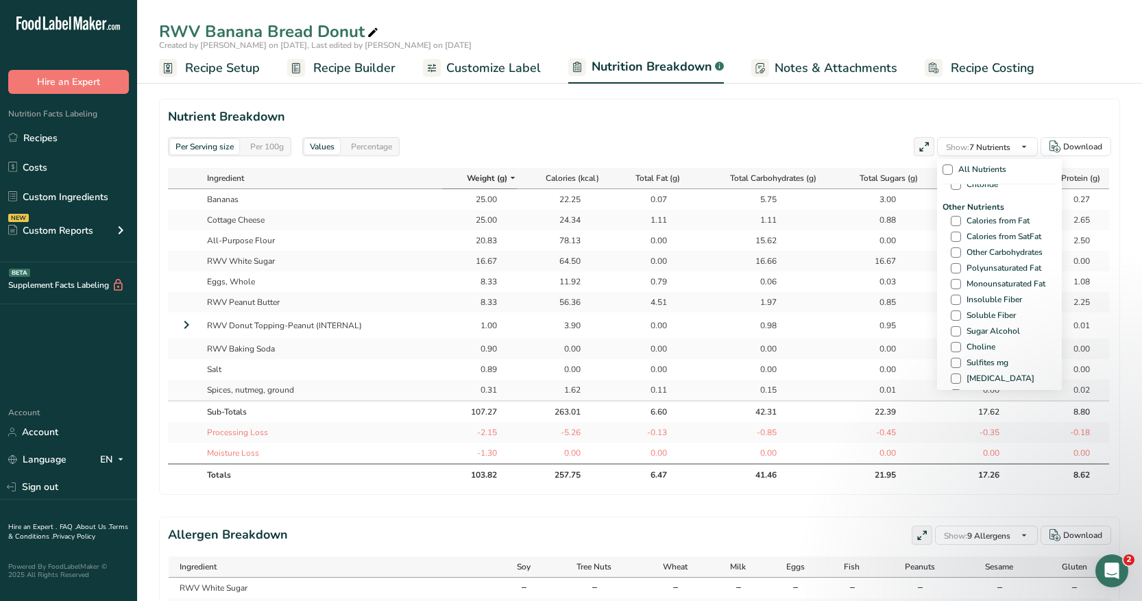
scroll to position [721, 0]
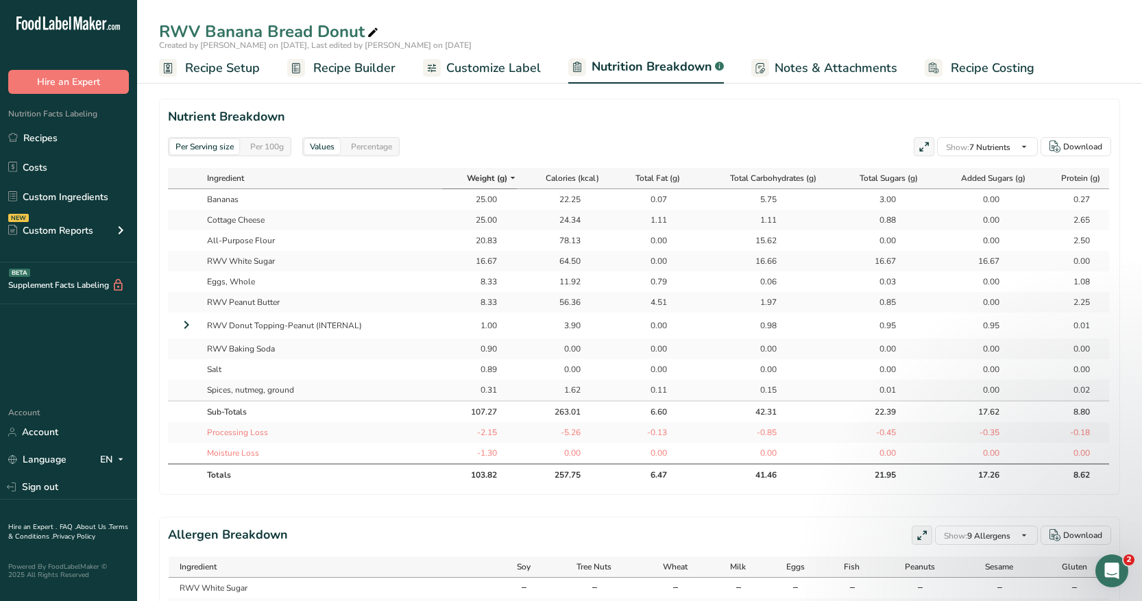
click at [753, 132] on section "Nutrient Breakdown Per Serving size Per 100g Values Percentage Show: 7 Nutrient…" at bounding box center [639, 297] width 961 height 396
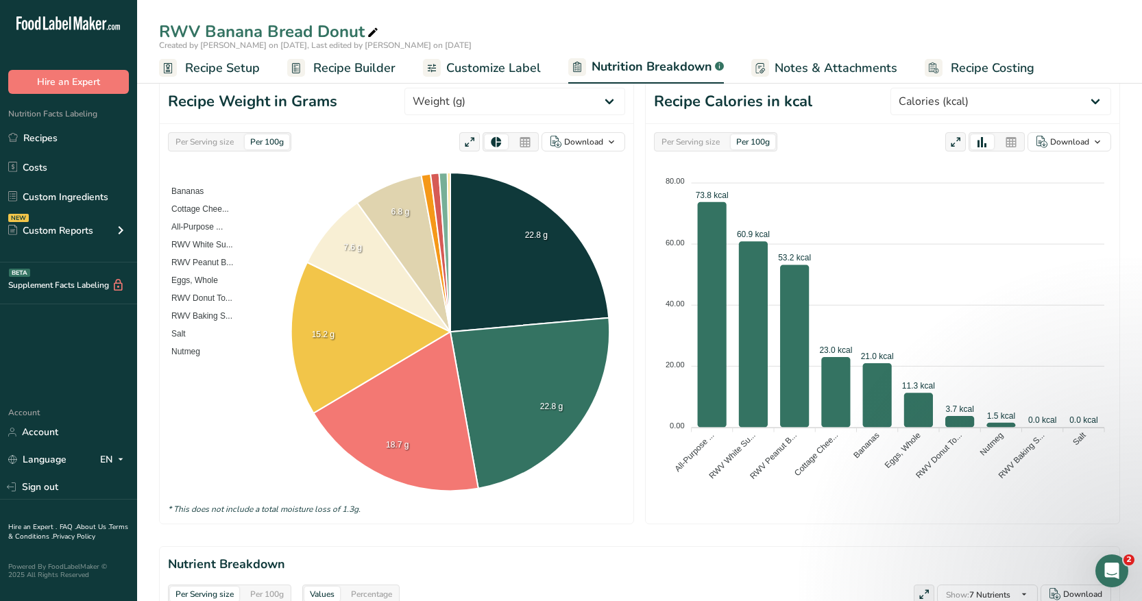
scroll to position [87, 0]
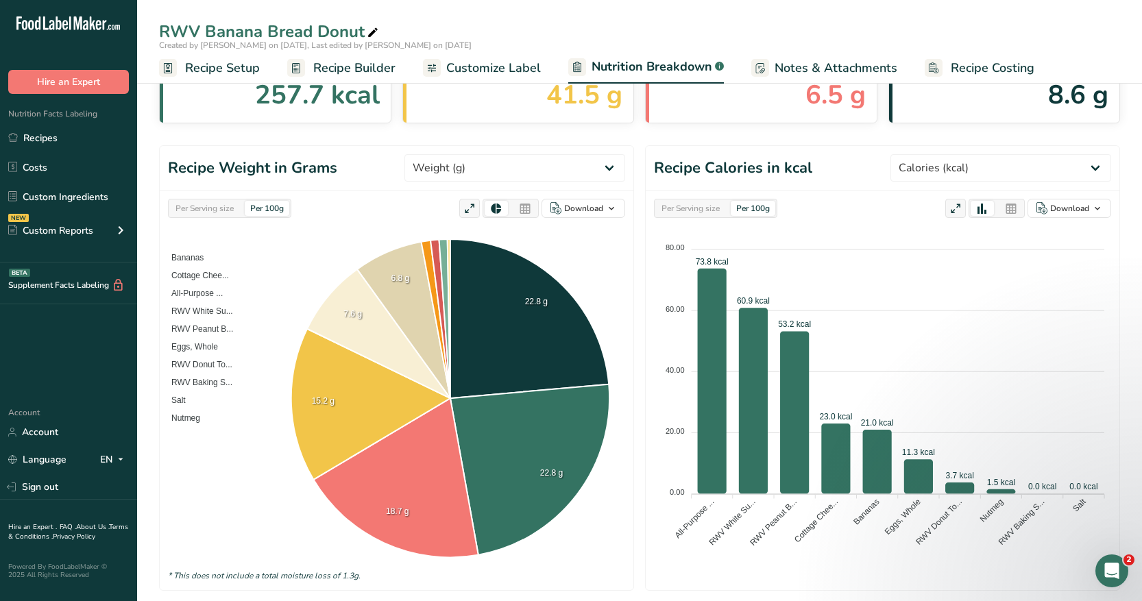
click at [364, 63] on span "Recipe Builder" at bounding box center [354, 68] width 82 height 19
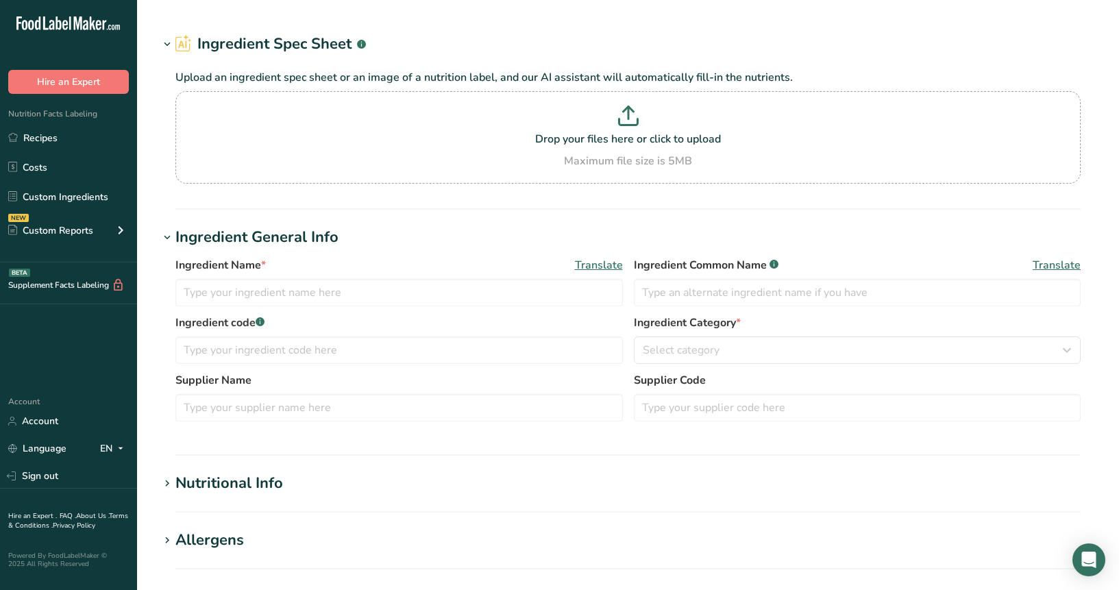
type input "Salt"
type input "0.7"
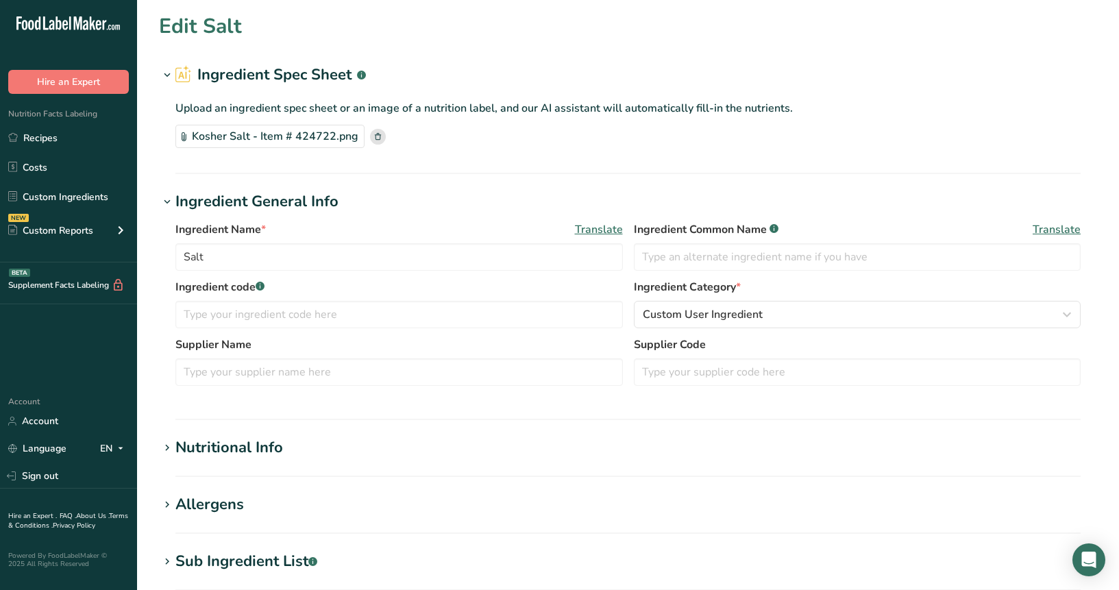
type input "0"
type KJ "0"
type Fat "0"
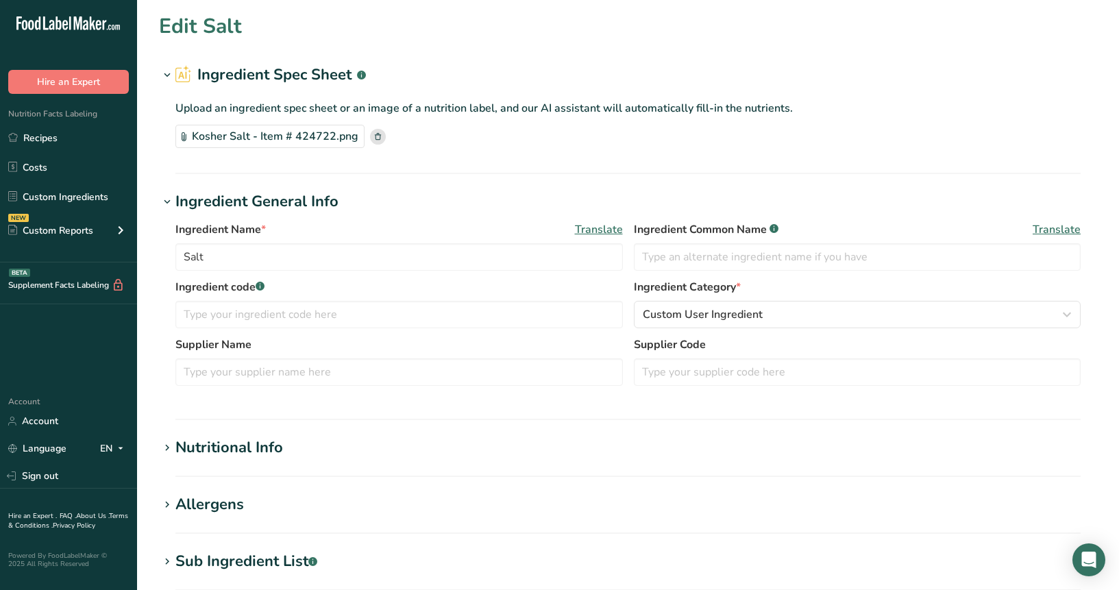
type input "0"
type input "280"
type Carbohydrates "0"
type Fiber "0"
type Sugars "0"
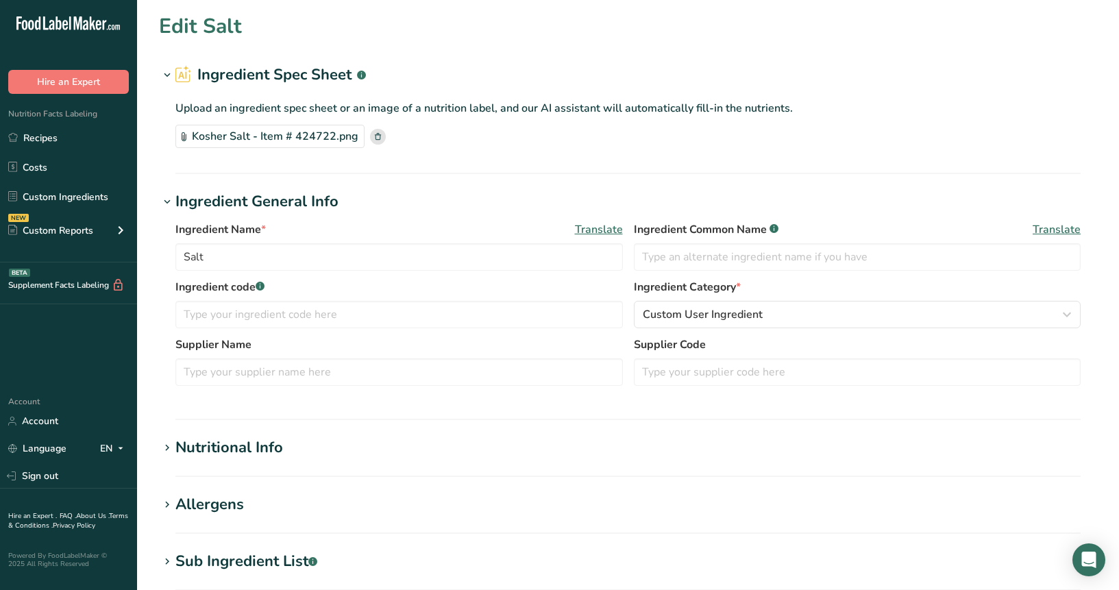
type Sugars "0"
type input "0"
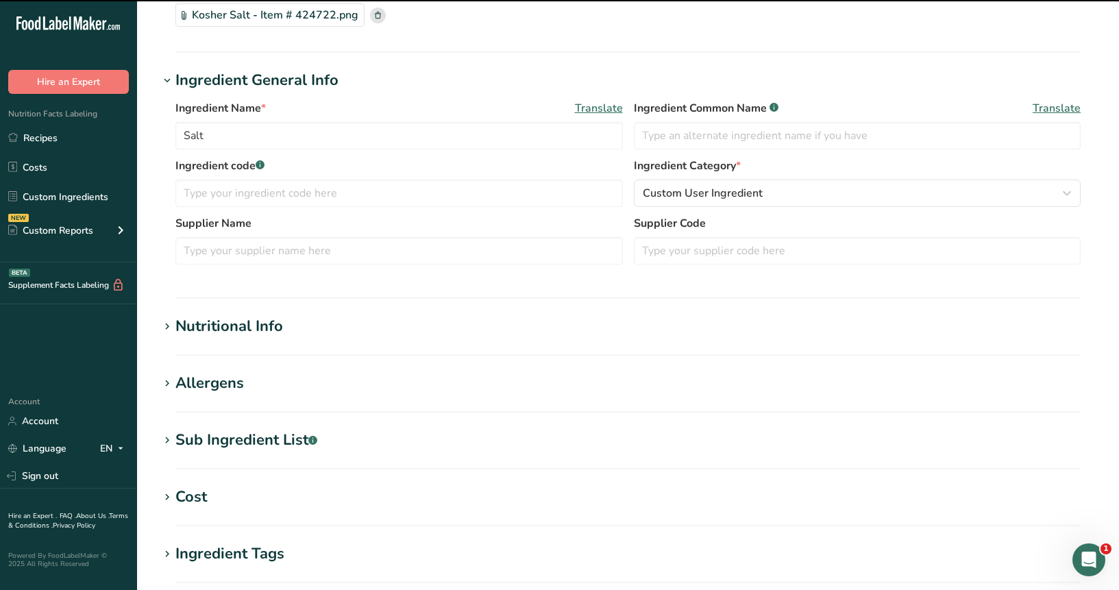
scroll to position [142, 0]
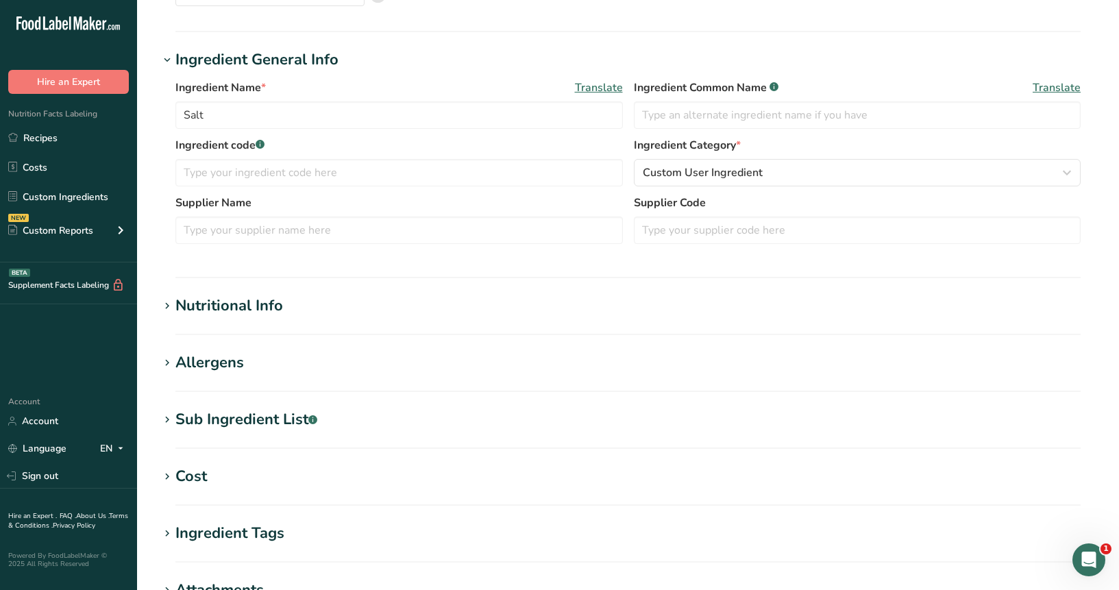
click at [232, 305] on div "Nutritional Info" at bounding box center [229, 306] width 108 height 23
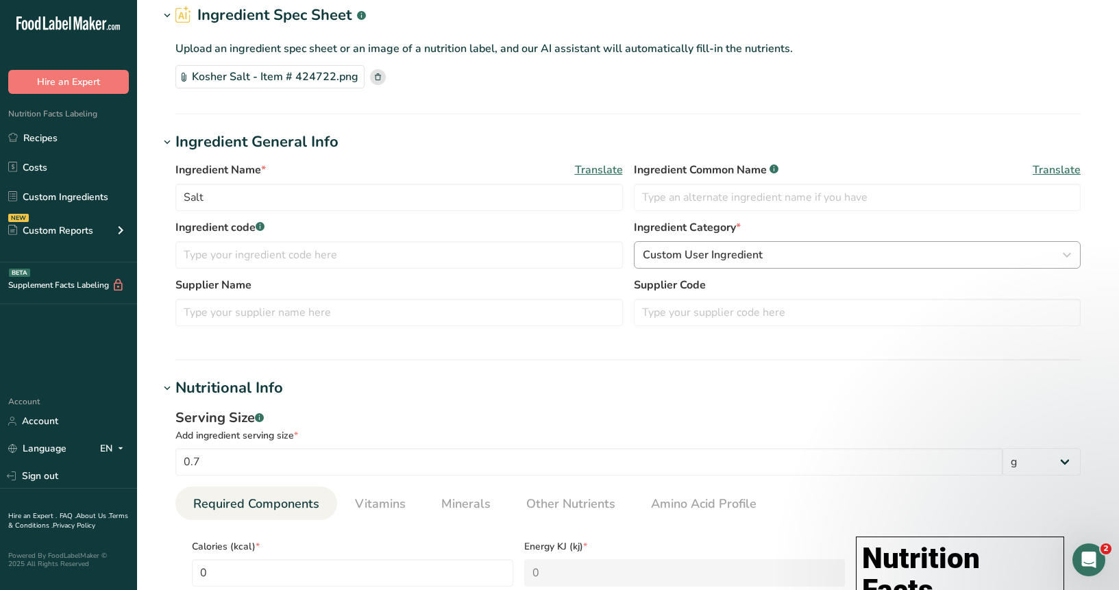
scroll to position [67, 0]
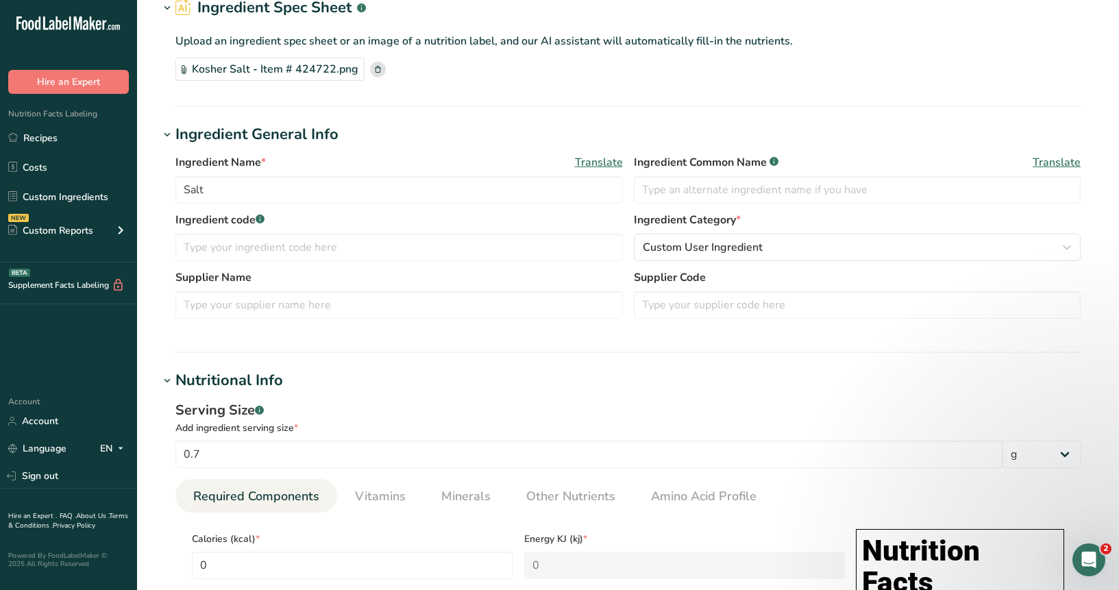
click at [294, 71] on div "Kosher Salt - Item # 424722.png" at bounding box center [269, 69] width 189 height 23
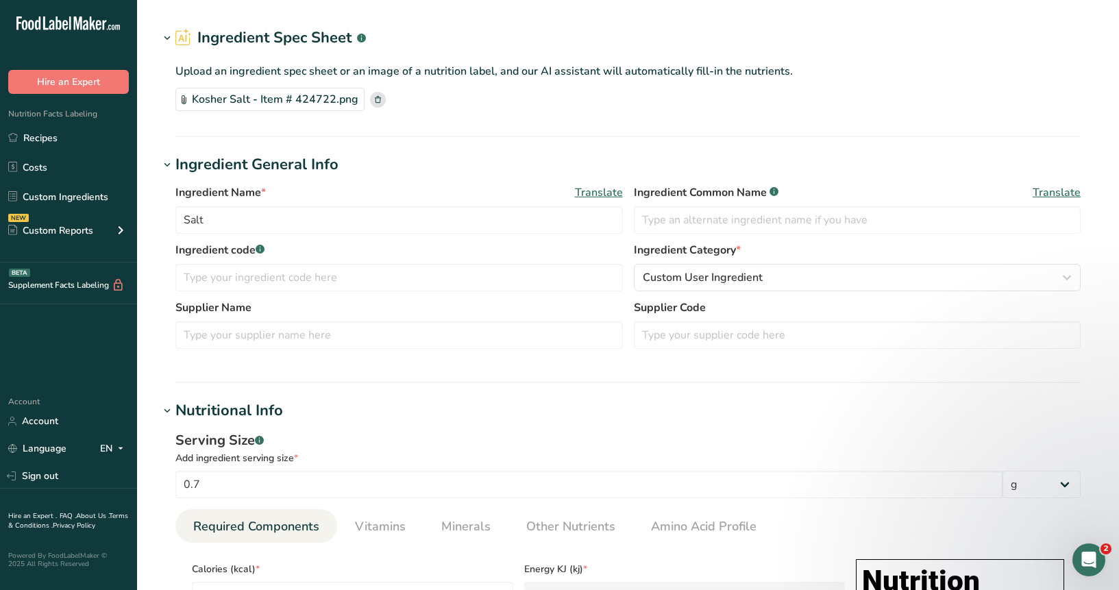
scroll to position [0, 0]
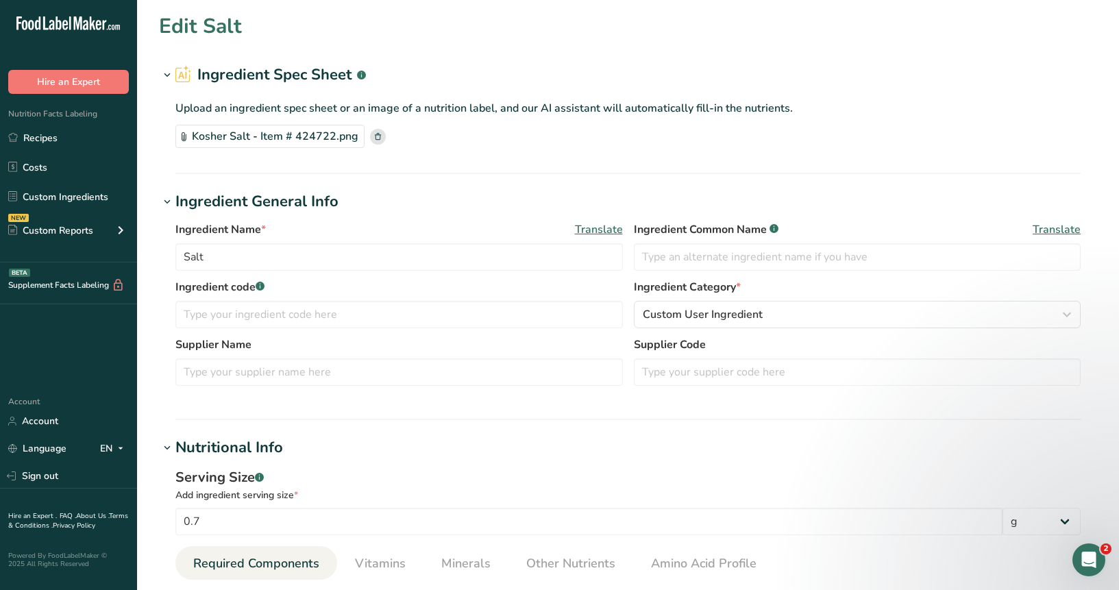
click at [297, 139] on div "Kosher Salt - Item # 424722.png" at bounding box center [269, 136] width 189 height 23
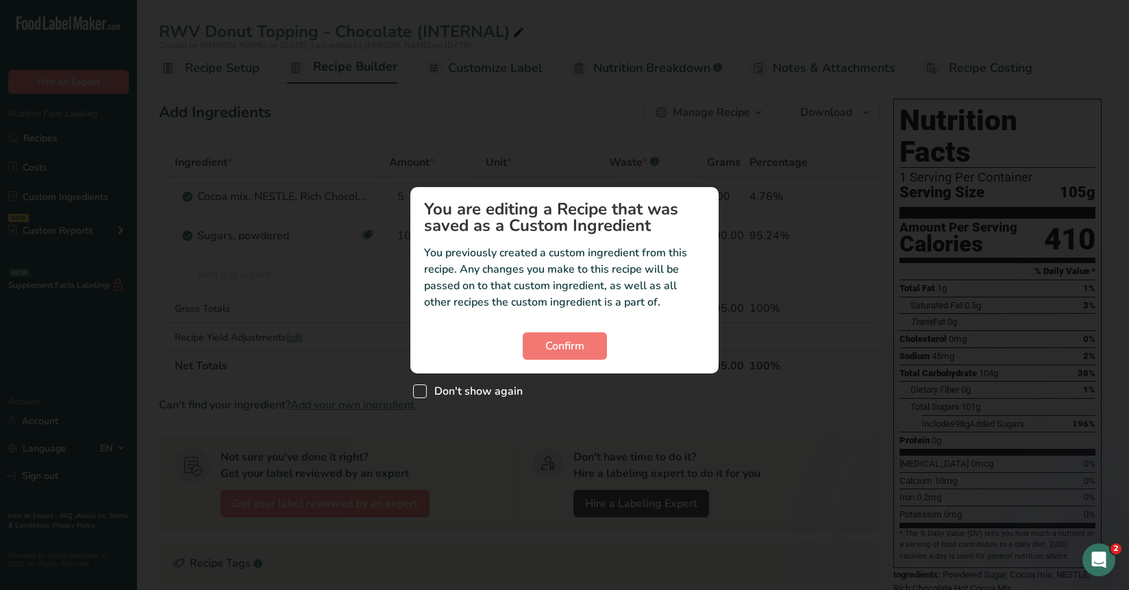
click at [483, 391] on span "Don't show again" at bounding box center [475, 391] width 96 height 14
click at [422, 391] on input "Don't show again" at bounding box center [417, 391] width 9 height 9
checkbox input "true"
click at [561, 338] on span "Confirm" at bounding box center [564, 346] width 39 height 16
click at [491, 398] on span "Don't show again" at bounding box center [475, 391] width 96 height 14
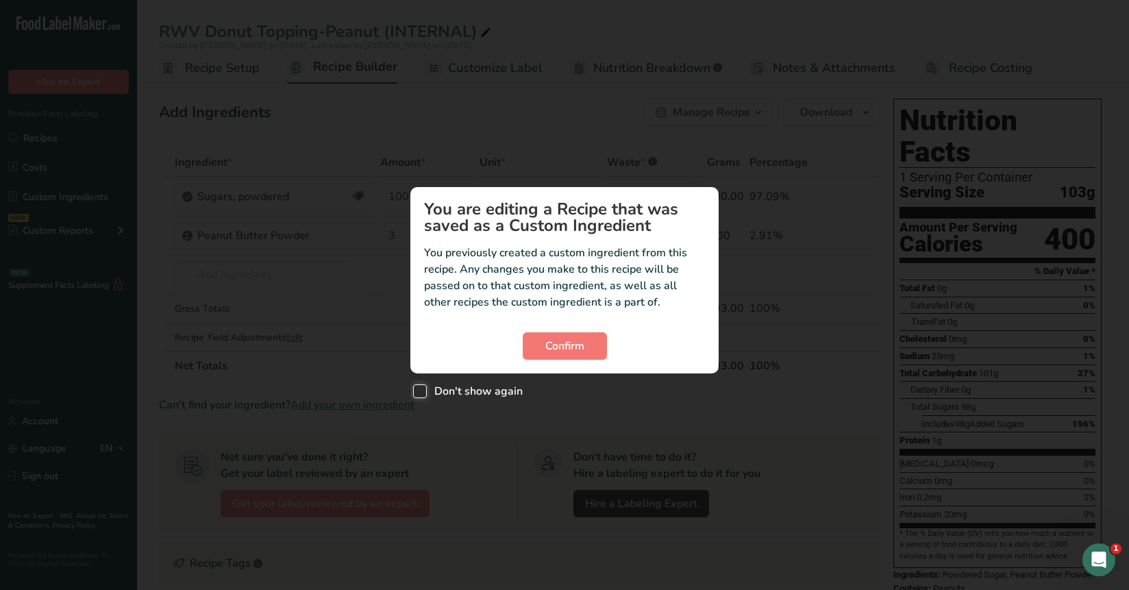
click at [422, 396] on input "Don't show again" at bounding box center [417, 391] width 9 height 9
checkbox input "true"
click at [566, 334] on button "Confirm" at bounding box center [565, 345] width 84 height 27
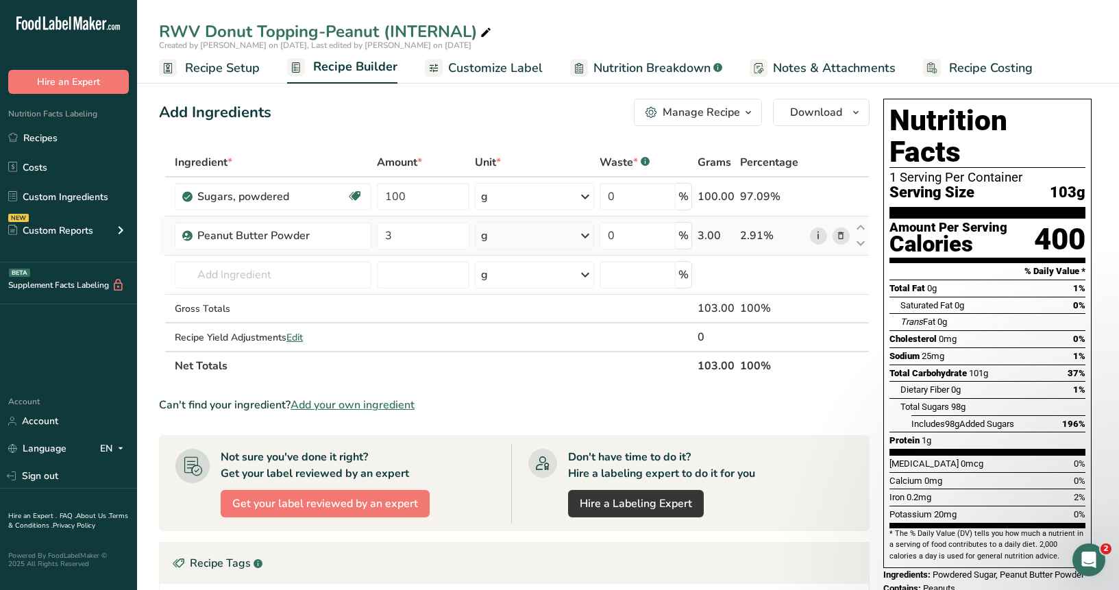
click at [822, 236] on link "i" at bounding box center [818, 236] width 17 height 17
click at [305, 281] on input "text" at bounding box center [273, 274] width 197 height 27
paste input "PB2 - Powdered Peanut Butter"
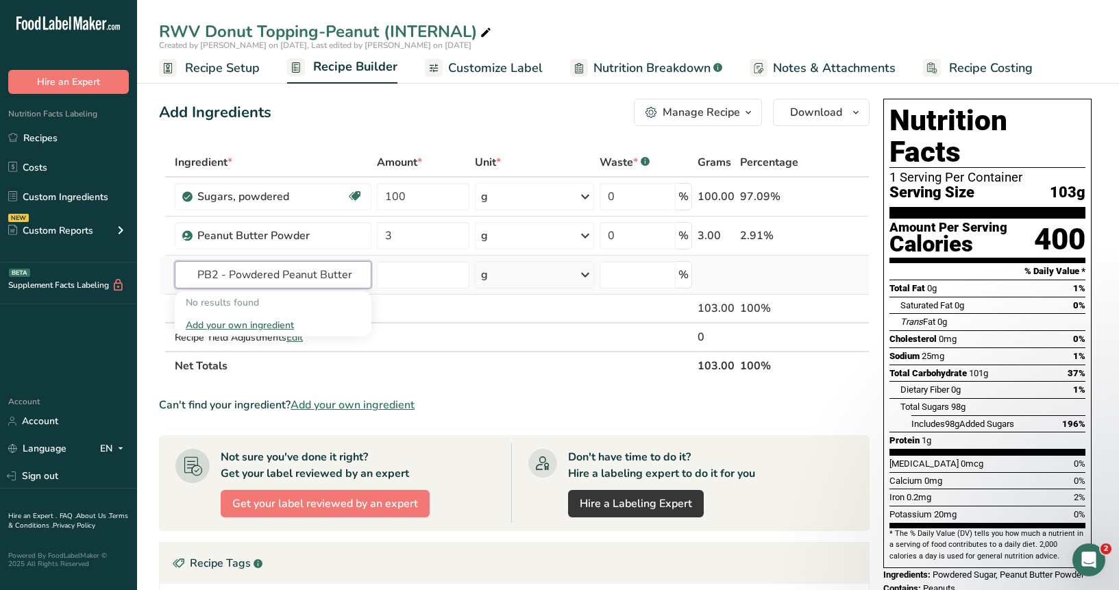
type input "PB2 - Powdered Peanut Butter"
click at [265, 324] on div "Add your own ingredient" at bounding box center [273, 325] width 175 height 14
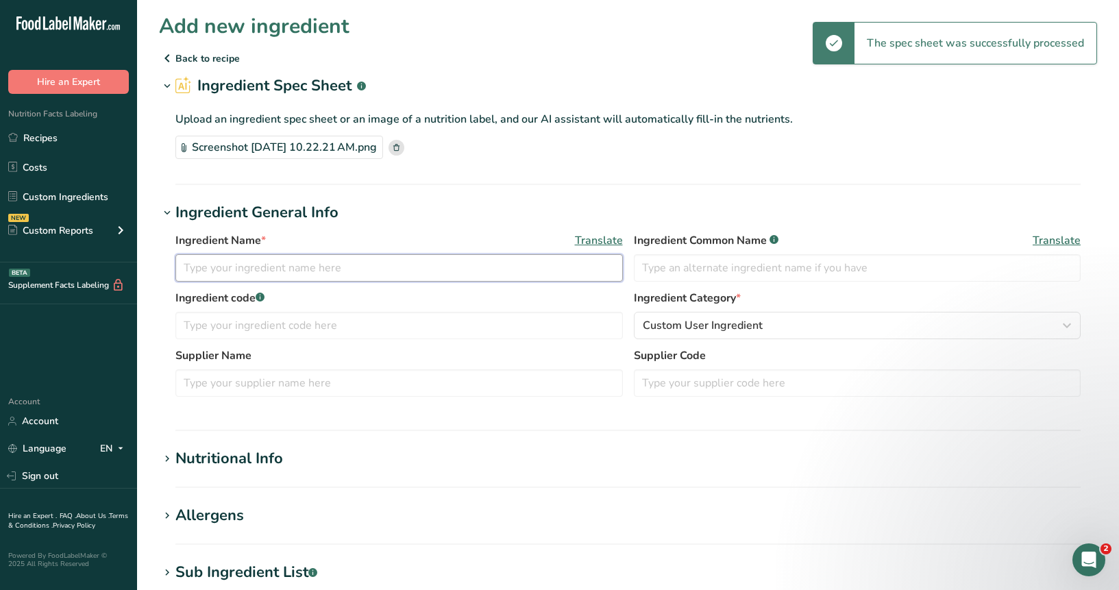
click at [361, 264] on input "text" at bounding box center [398, 267] width 447 height 27
paste input "PB2 - Powdered Peanut Butter"
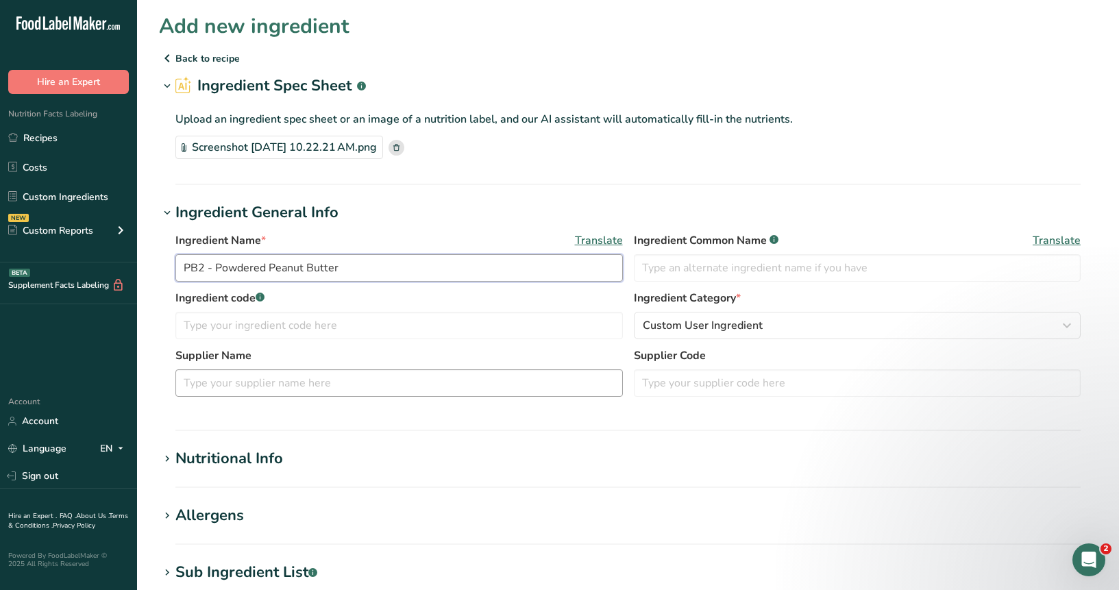
type input "PB2 - Powdered Peanut Butter"
click at [321, 389] on input "text" at bounding box center [398, 382] width 447 height 27
paste input "PB2 - Powdered Peanut Butter"
drag, startPoint x: 205, startPoint y: 384, endPoint x: 465, endPoint y: 382, distance: 260.4
click at [465, 382] on input "PB2 - Powdered Peanut Butter" at bounding box center [398, 382] width 447 height 27
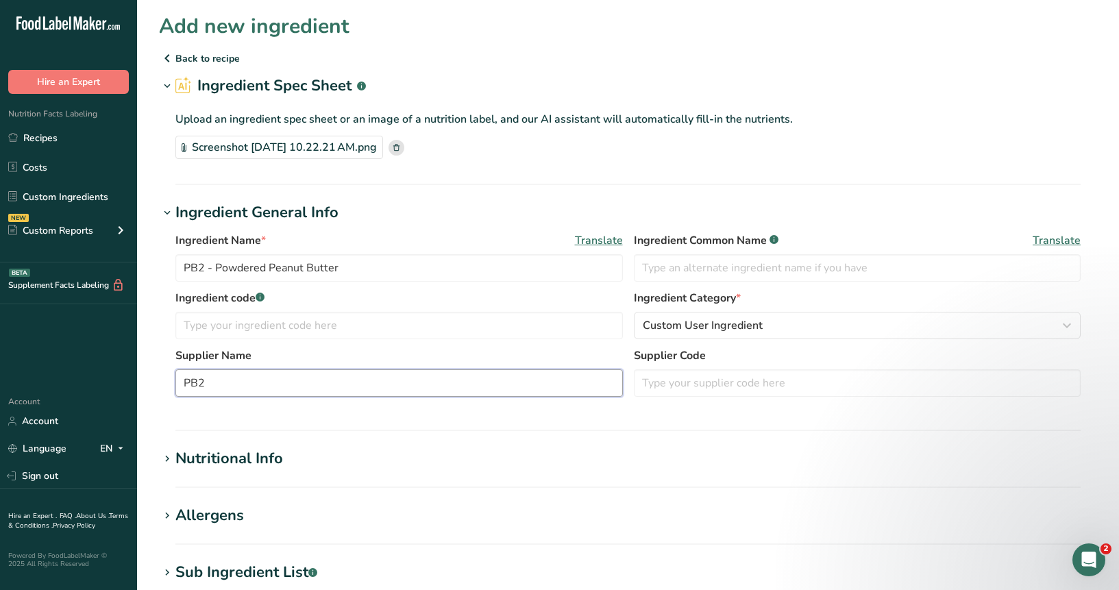
type input "PB2"
click at [548, 436] on section "Add new ingredient Back to recipe Ingredient Spec Sheet .a-a{fill:#347362;}.b-a…" at bounding box center [628, 475] width 982 height 951
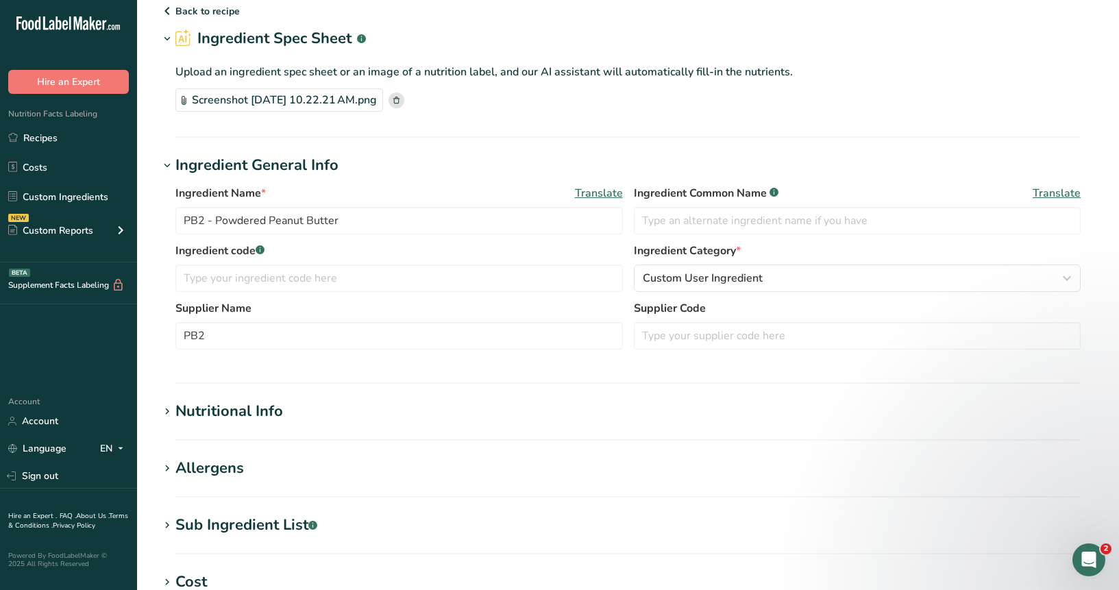
scroll to position [86, 0]
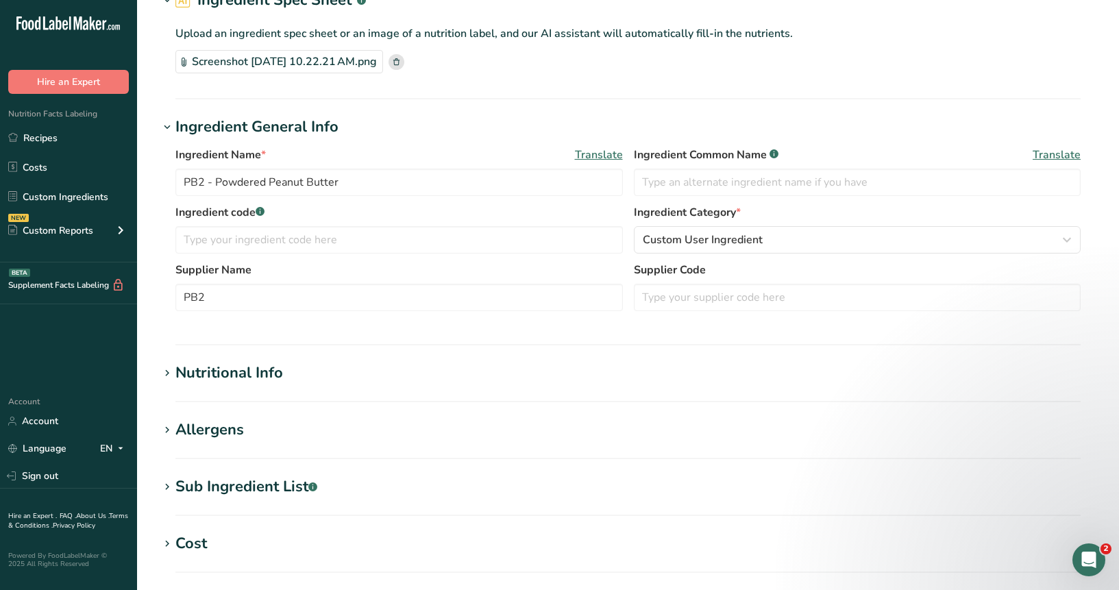
click at [373, 386] on section "Nutritional Info Serving Size .a-a{fill:#347362;}.b-a{fill:#fff;} Add ingredien…" at bounding box center [628, 382] width 938 height 40
click at [262, 371] on div "Nutritional Info" at bounding box center [229, 373] width 108 height 23
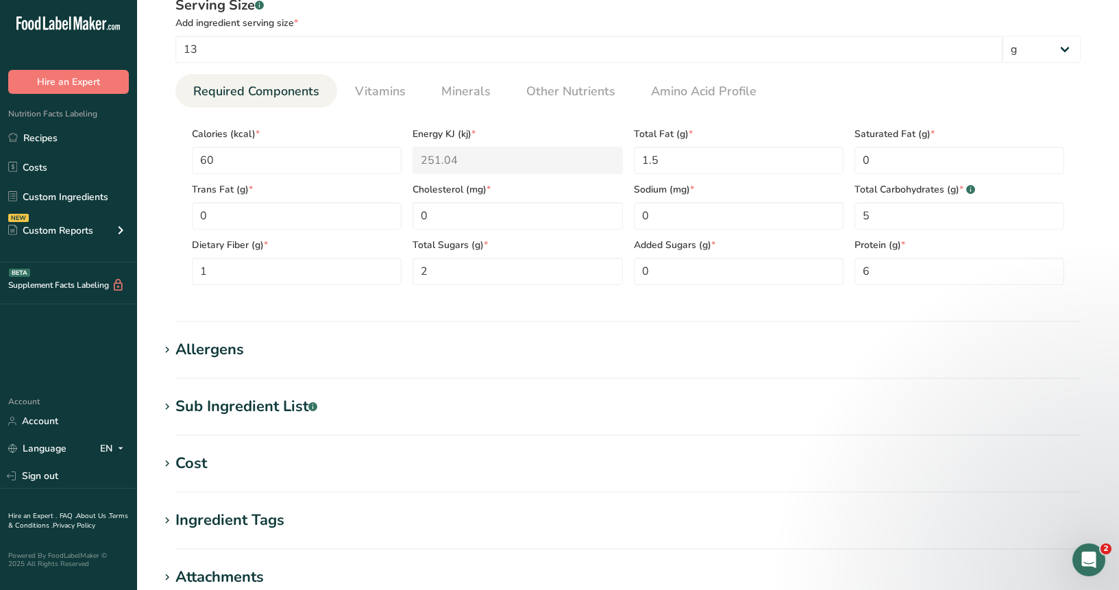
scroll to position [484, 0]
click at [677, 250] on span "Added Sugars (g) *" at bounding box center [739, 244] width 210 height 14
click at [645, 216] on input "0" at bounding box center [739, 214] width 210 height 27
type input "90"
click at [714, 312] on section "Nutritional Info Serving Size .a-a{fill:#347362;}.b-a{fill:#fff;} Add ingredien…" at bounding box center [628, 143] width 938 height 358
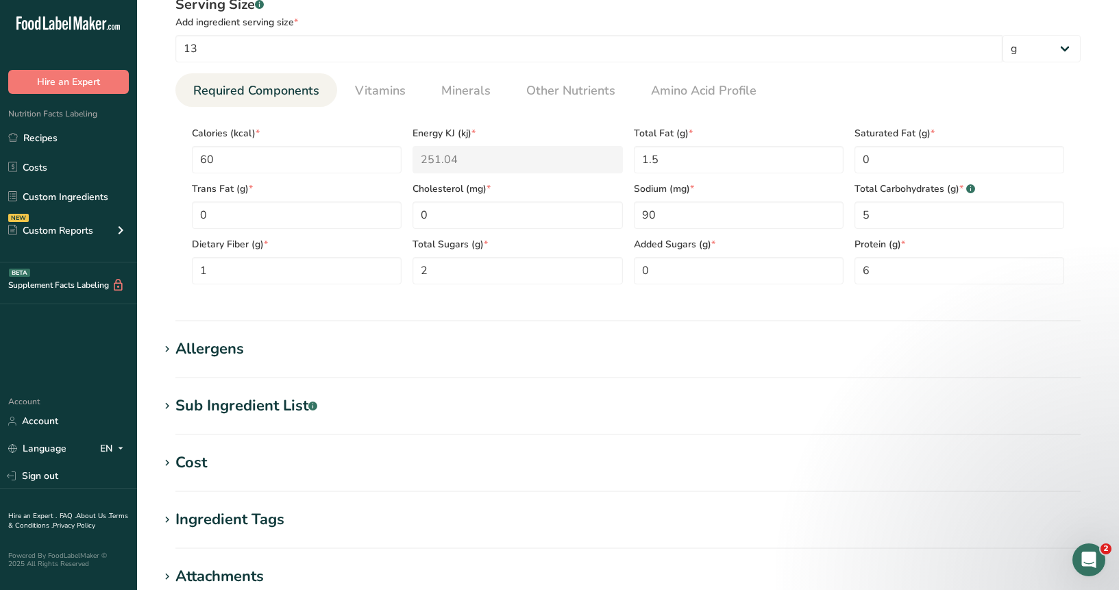
click at [434, 341] on h1 "Allergens" at bounding box center [628, 349] width 938 height 23
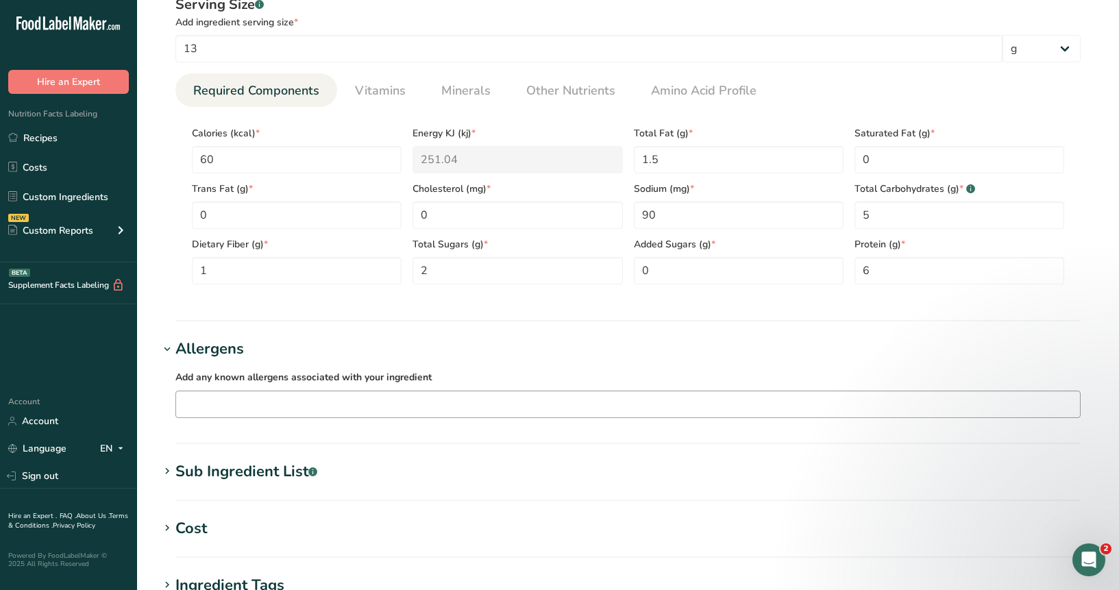
click at [363, 400] on input "text" at bounding box center [628, 403] width 904 height 21
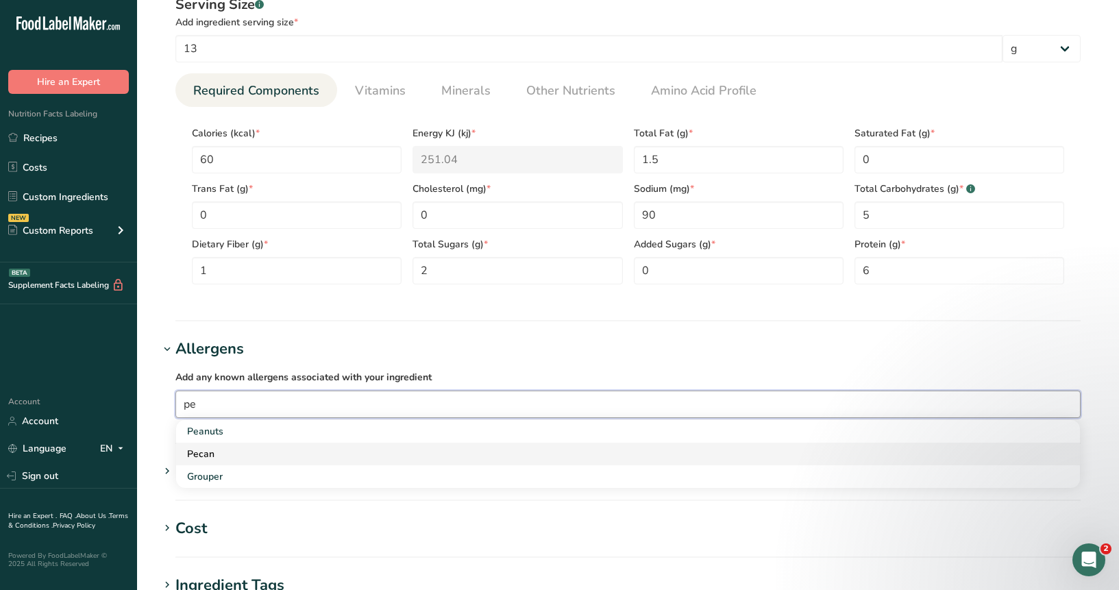
type input "pe"
click at [257, 444] on link "Pecan" at bounding box center [628, 454] width 904 height 23
click at [257, 444] on link "Tree Nuts" at bounding box center [628, 454] width 904 height 23
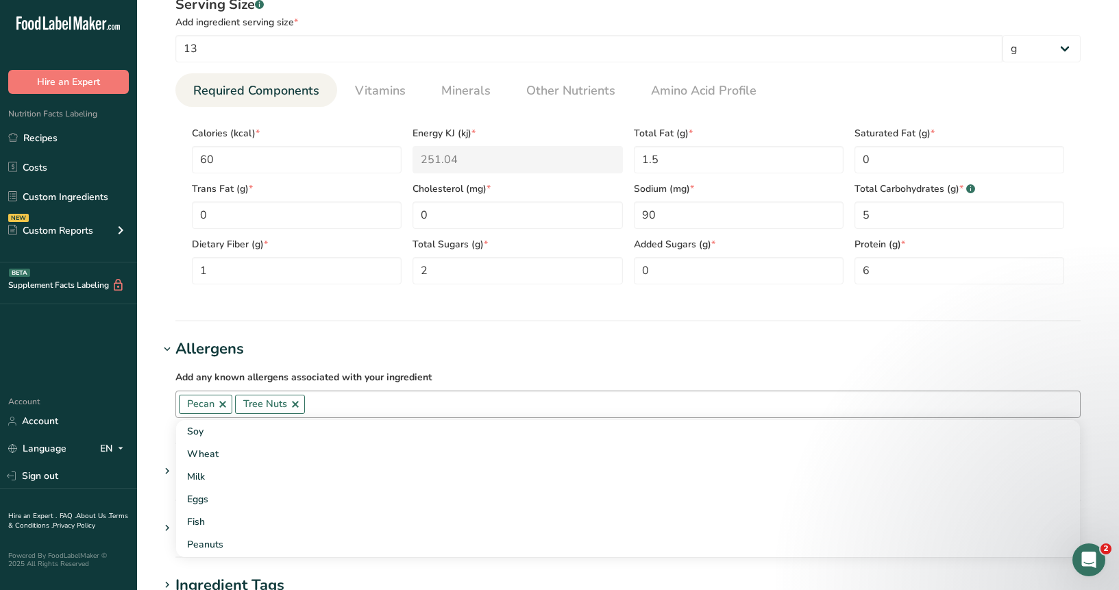
click at [214, 402] on span "Pecan" at bounding box center [200, 404] width 27 height 15
click at [221, 402] on link at bounding box center [222, 404] width 11 height 11
click at [238, 403] on link at bounding box center [239, 404] width 11 height 11
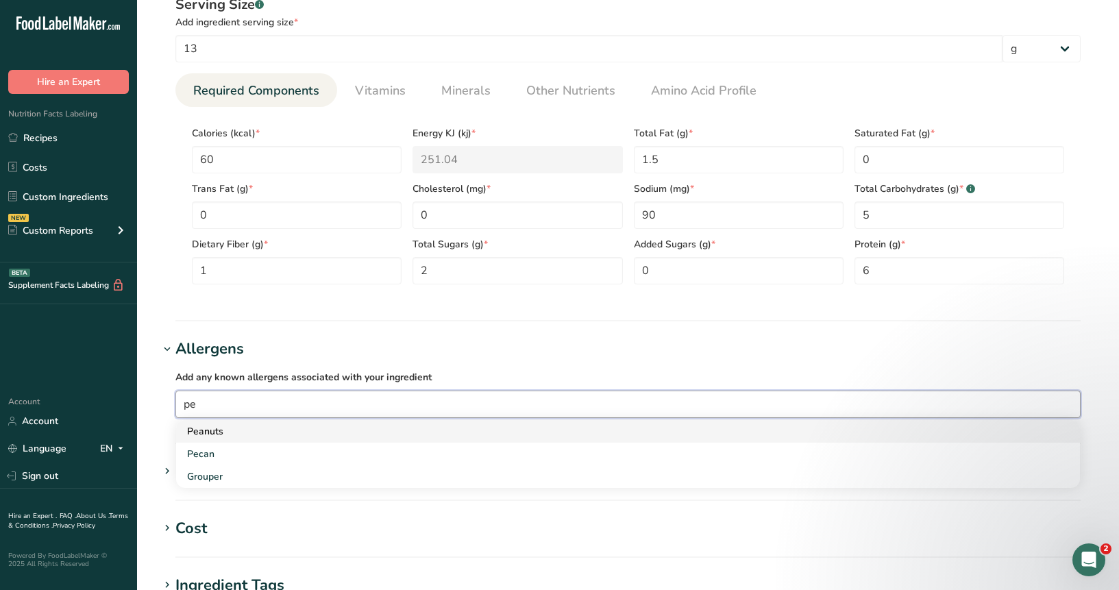
type input "pe"
click at [230, 430] on div "Peanuts" at bounding box center [617, 431] width 860 height 14
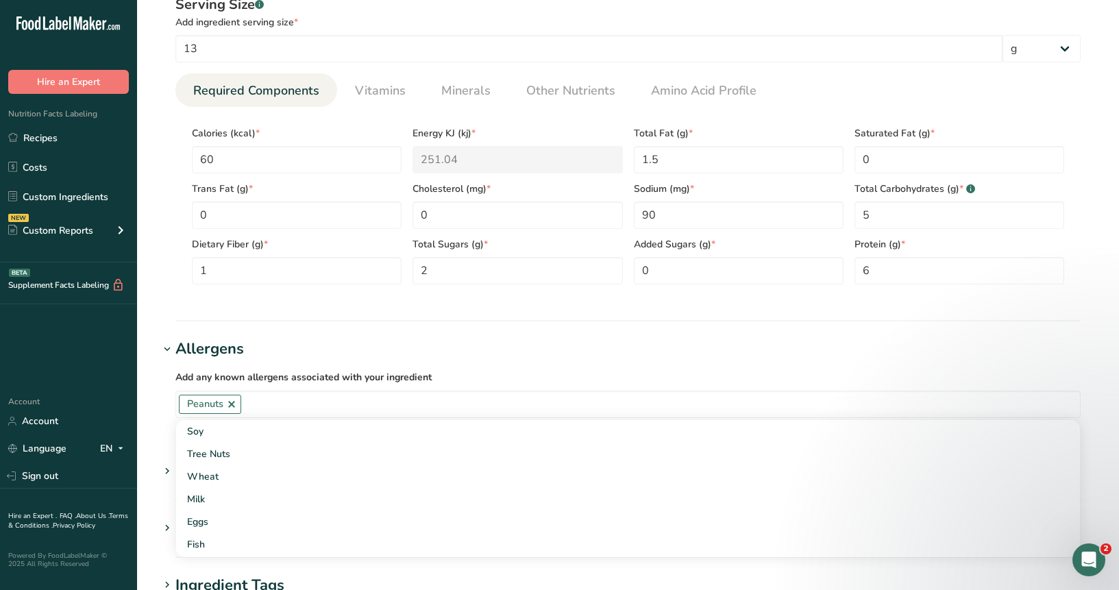
click at [397, 367] on div "Add any known allergens associated with your ingredient Peanuts Soy Tree Nuts W…" at bounding box center [628, 393] width 938 height 66
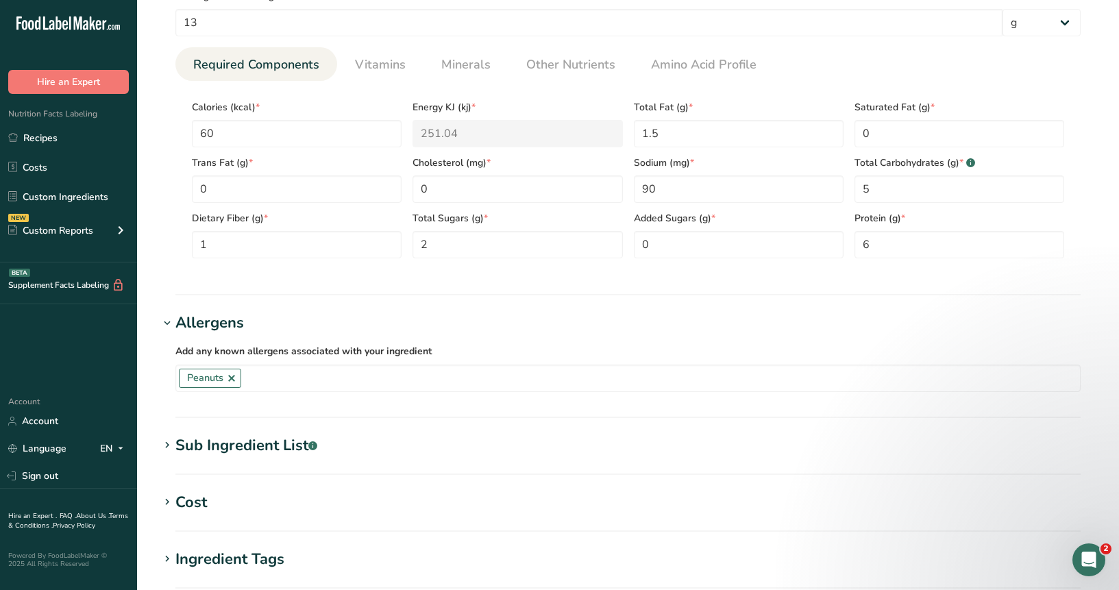
scroll to position [557, 0]
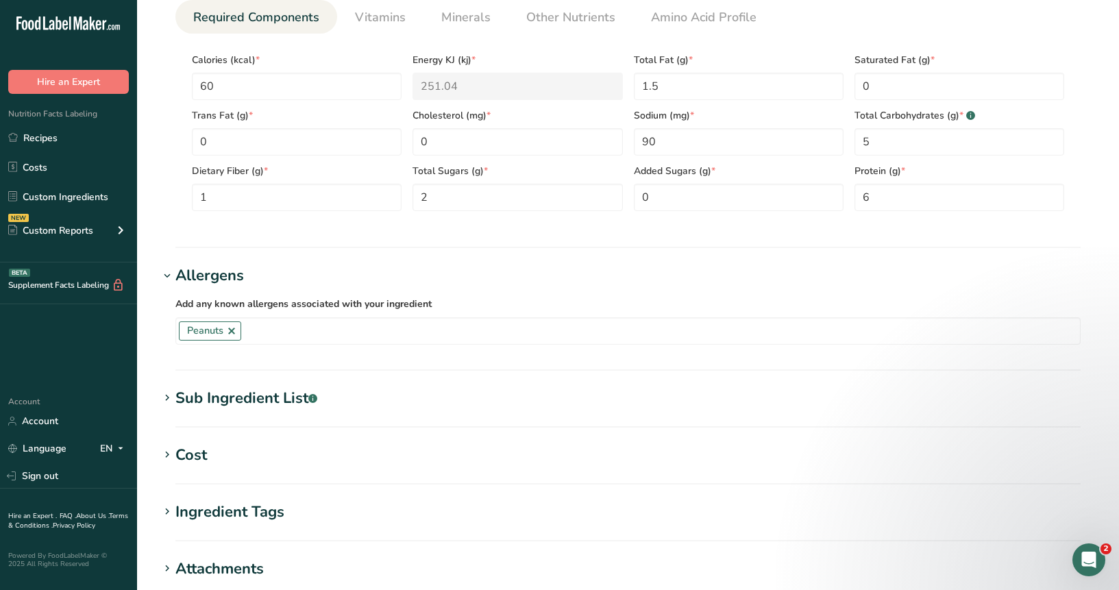
click at [286, 404] on div "Sub Ingredient List .a-a{fill:#347362;}.b-a{fill:#fff;}" at bounding box center [246, 398] width 142 height 23
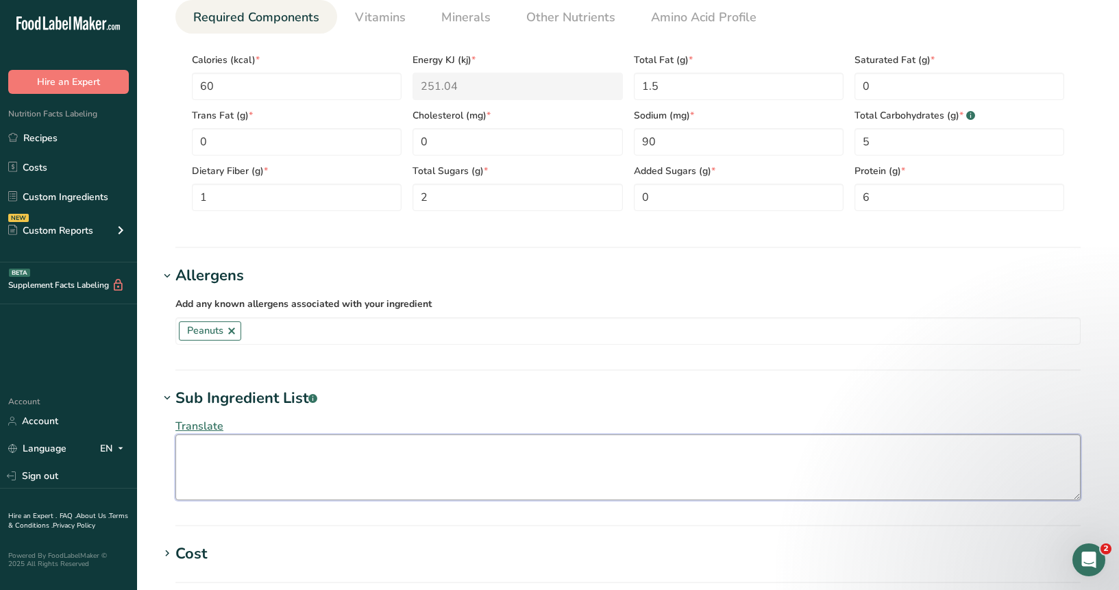
click at [275, 454] on textarea at bounding box center [627, 467] width 905 height 66
type textarea "Roasted Peanuts, Sugar, Salt"
click at [698, 380] on section "Add new ingredient Back to recipe Ingredient Spec Sheet .a-a{fill:#347362;}.b-a…" at bounding box center [628, 159] width 982 height 1433
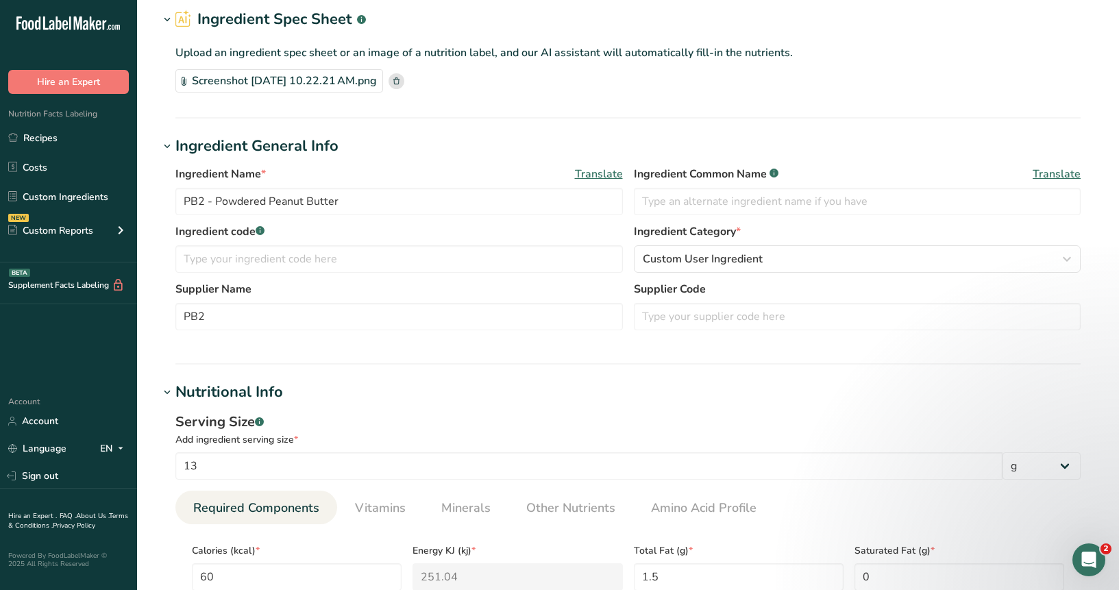
scroll to position [65, 0]
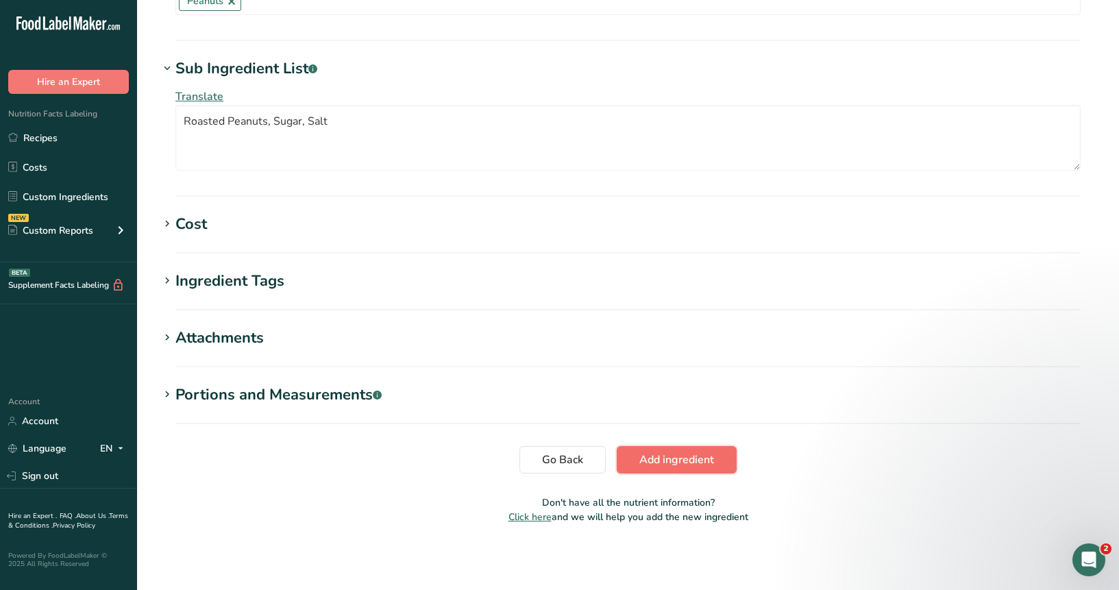
click at [659, 458] on span "Add ingredient" at bounding box center [676, 460] width 75 height 16
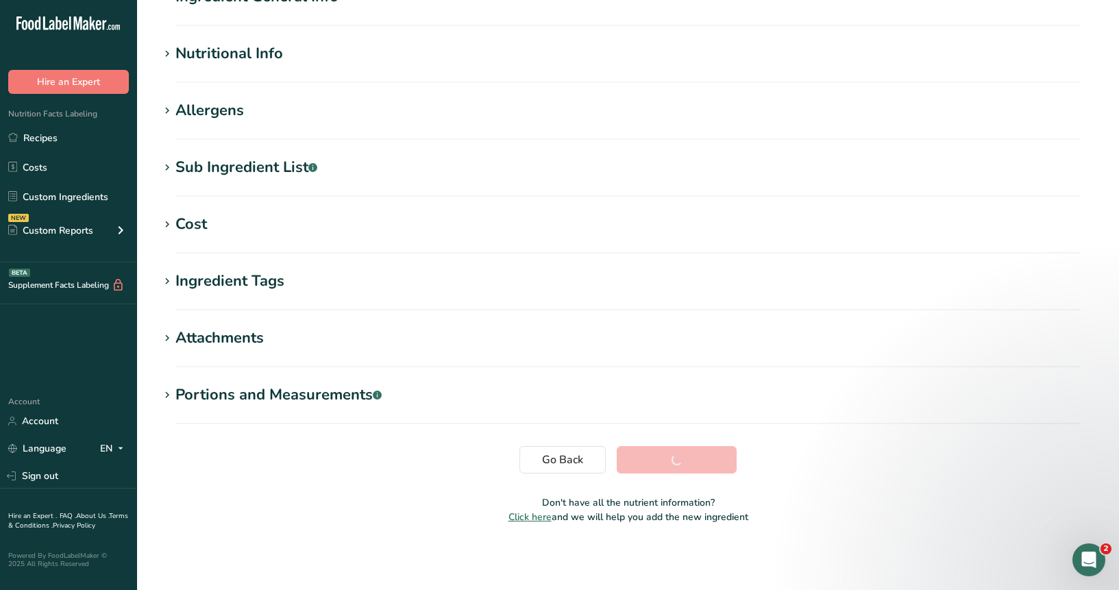
scroll to position [0, 0]
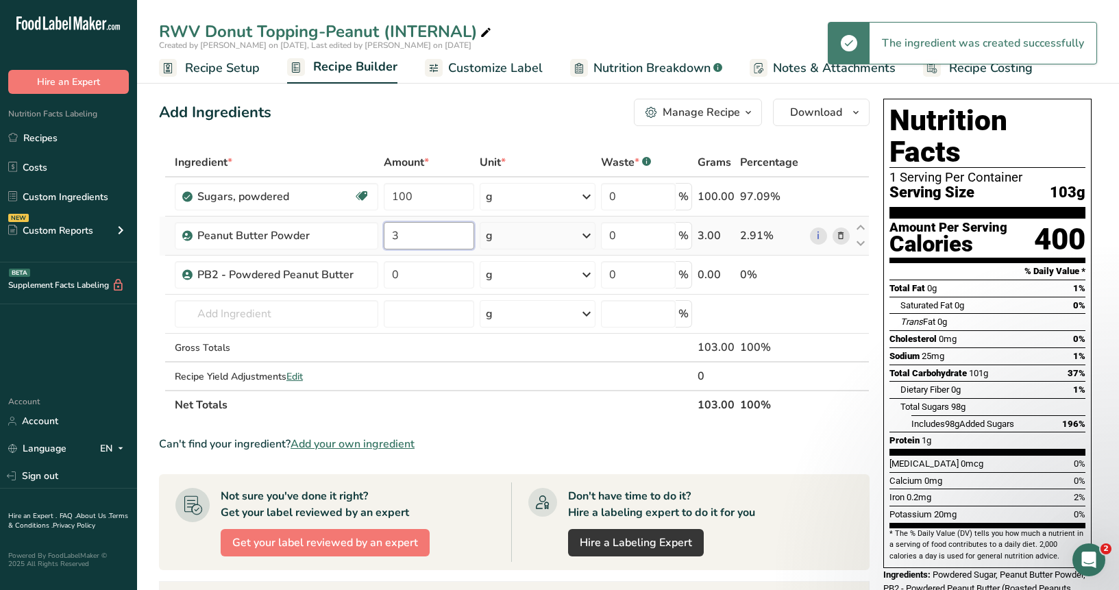
click at [417, 222] on input "3" at bounding box center [429, 235] width 90 height 27
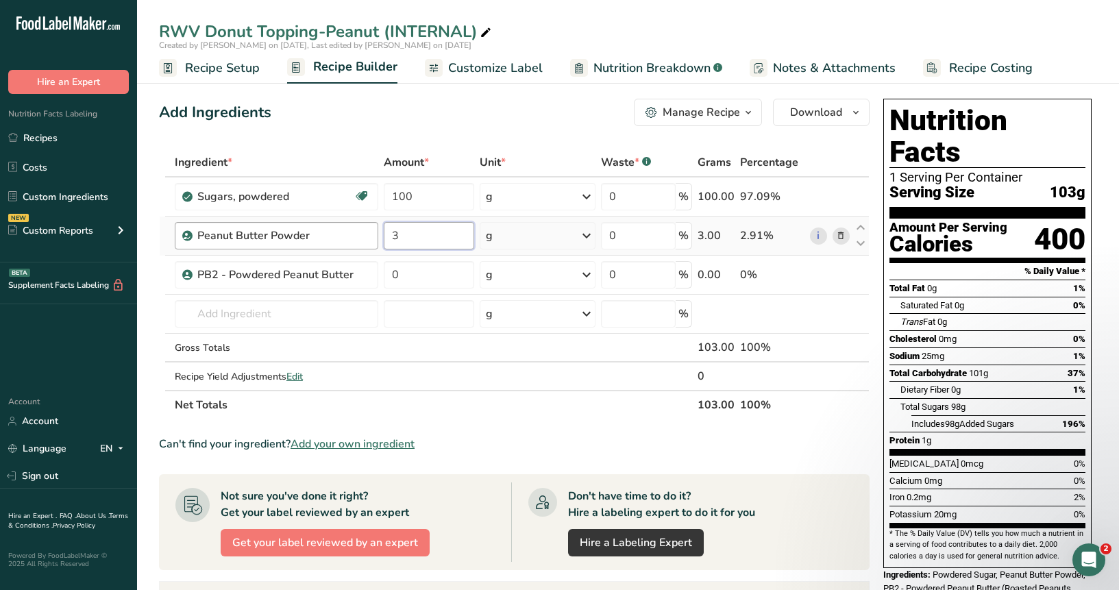
drag, startPoint x: 397, startPoint y: 236, endPoint x: 347, endPoint y: 236, distance: 50.0
click at [347, 236] on tr "Peanut Butter Powder 3 g Weight Units g kg mg See more Volume Units l Volume un…" at bounding box center [514, 236] width 709 height 39
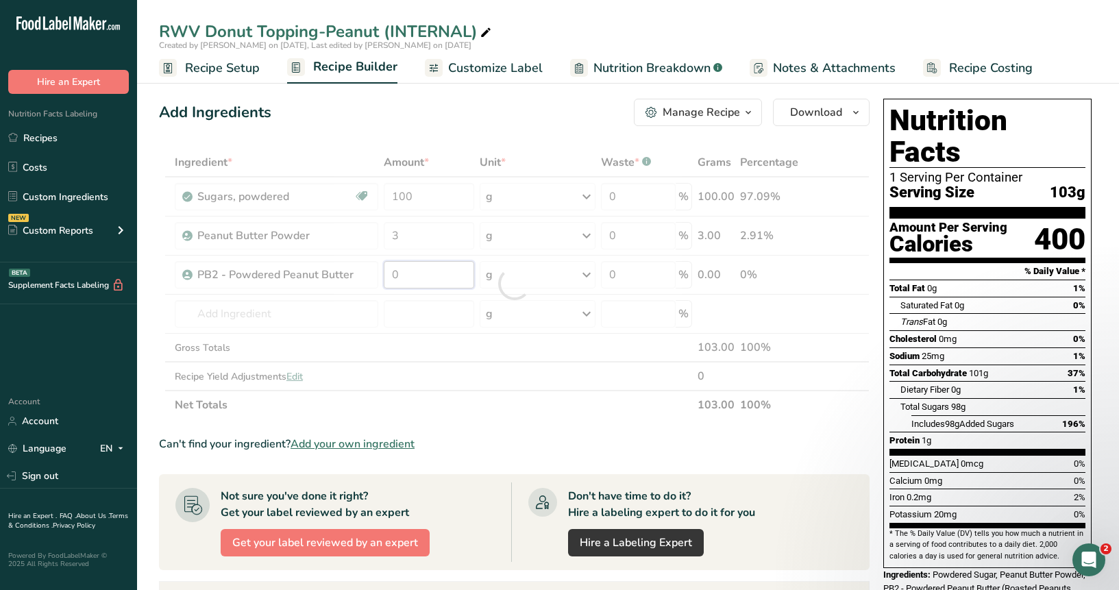
drag, startPoint x: 423, startPoint y: 274, endPoint x: 356, endPoint y: 274, distance: 67.8
click at [356, 274] on div "Ingredient * Amount * Unit * Waste * .a-a{fill:#347362;}.b-a{fill:#fff;} Grams …" at bounding box center [514, 283] width 711 height 271
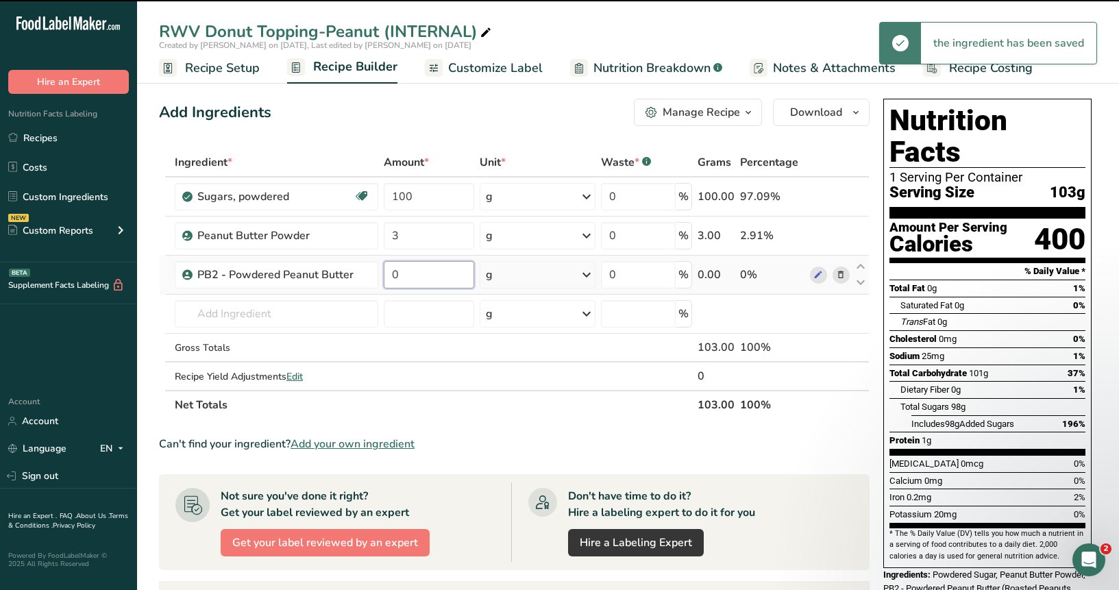
paste input "3"
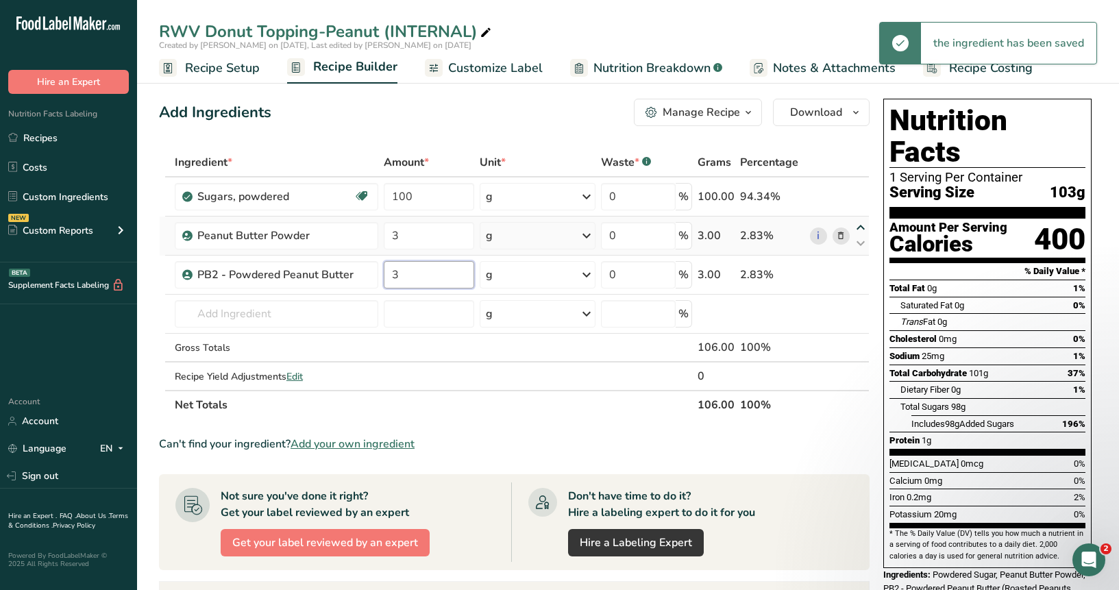
type input "3"
click at [869, 223] on div "Ingredient * Amount * Unit * Waste * .a-a{fill:#347362;}.b-a{fill:#fff;} Grams …" at bounding box center [514, 283] width 711 height 271
click at [841, 236] on icon at bounding box center [841, 236] width 10 height 14
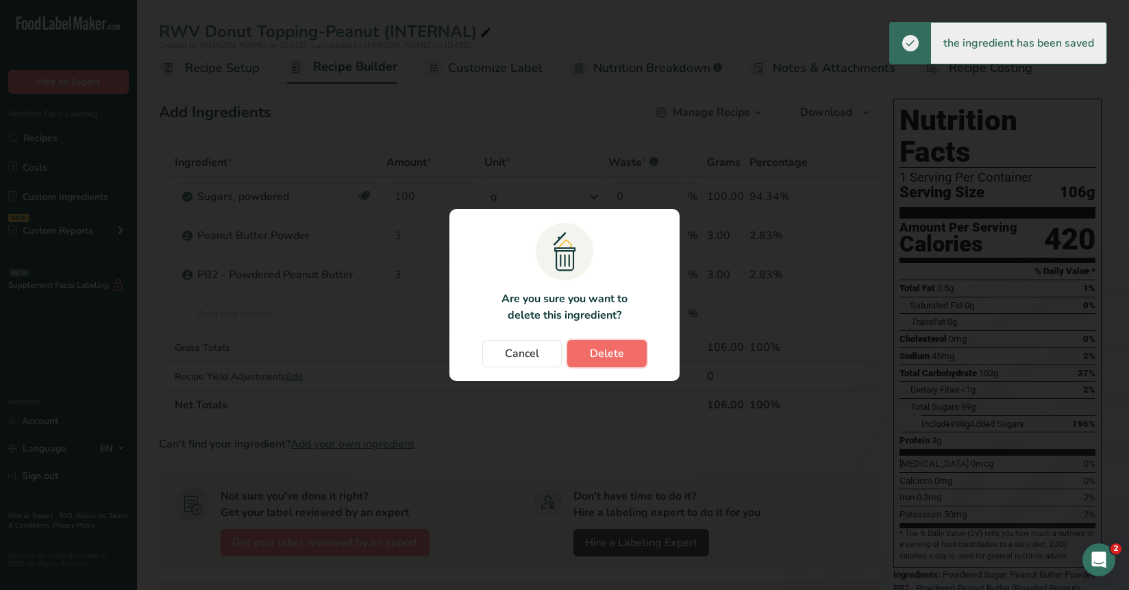
click at [603, 358] on span "Delete" at bounding box center [607, 353] width 34 height 16
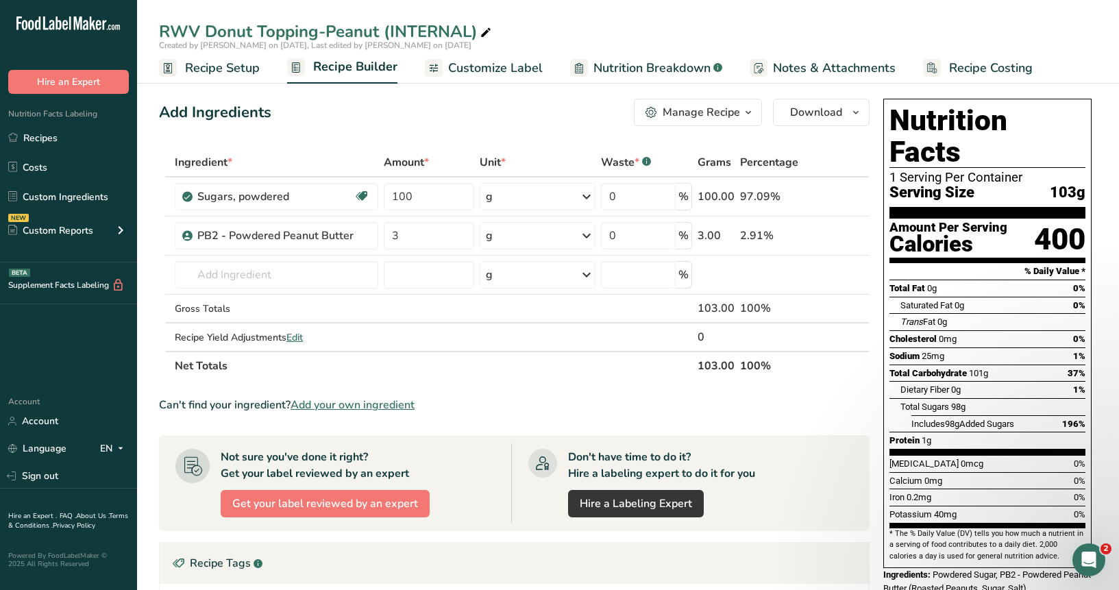
click at [497, 136] on div "Add Ingredients Manage Recipe Delete Recipe Duplicate Recipe Scale Recipe Save …" at bounding box center [518, 486] width 719 height 787
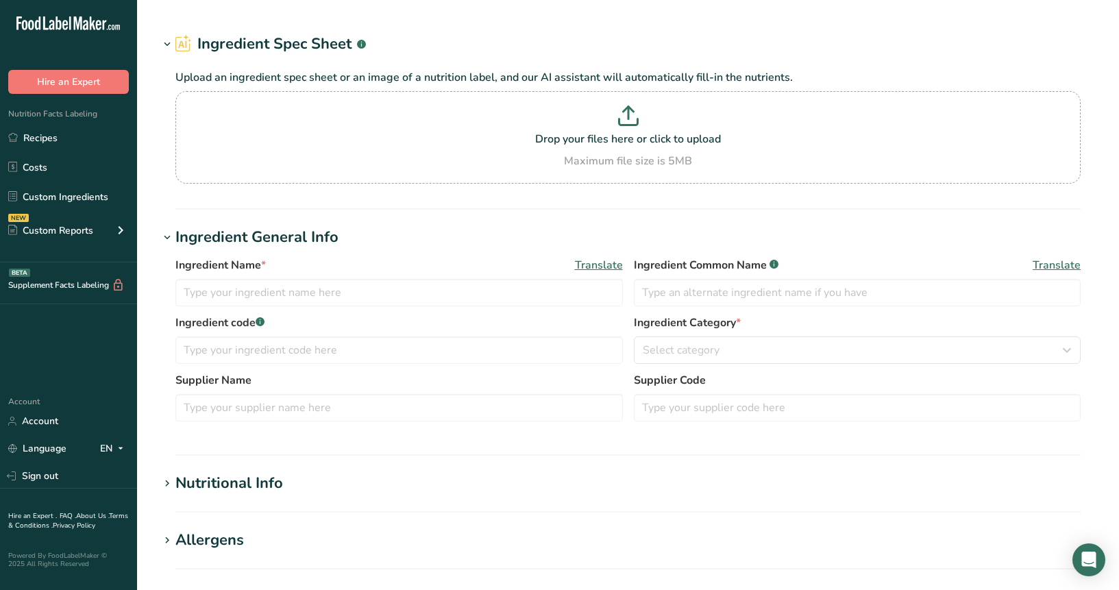
type input "Peanut Butter Powder"
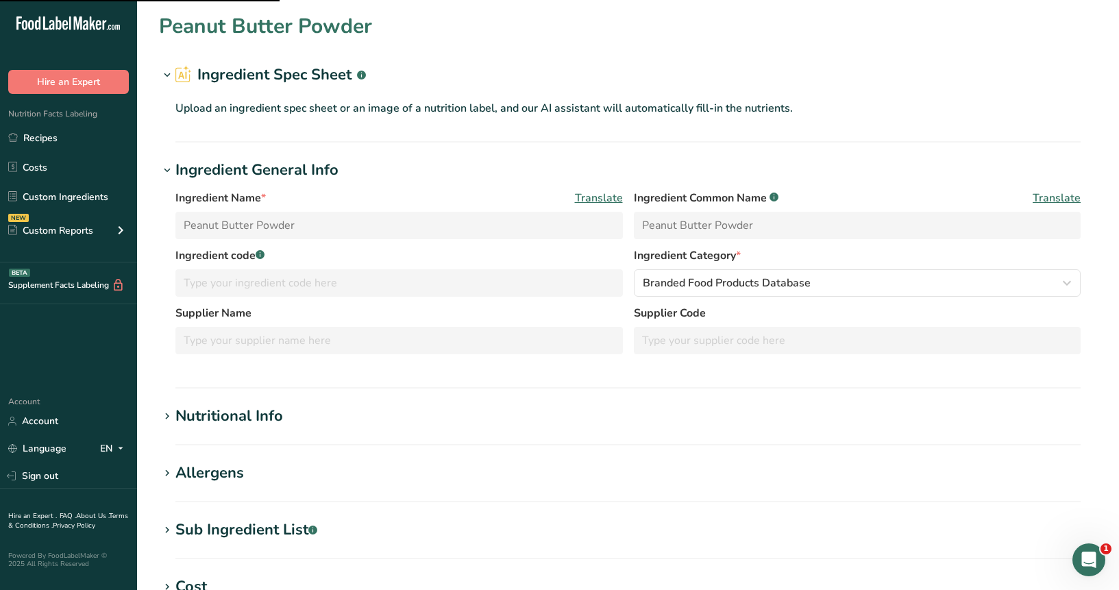
click at [349, 424] on h1 "Nutritional Info" at bounding box center [628, 416] width 938 height 23
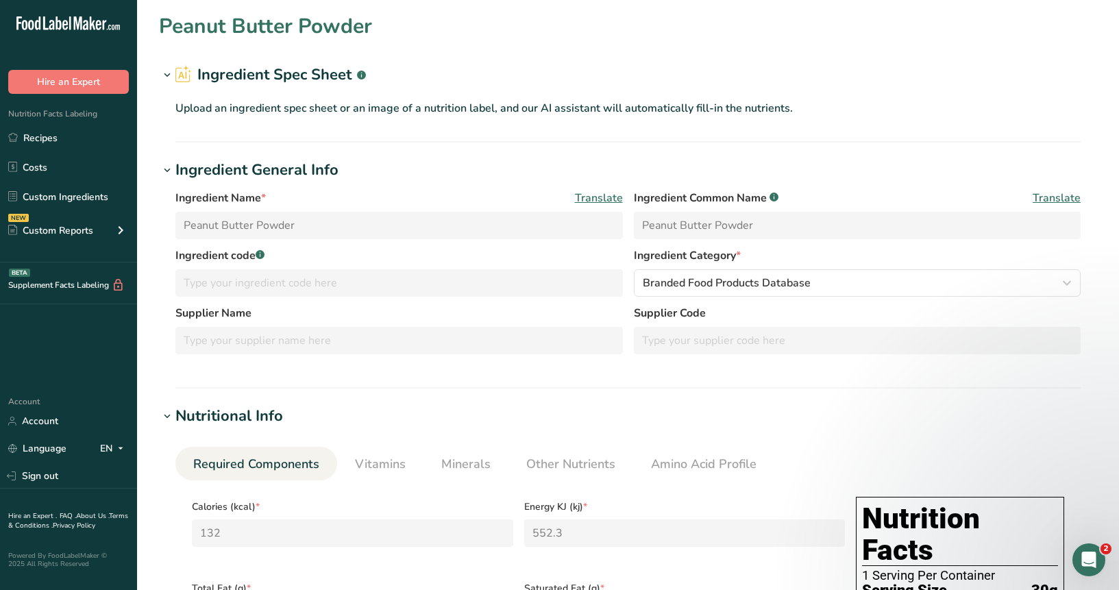
click at [882, 105] on p "Upload an ingredient spec sheet or an image of a nutrition label, and our AI as…" at bounding box center [627, 108] width 905 height 16
click at [735, 134] on section "Ingredient Spec Sheet .a-a{fill:#347362;}.b-a{fill:#fff;} Upload an ingredient …" at bounding box center [628, 103] width 938 height 79
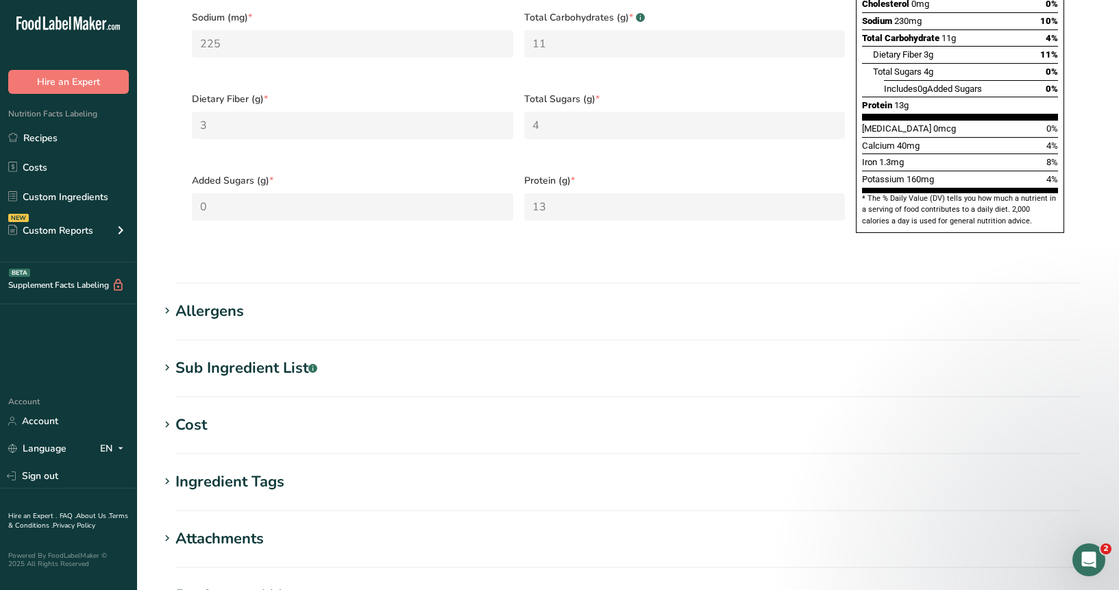
scroll to position [691, 0]
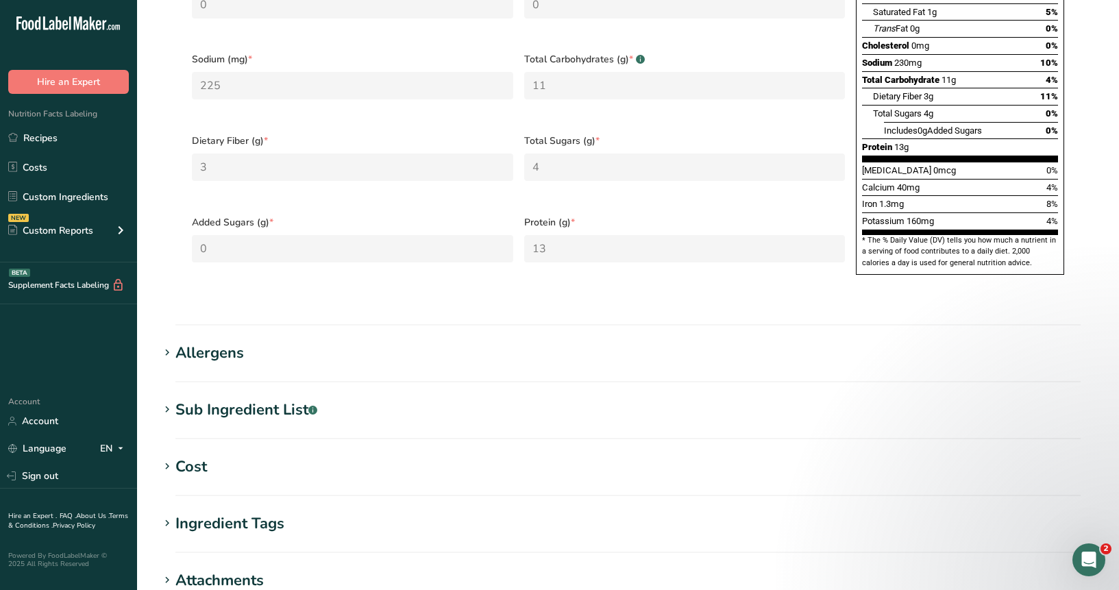
click at [203, 342] on div "Allergens" at bounding box center [209, 353] width 69 height 23
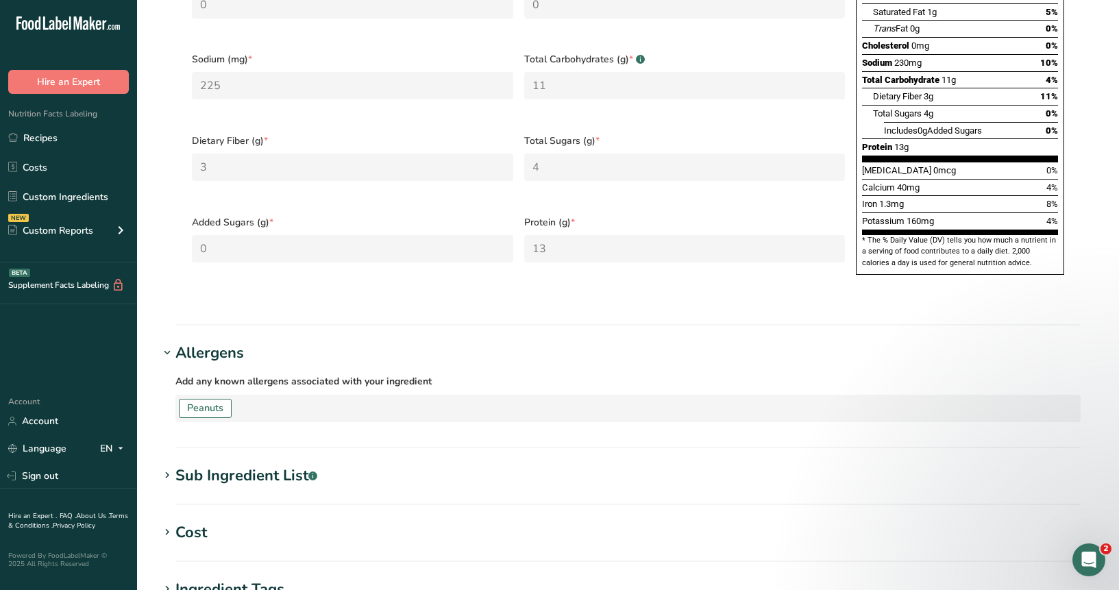
click at [263, 465] on div "Sub Ingredient List .a-a{fill:#347362;}.b-a{fill:#fff;}" at bounding box center [246, 476] width 142 height 23
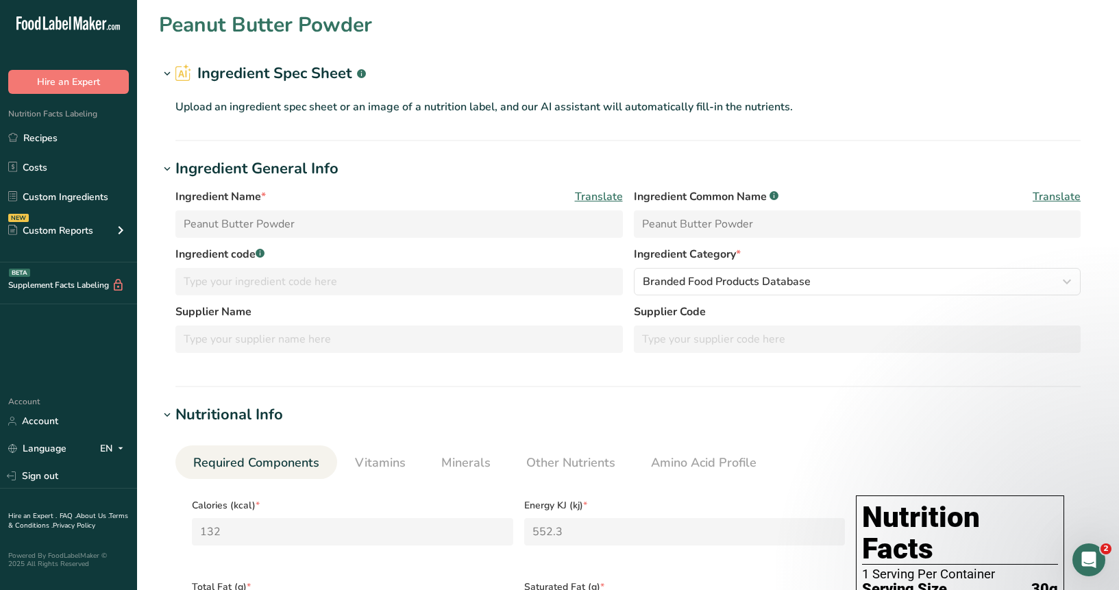
scroll to position [1, 0]
